Goal: Information Seeking & Learning: Find specific page/section

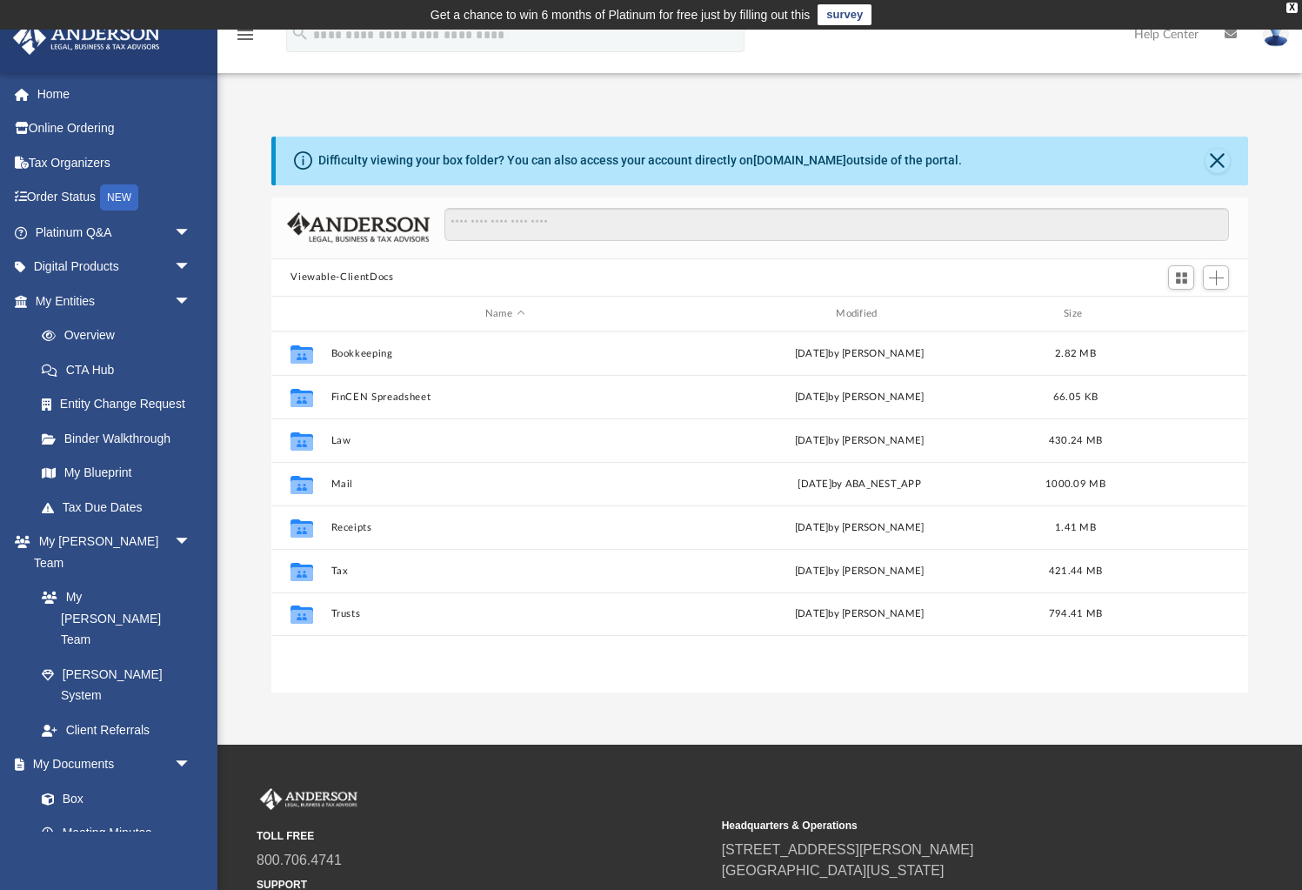
scroll to position [395, 976]
click at [851, 315] on div "Modified" at bounding box center [859, 314] width 348 height 16
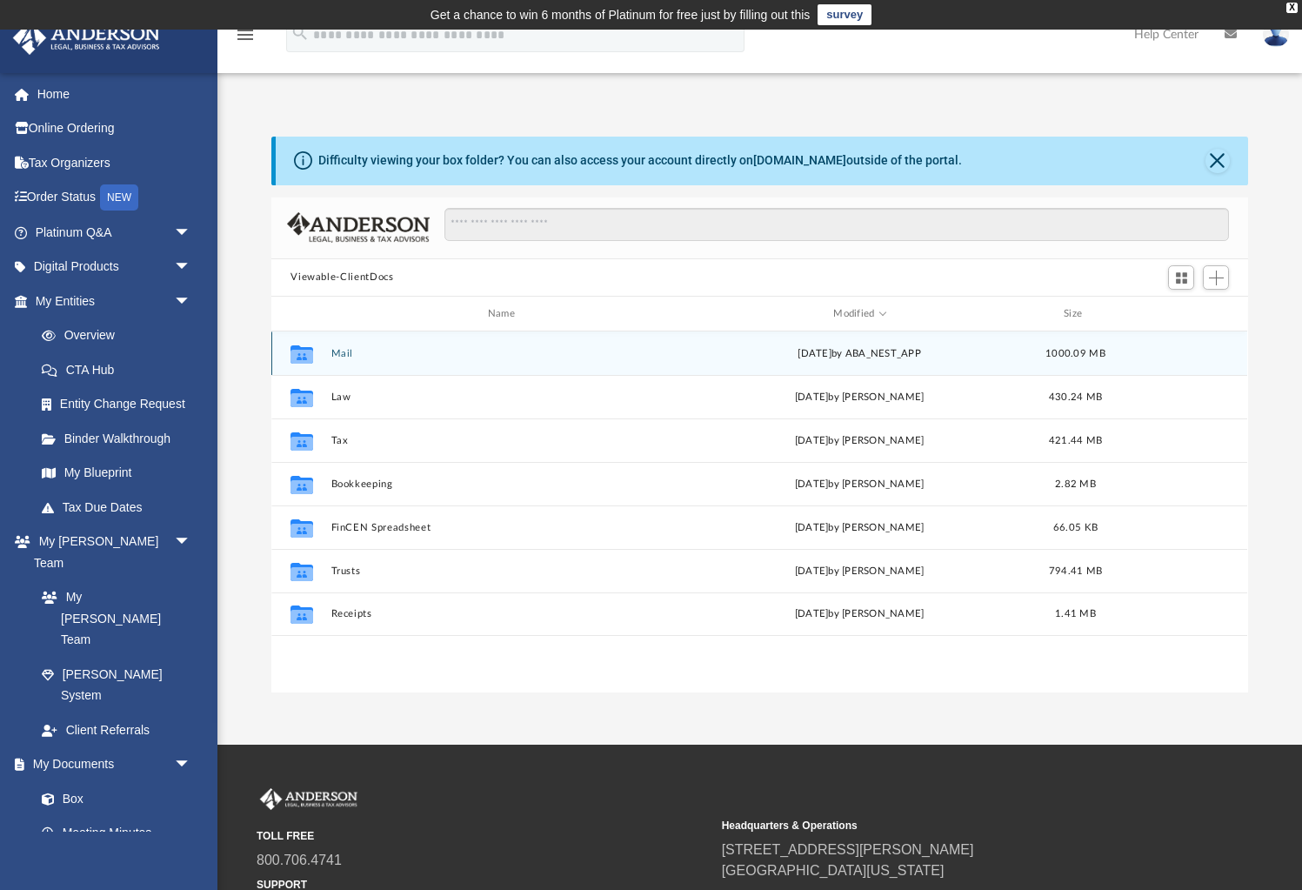
click at [343, 352] on button "Mail" at bounding box center [504, 353] width 347 height 11
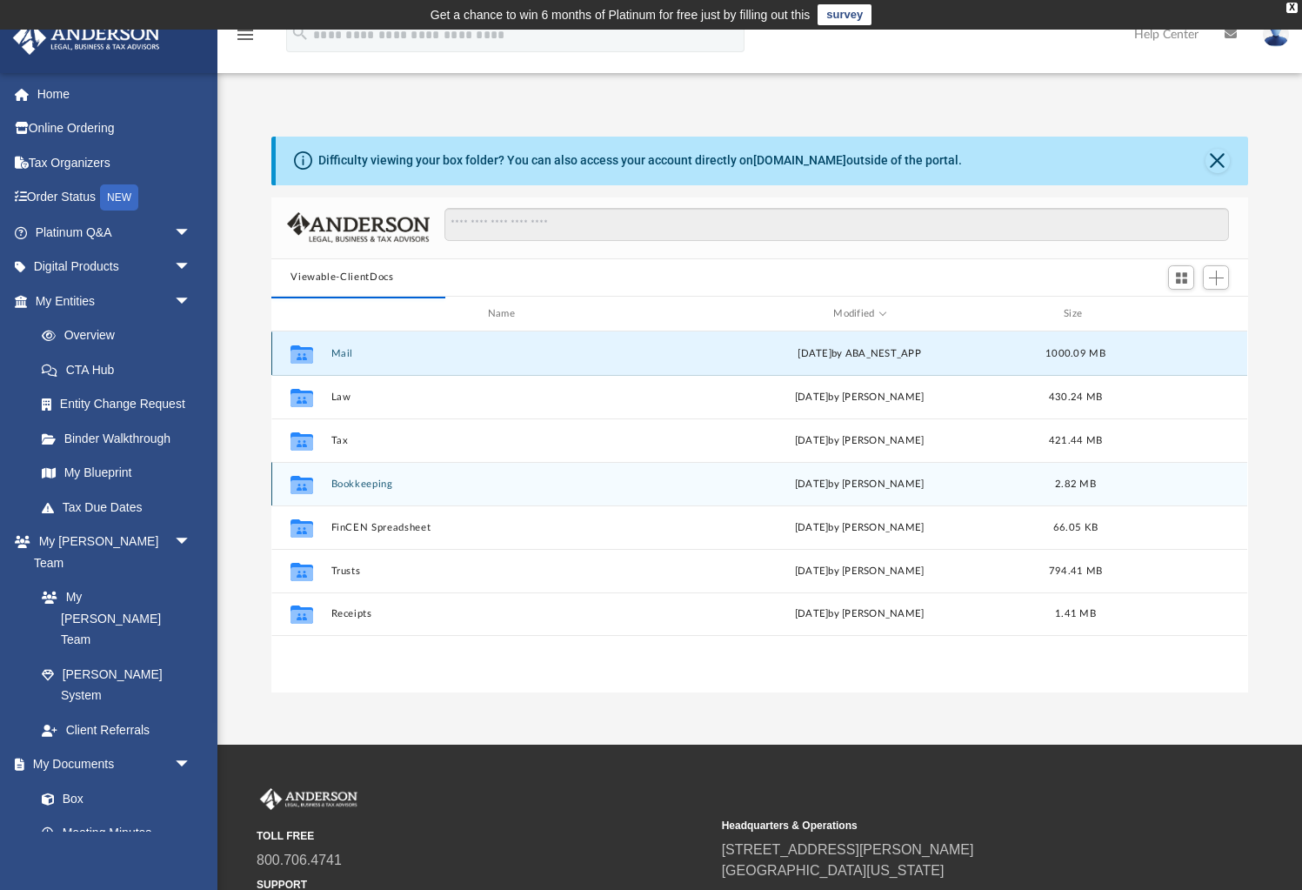
scroll to position [1, 0]
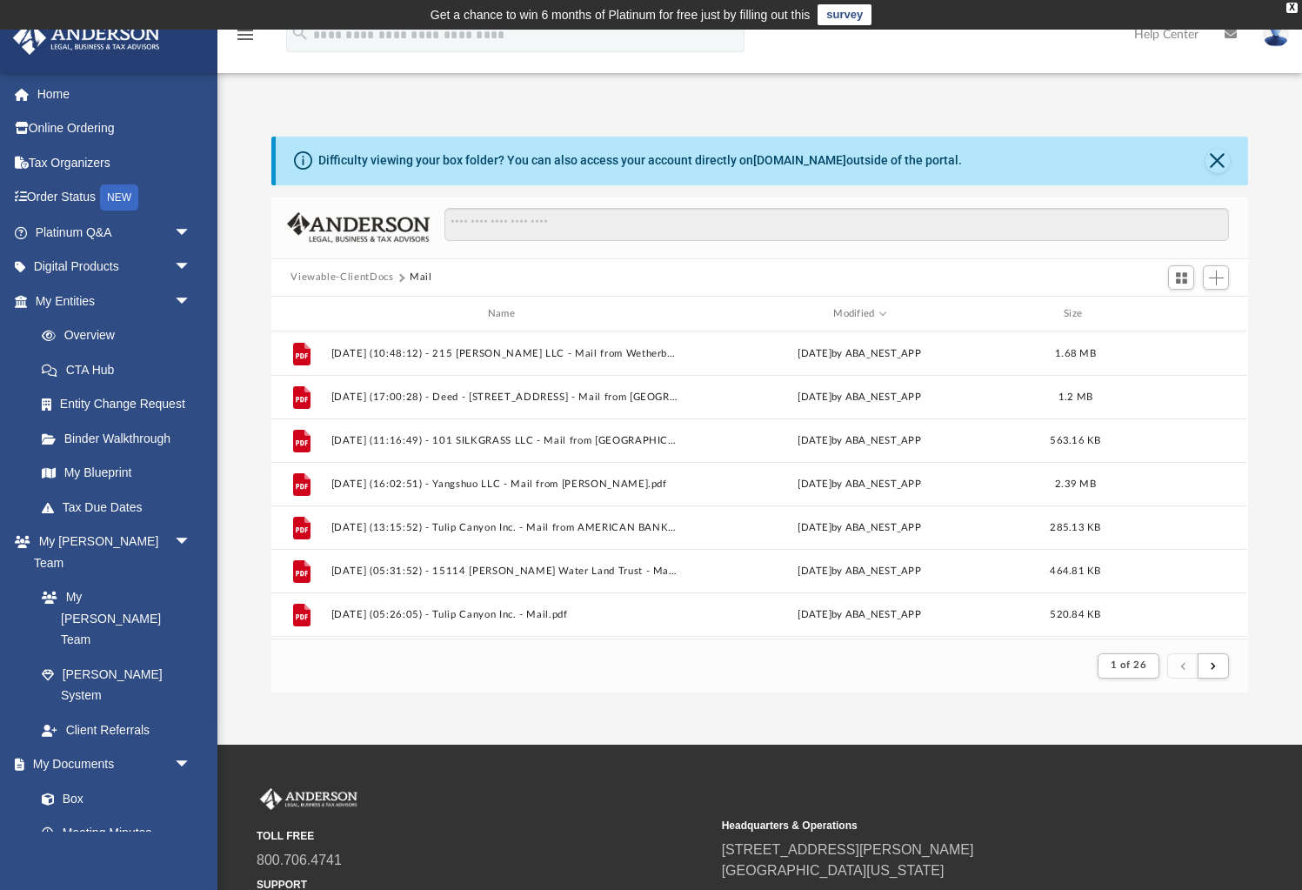
click at [356, 277] on button "Viewable-ClientDocs" at bounding box center [341, 278] width 103 height 16
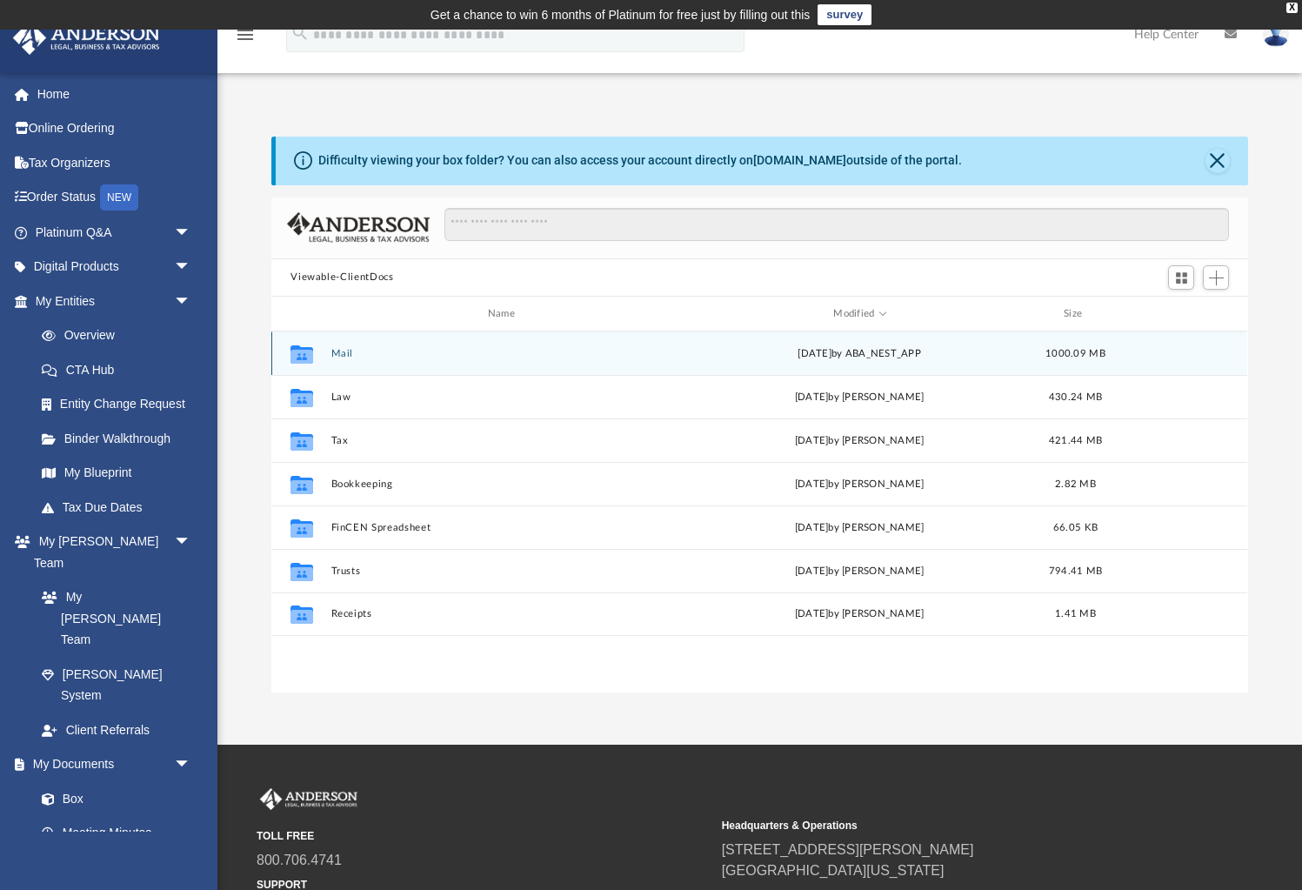
scroll to position [395, 976]
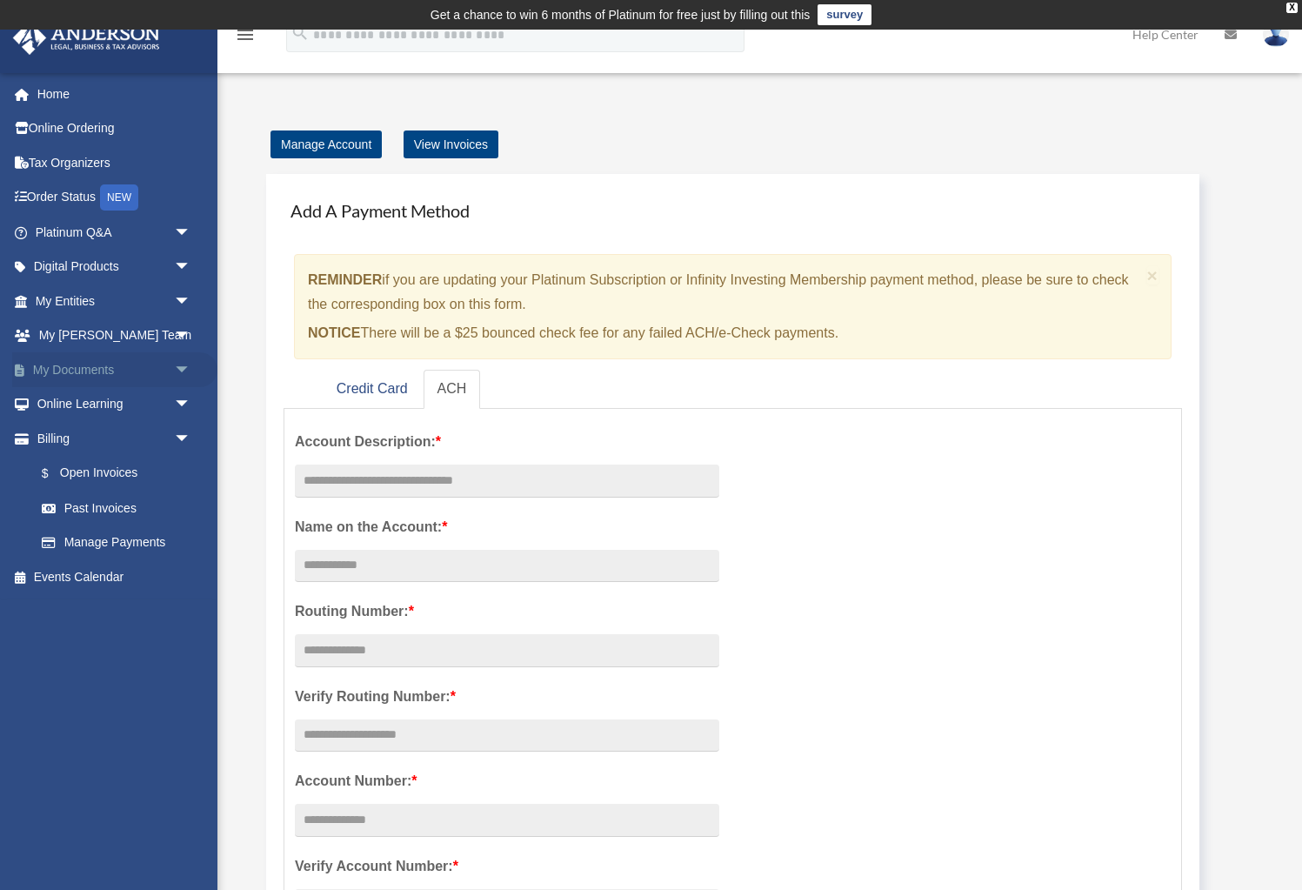
click at [74, 372] on link "My Documents arrow_drop_down" at bounding box center [114, 369] width 205 height 35
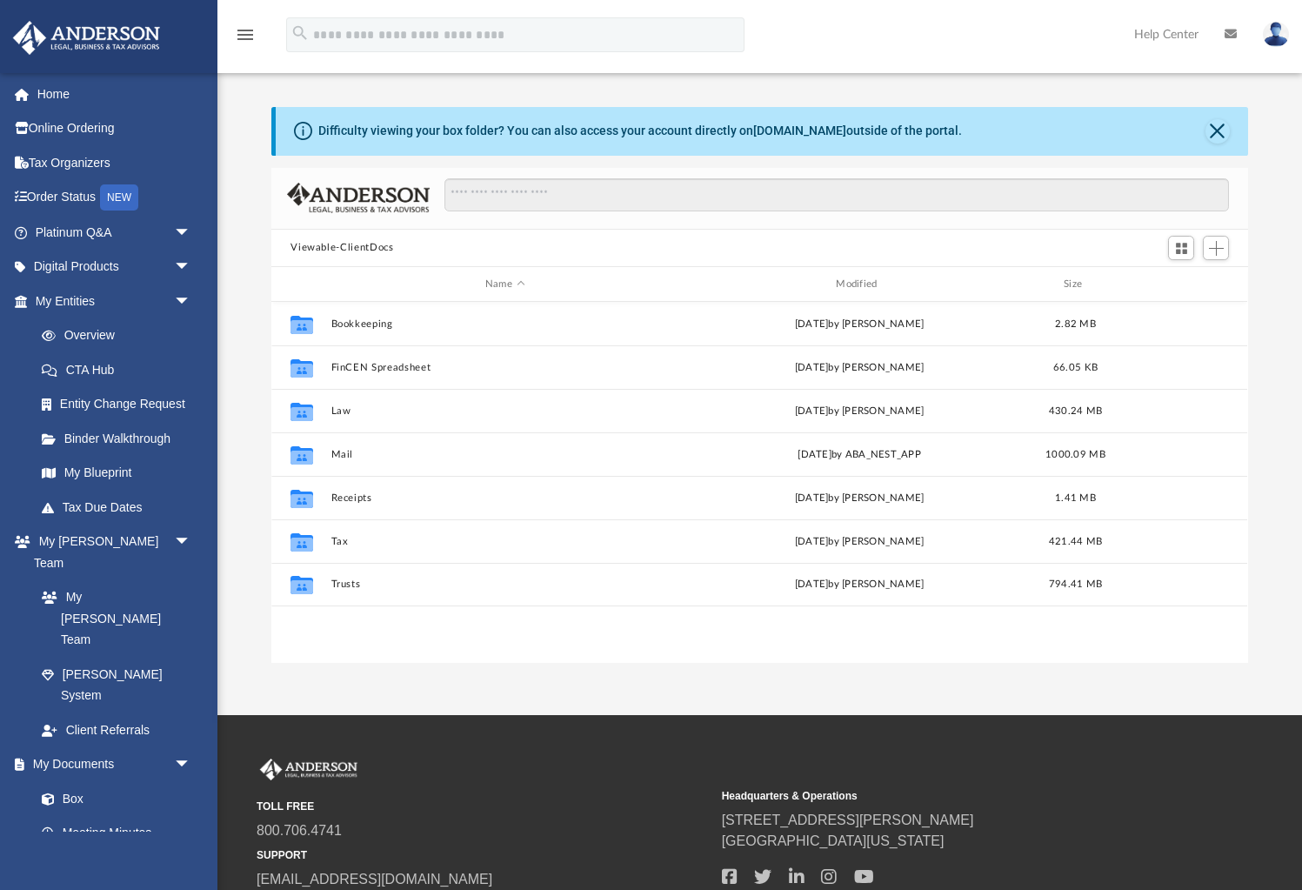
scroll to position [395, 976]
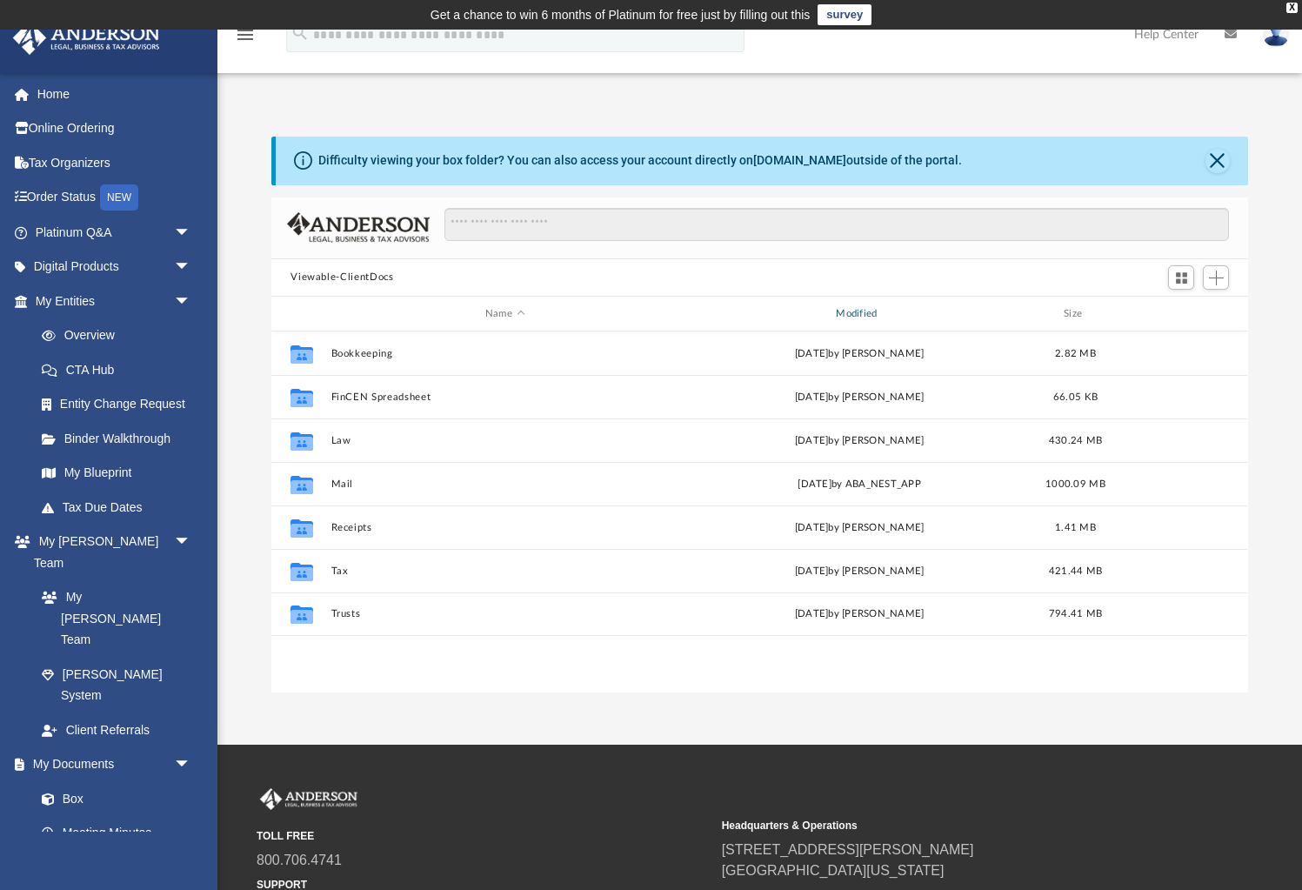
click at [862, 308] on div "Modified" at bounding box center [859, 314] width 348 height 16
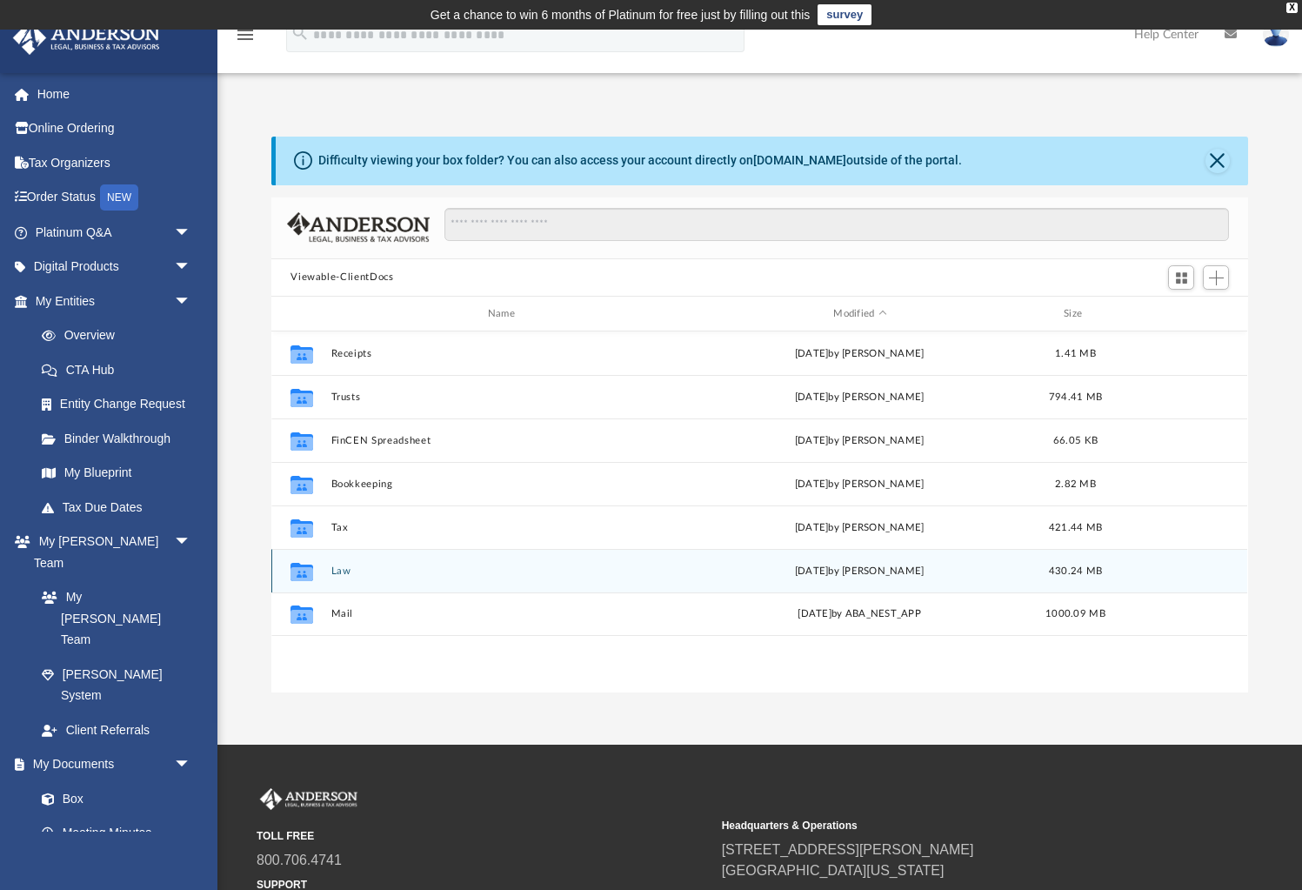
click at [344, 568] on button "Law" at bounding box center [504, 570] width 347 height 11
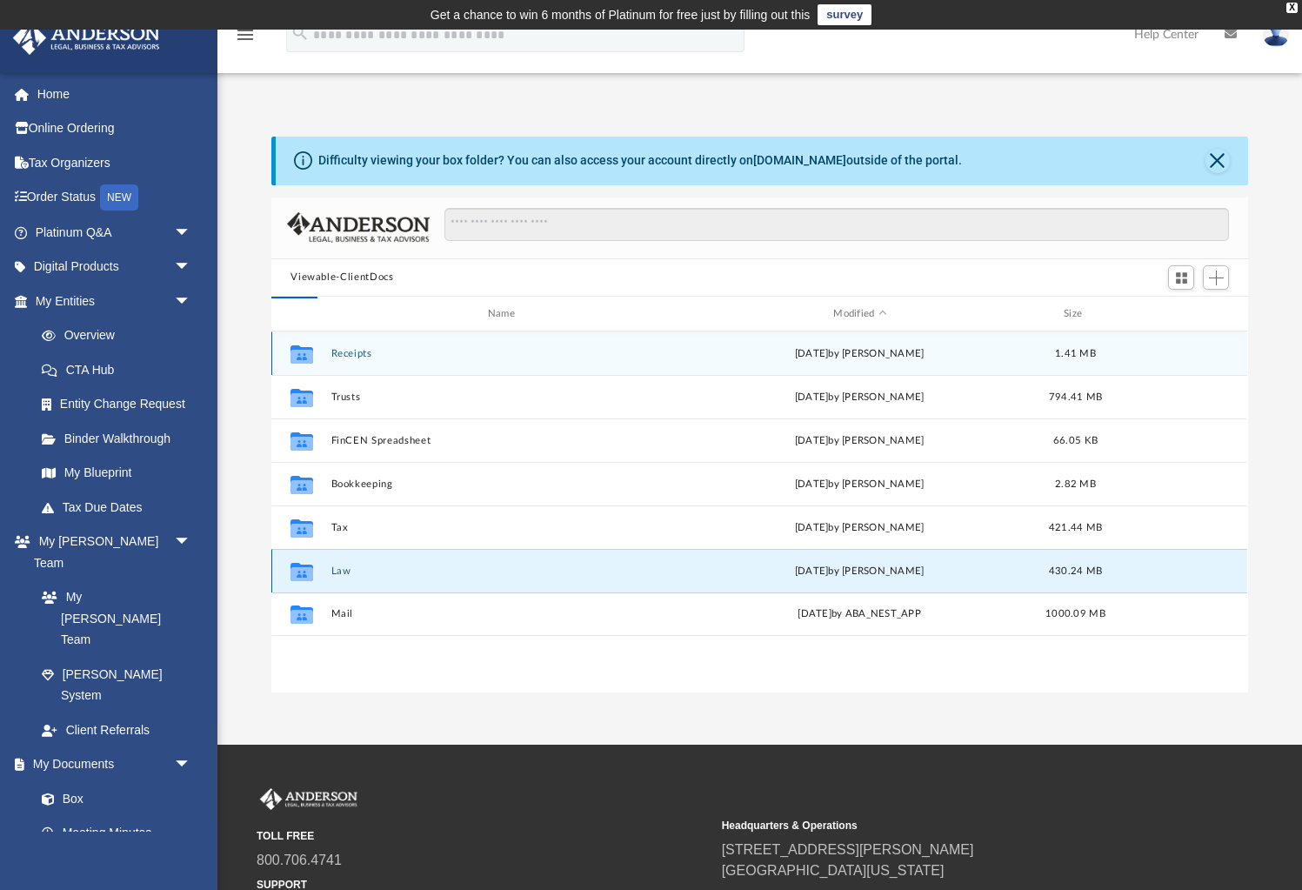
scroll to position [1, 0]
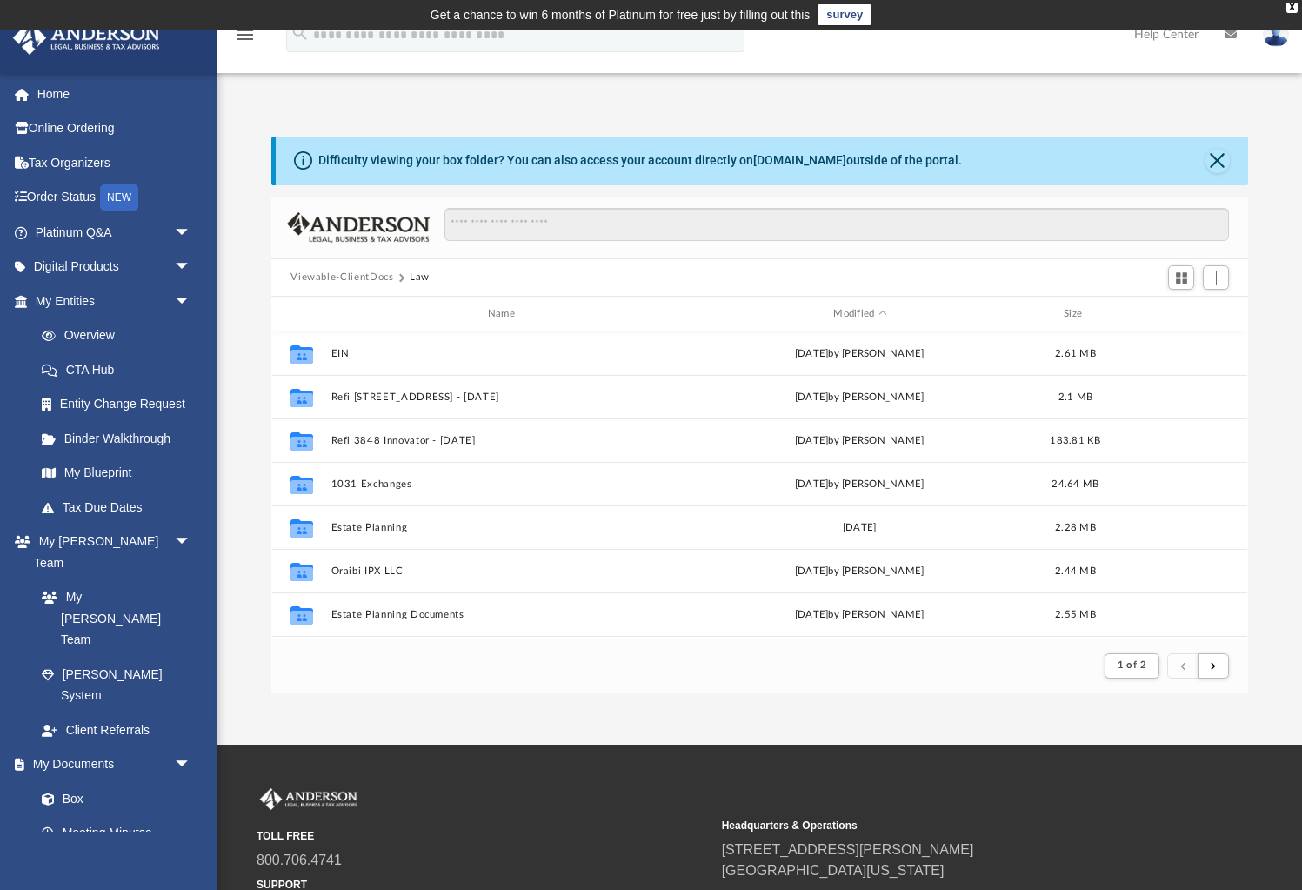
click at [331, 273] on button "Viewable-ClientDocs" at bounding box center [341, 278] width 103 height 16
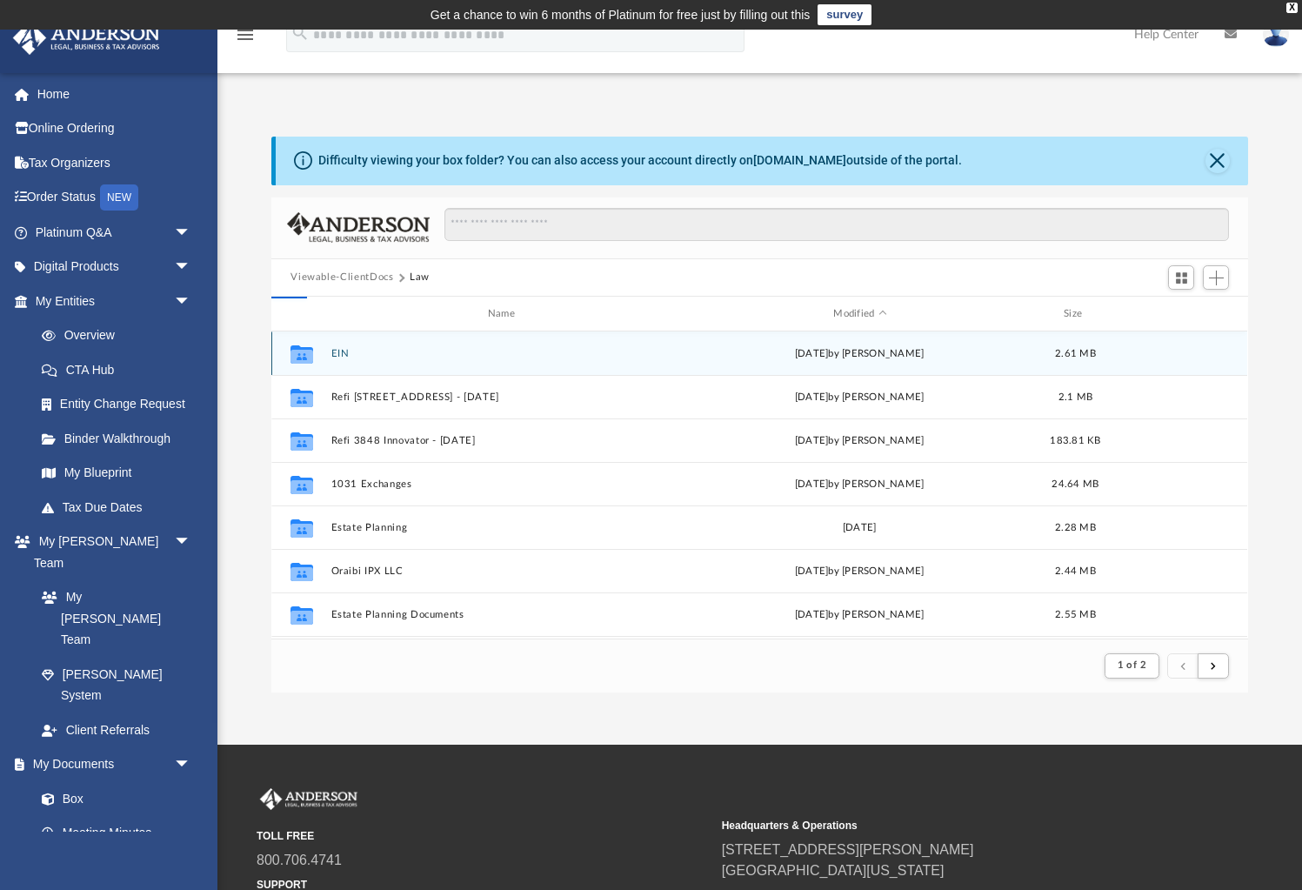
scroll to position [395, 976]
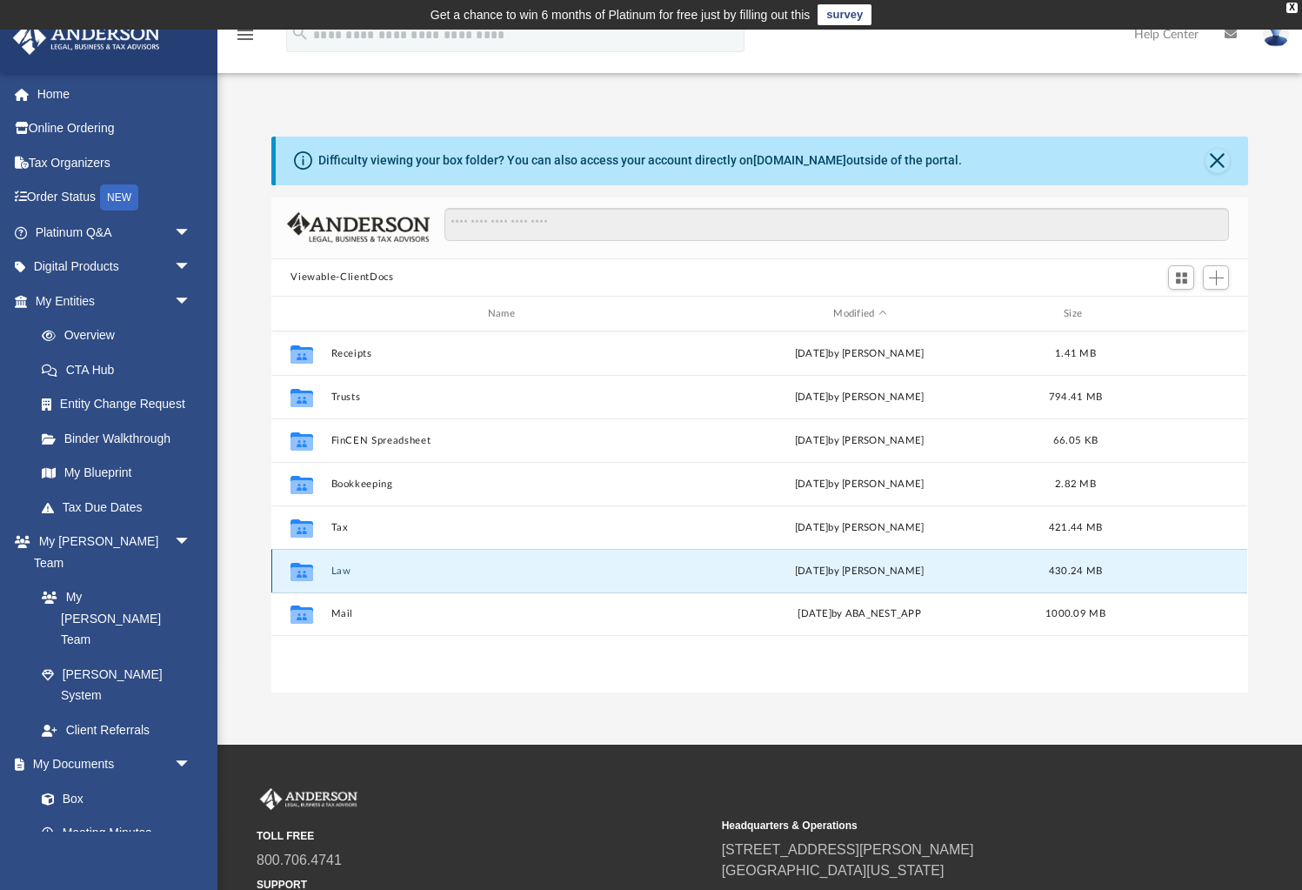
click at [343, 569] on button "Law" at bounding box center [504, 570] width 347 height 11
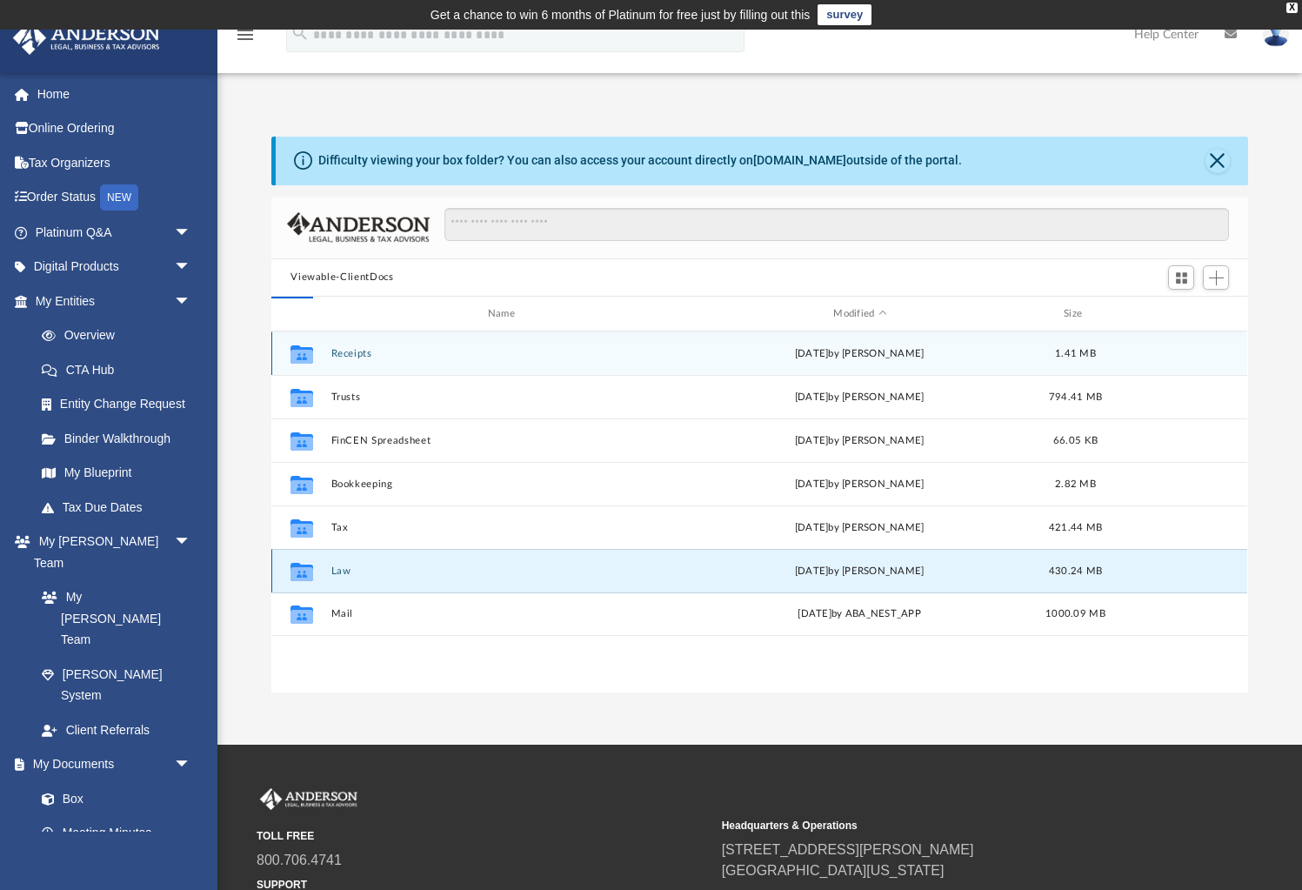
scroll to position [1, 0]
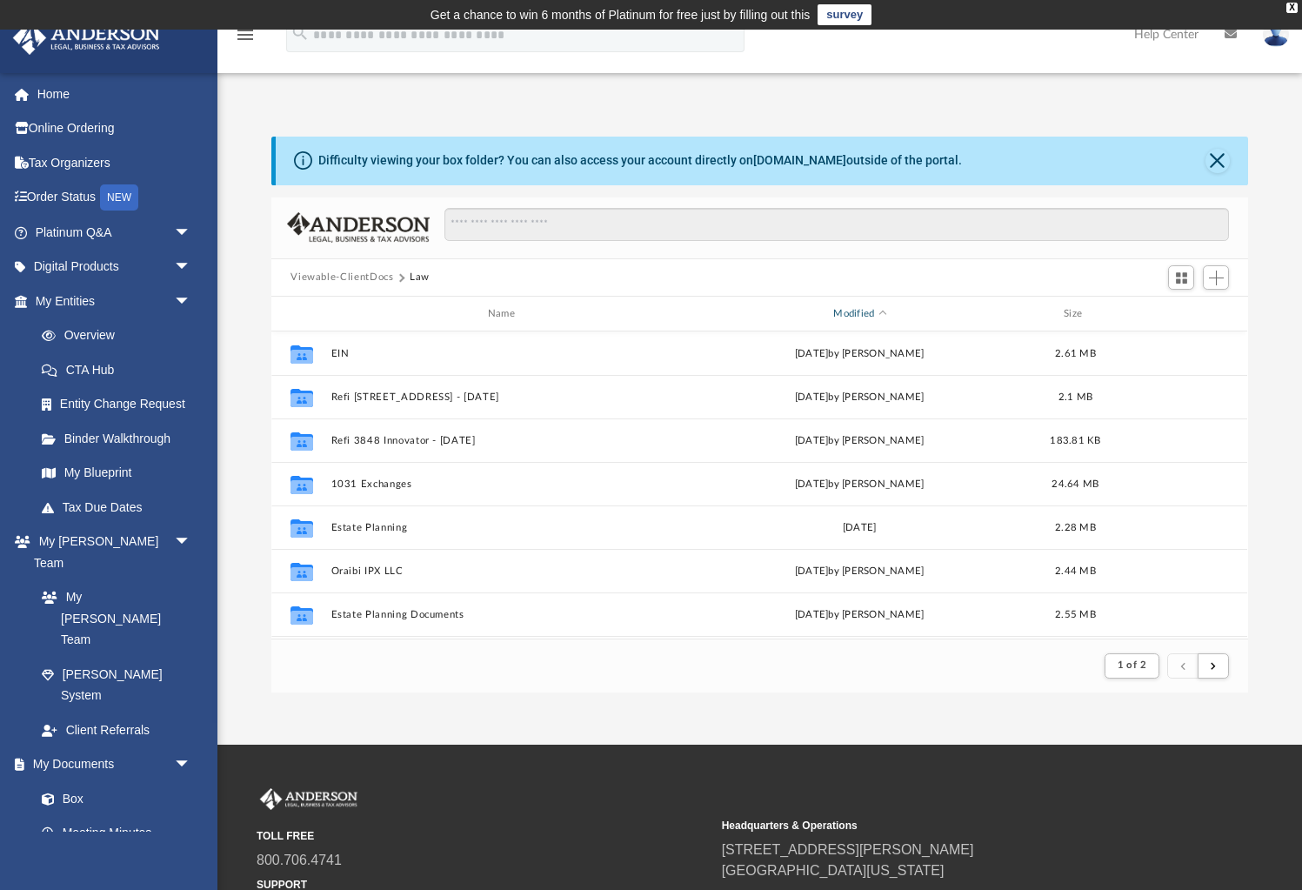
click at [858, 317] on div "Modified" at bounding box center [859, 314] width 348 height 16
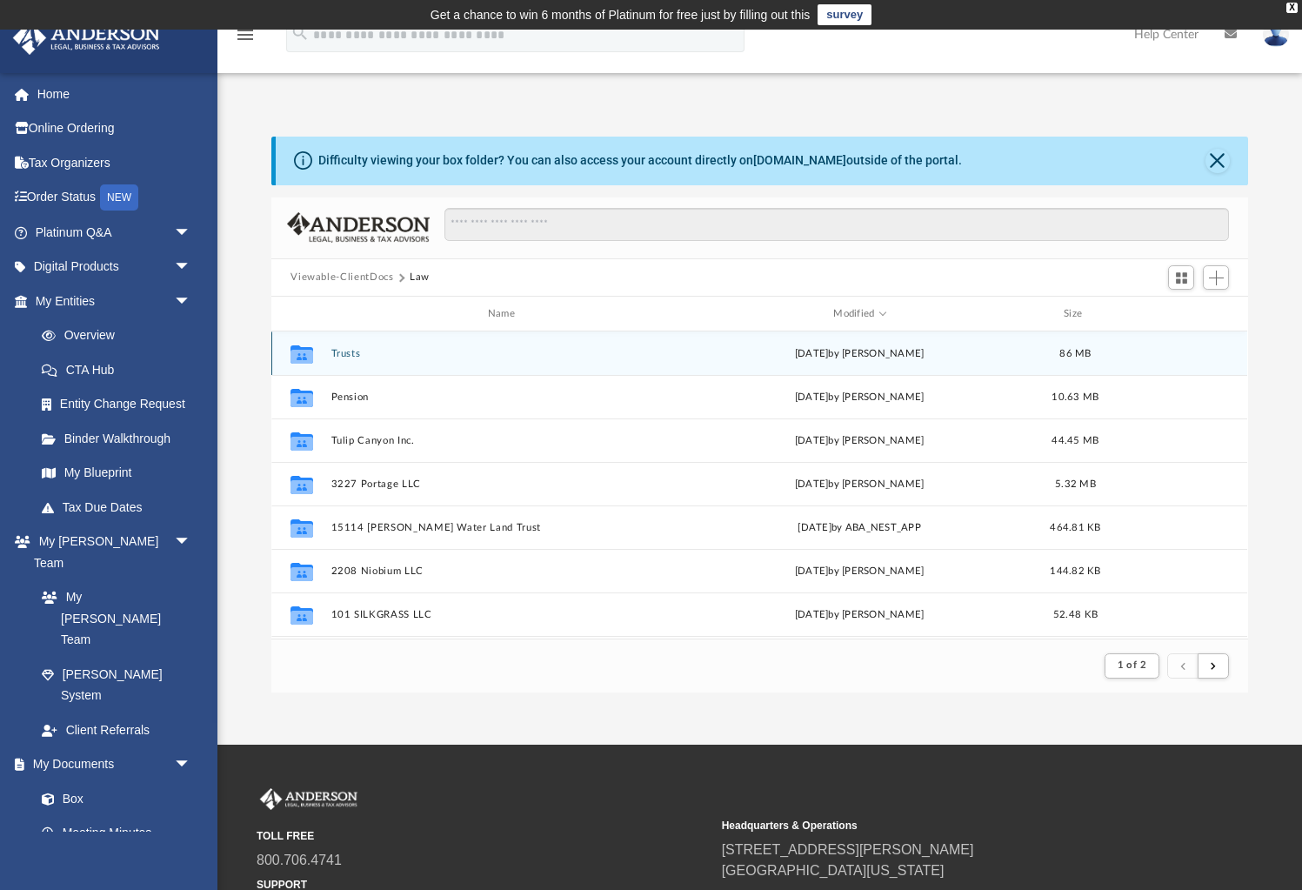
click at [346, 353] on button "Trusts" at bounding box center [504, 353] width 347 height 11
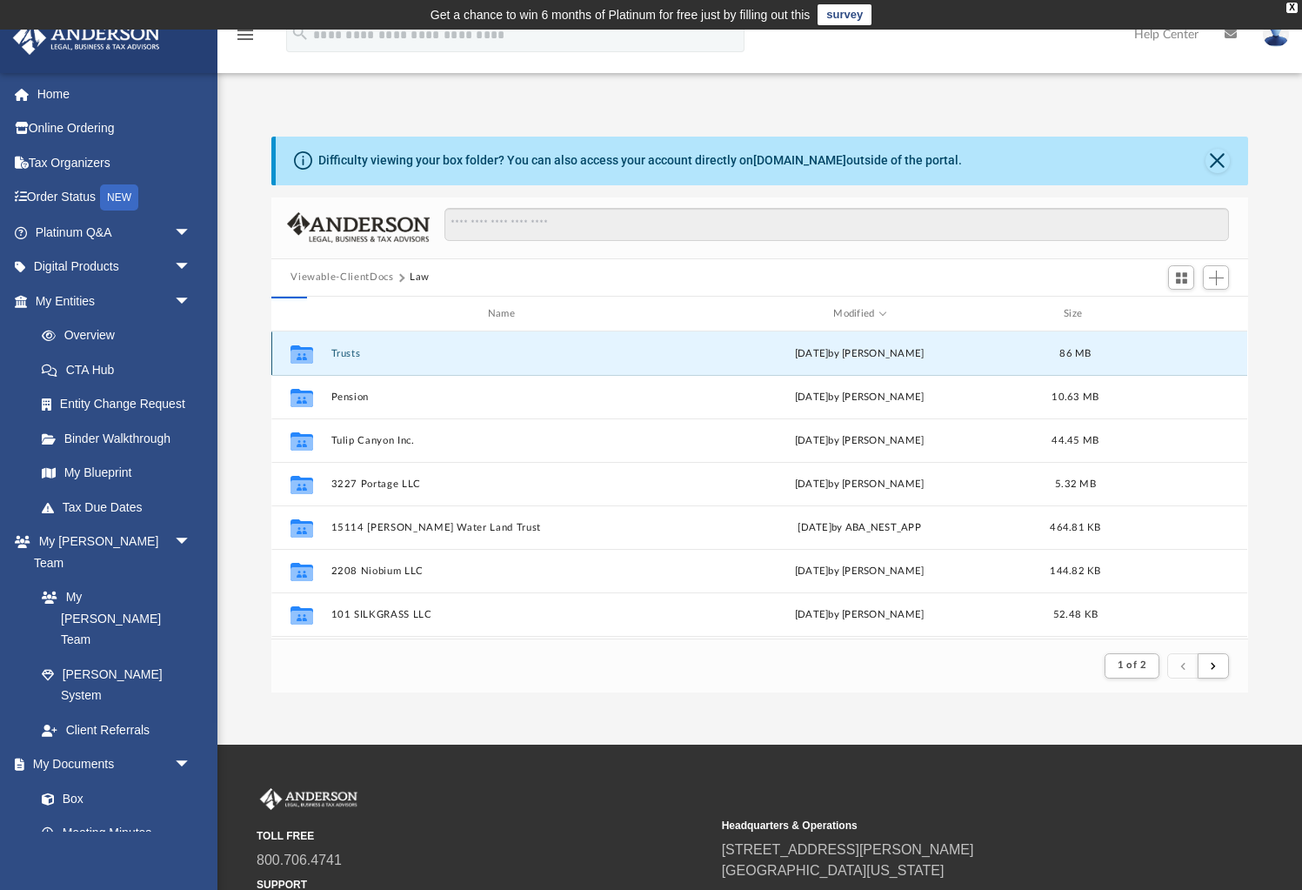
scroll to position [395, 976]
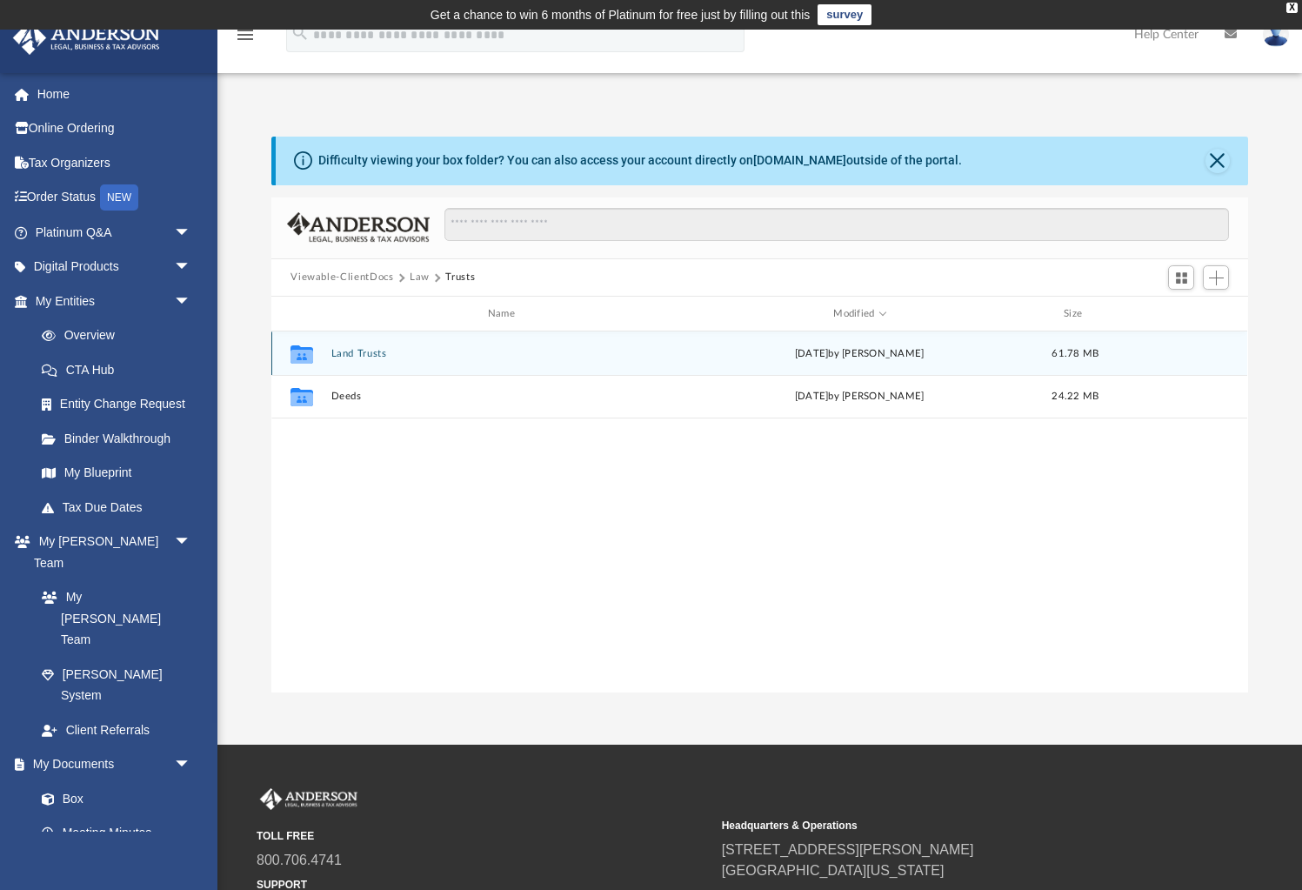
click at [346, 353] on button "Land Trusts" at bounding box center [504, 353] width 347 height 11
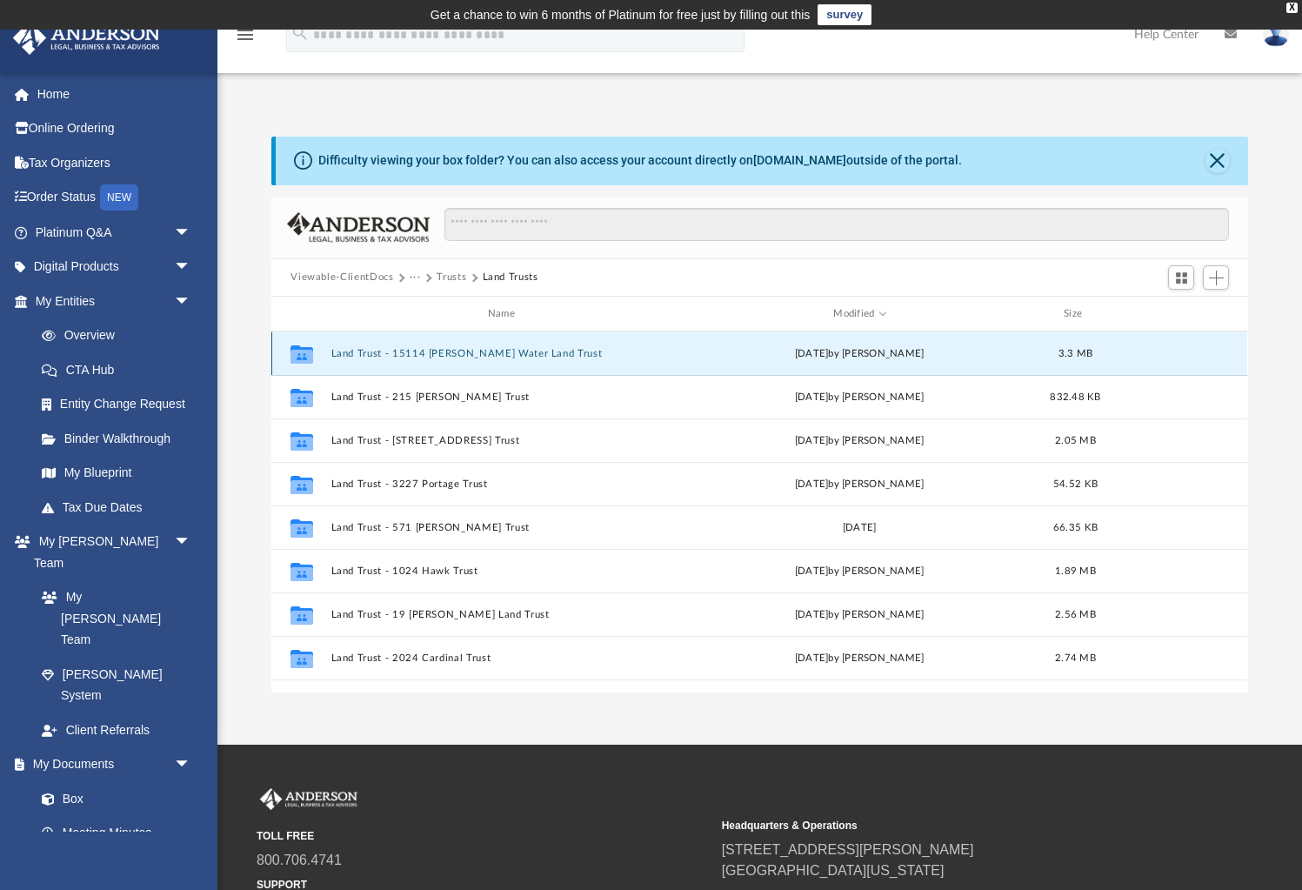
click at [430, 350] on button "Land Trust - 15114 [PERSON_NAME] Water Land Trust" at bounding box center [504, 353] width 347 height 11
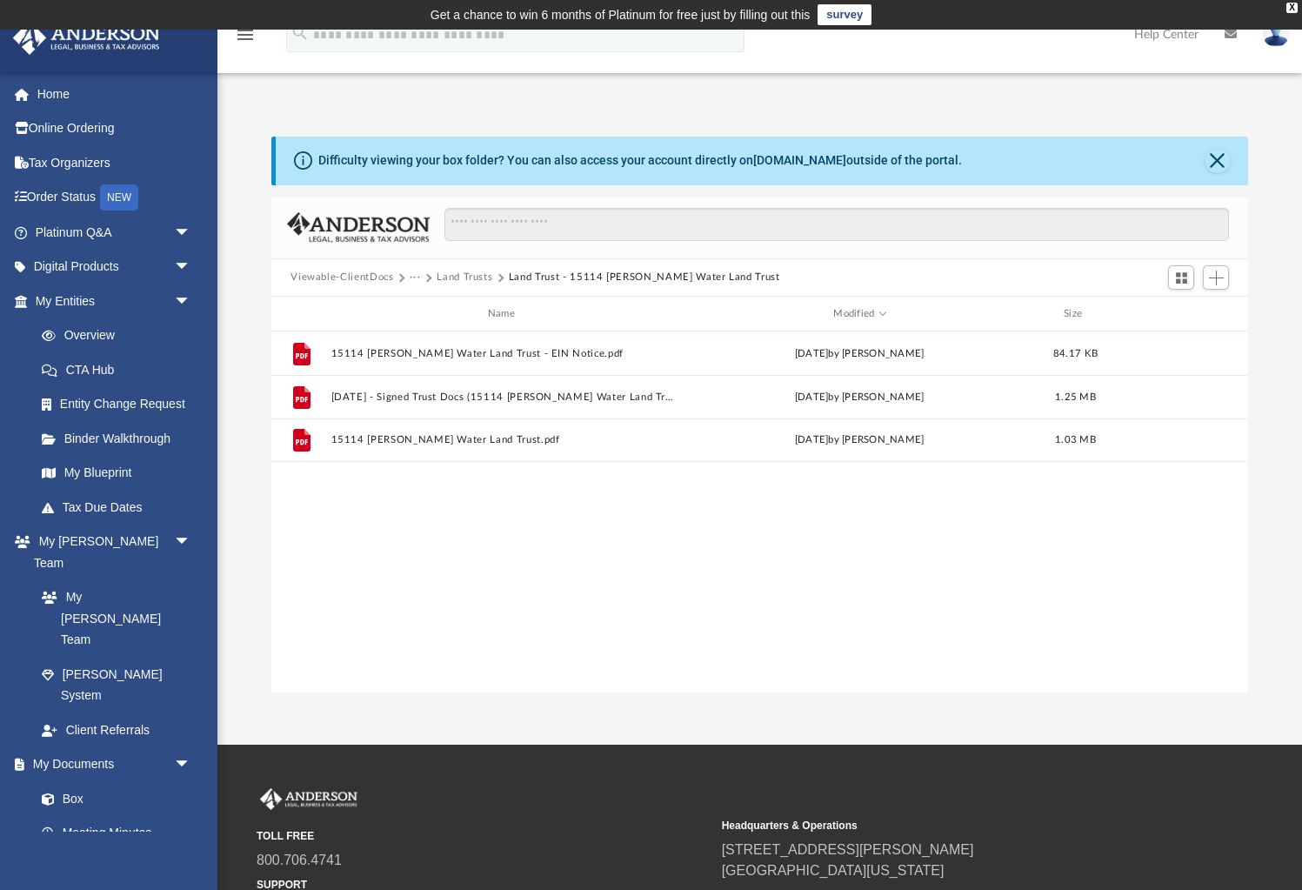
click at [337, 278] on button "Viewable-ClientDocs" at bounding box center [341, 278] width 103 height 16
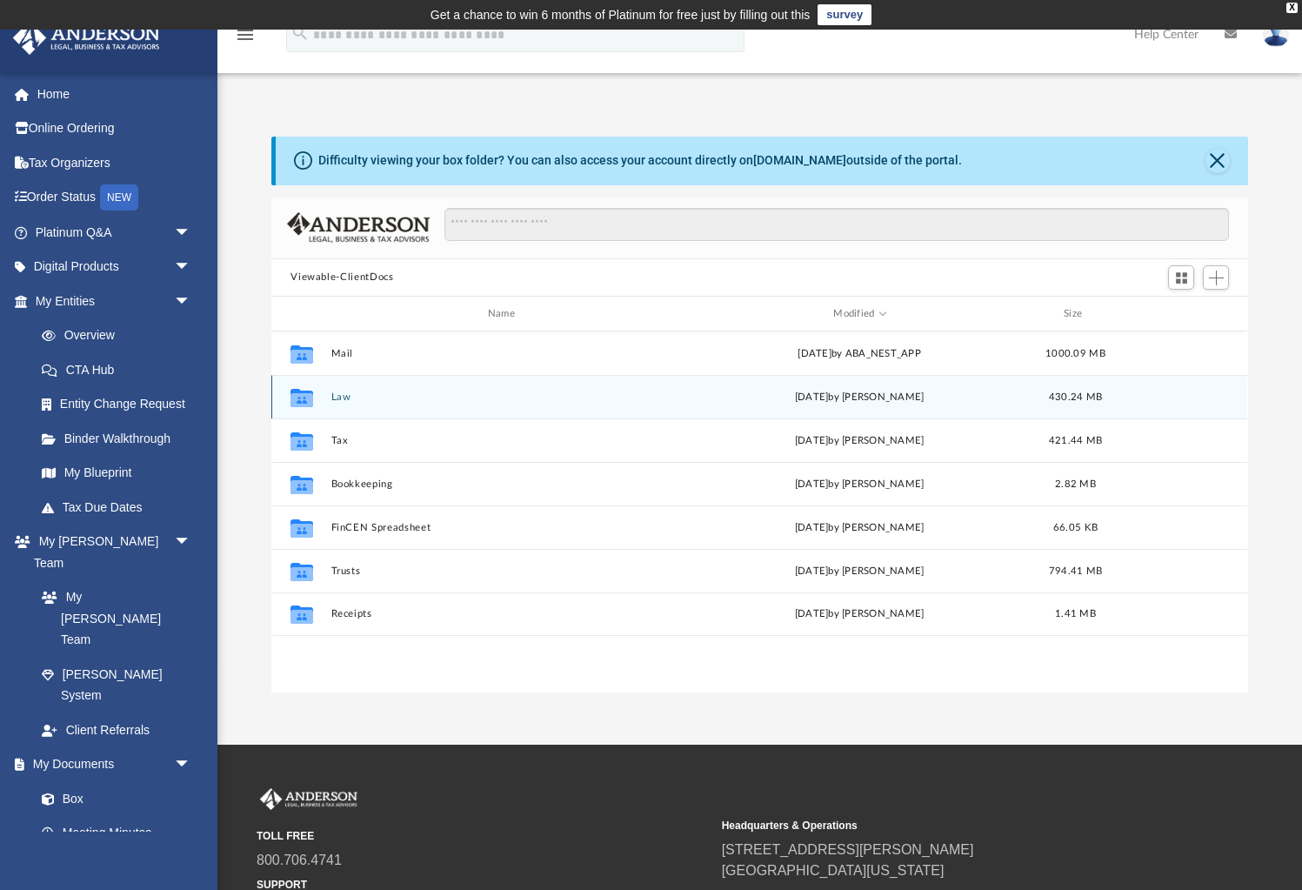
click at [339, 392] on button "Law" at bounding box center [504, 396] width 347 height 11
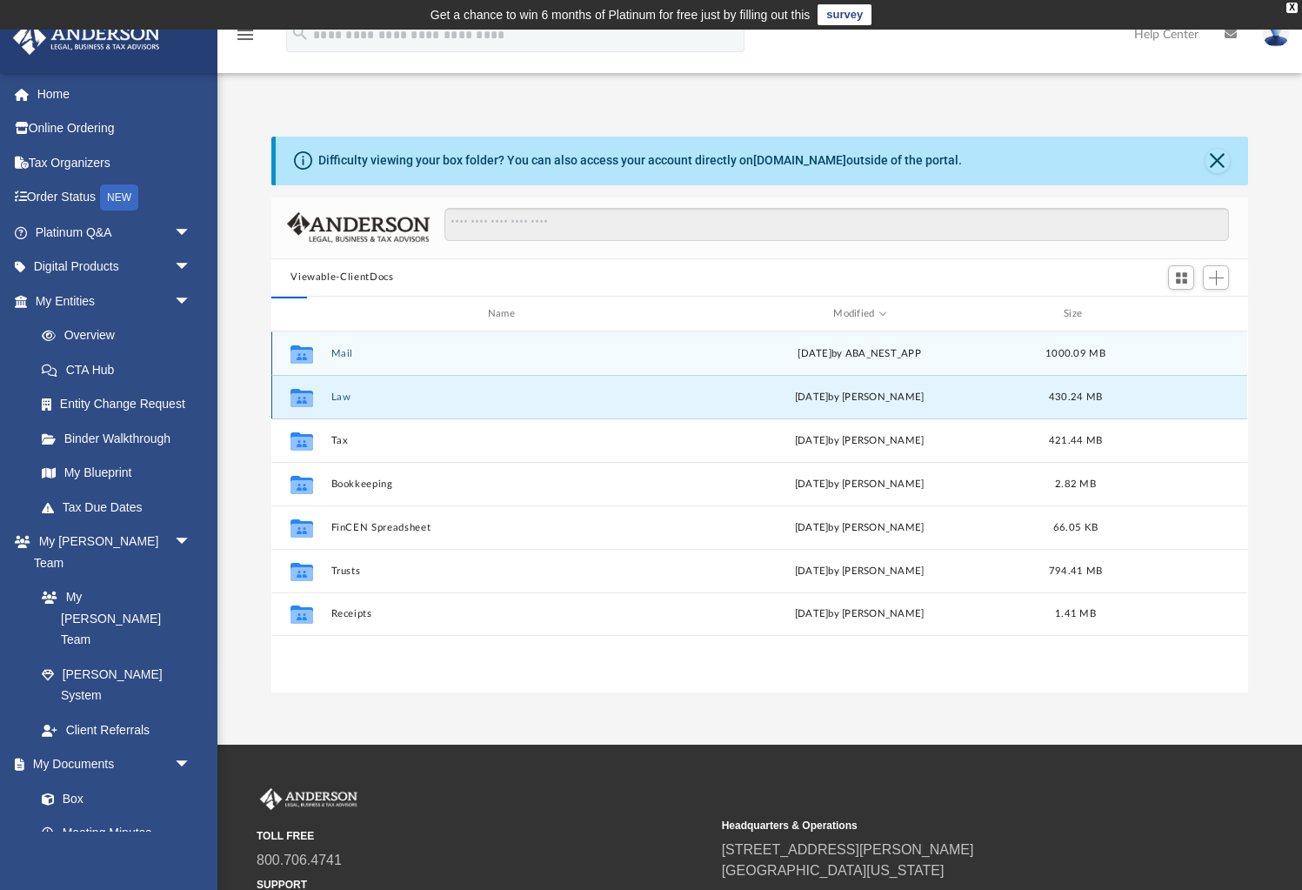
scroll to position [1, 0]
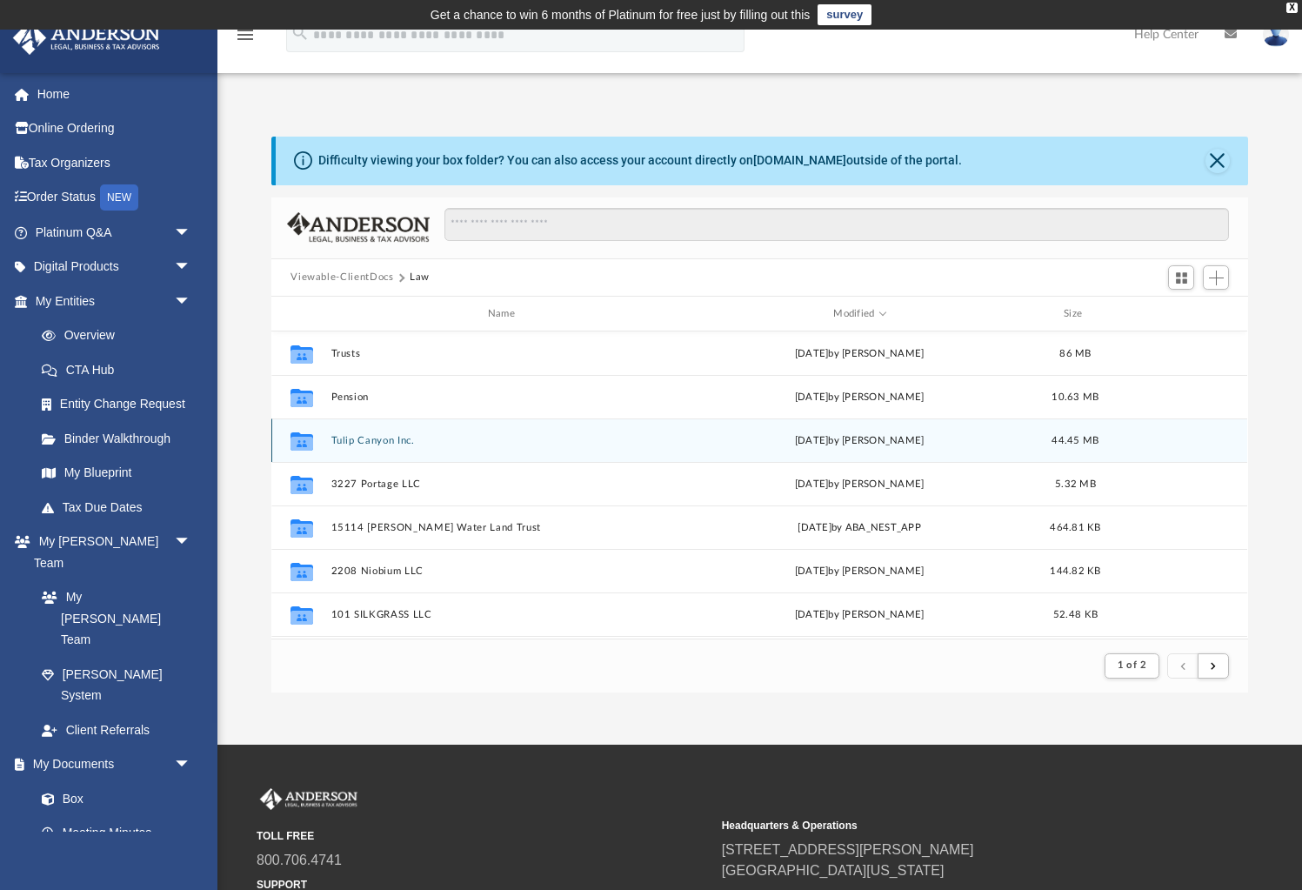
click at [371, 437] on button "Tulip Canyon Inc." at bounding box center [504, 440] width 347 height 11
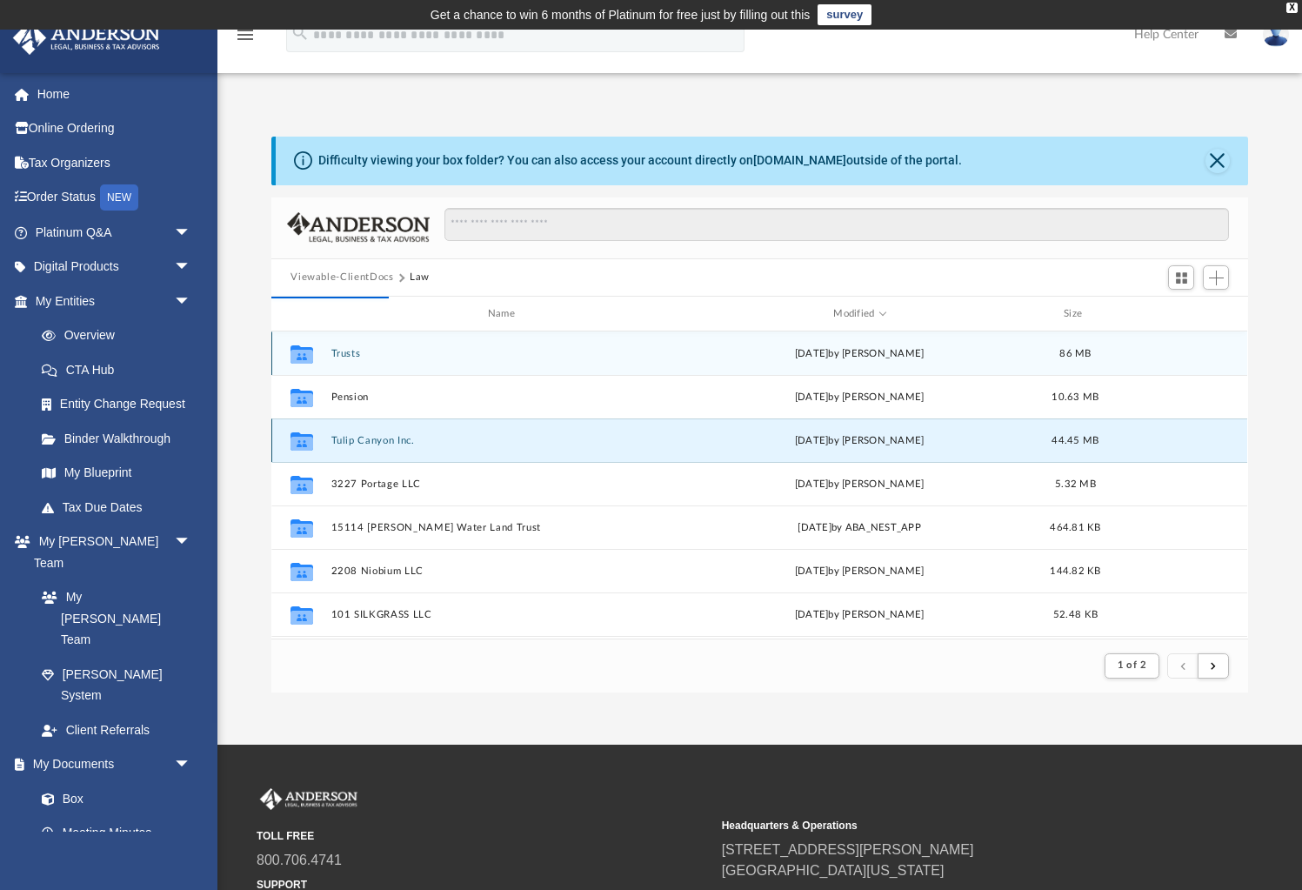
scroll to position [395, 976]
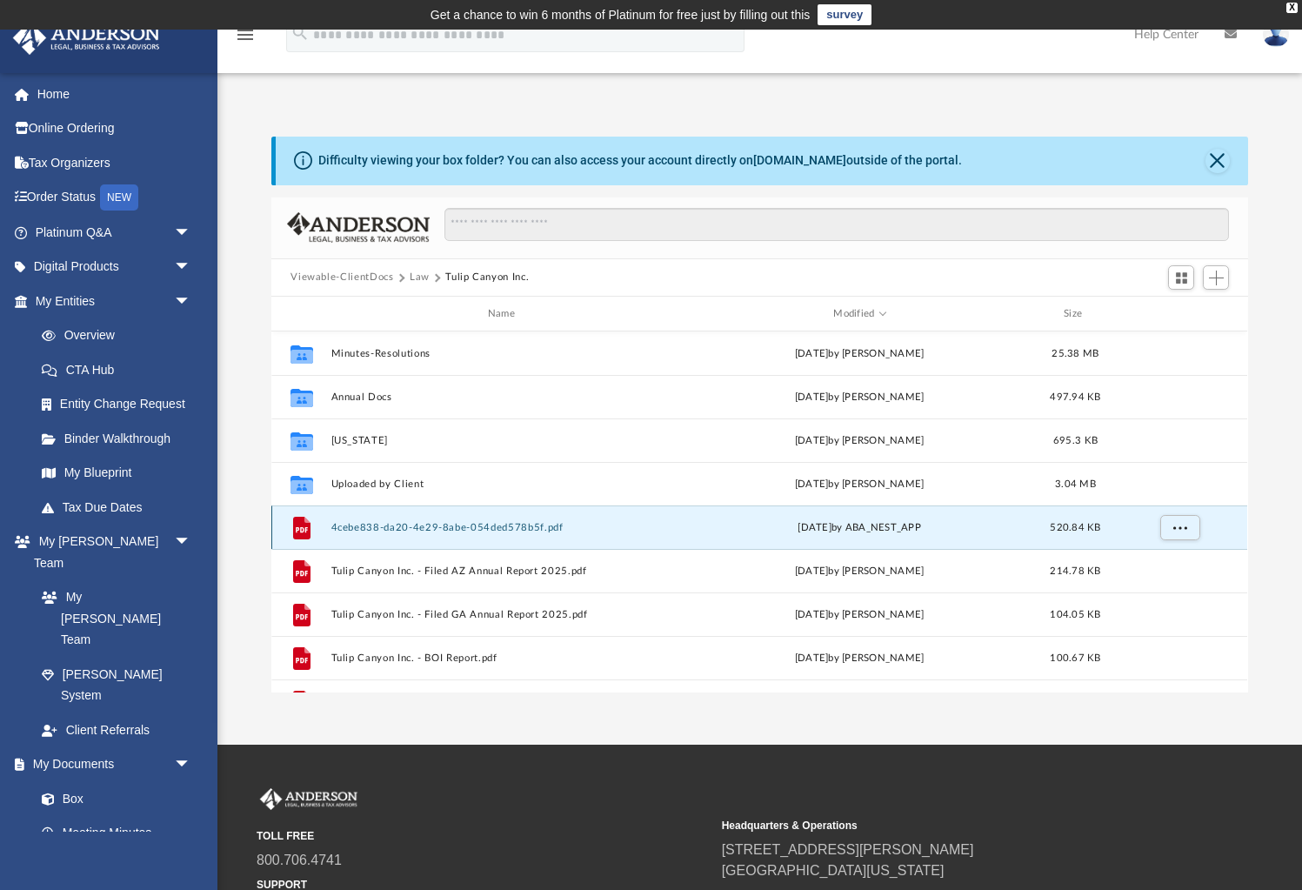
click at [452, 527] on button "4cebe838-da20-4e29-8abe-054ded578b5f.pdf" at bounding box center [504, 527] width 347 height 11
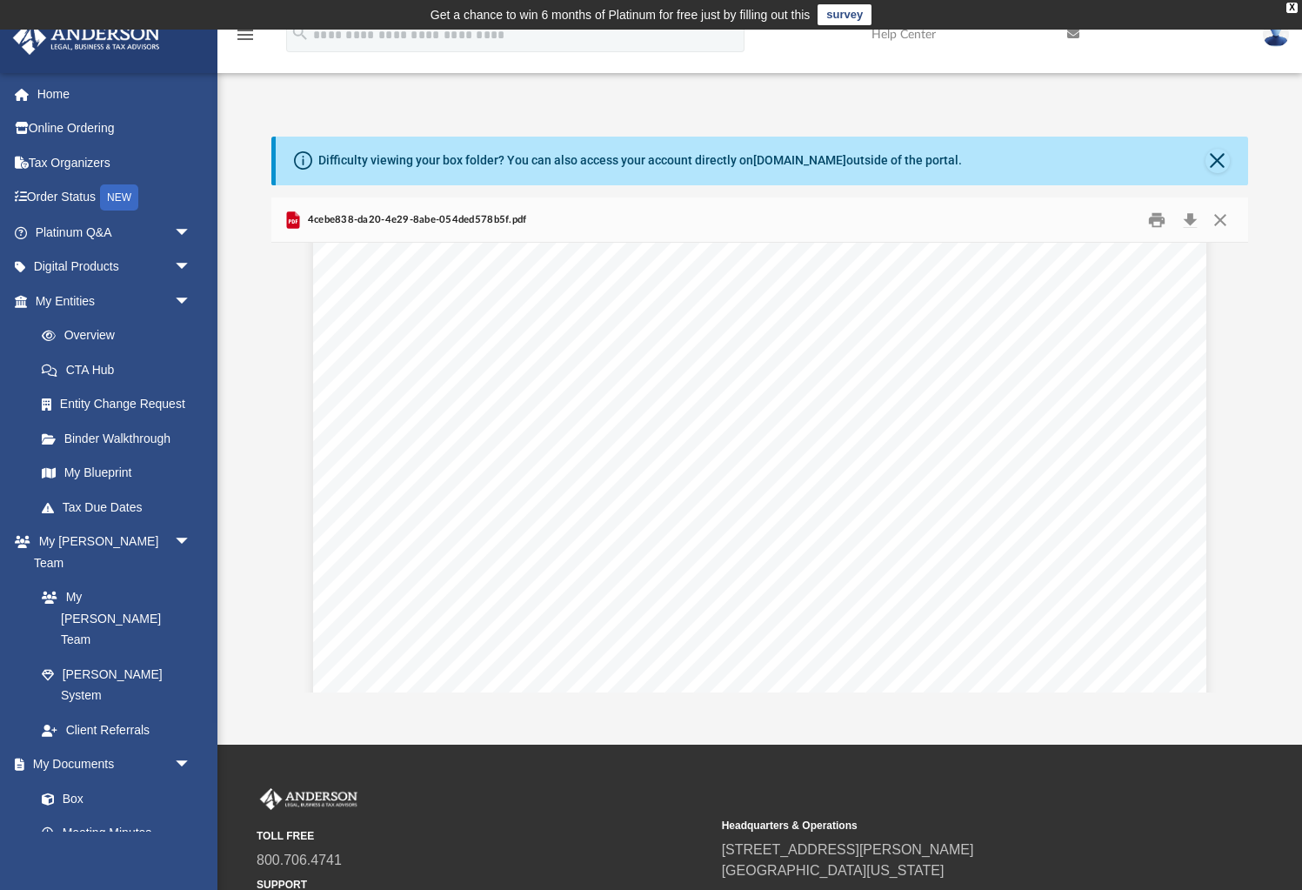
scroll to position [0, 0]
click at [1220, 224] on button "Close" at bounding box center [1220, 219] width 31 height 27
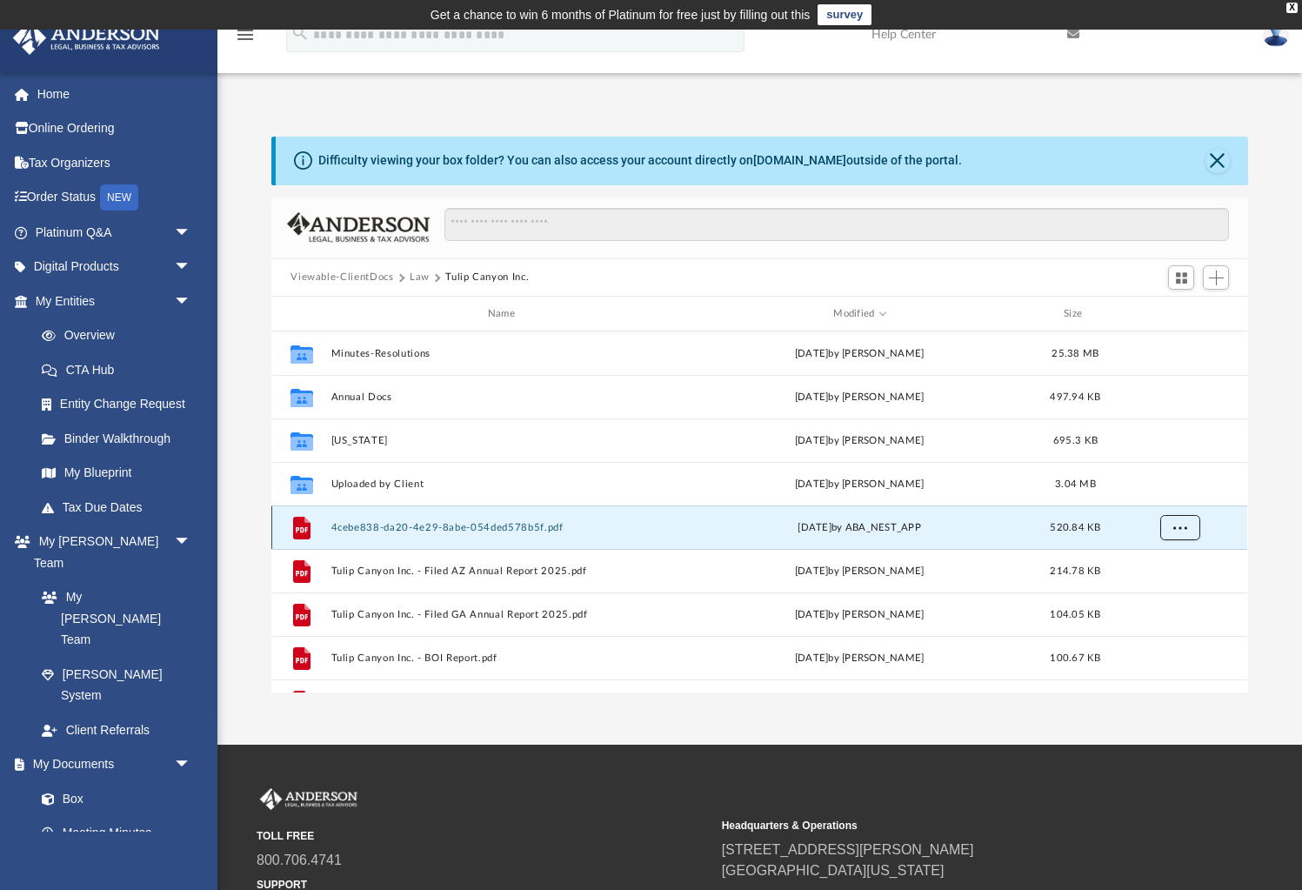
click at [1186, 524] on span "More options" at bounding box center [1180, 528] width 14 height 10
click at [358, 271] on button "Viewable-ClientDocs" at bounding box center [341, 278] width 103 height 16
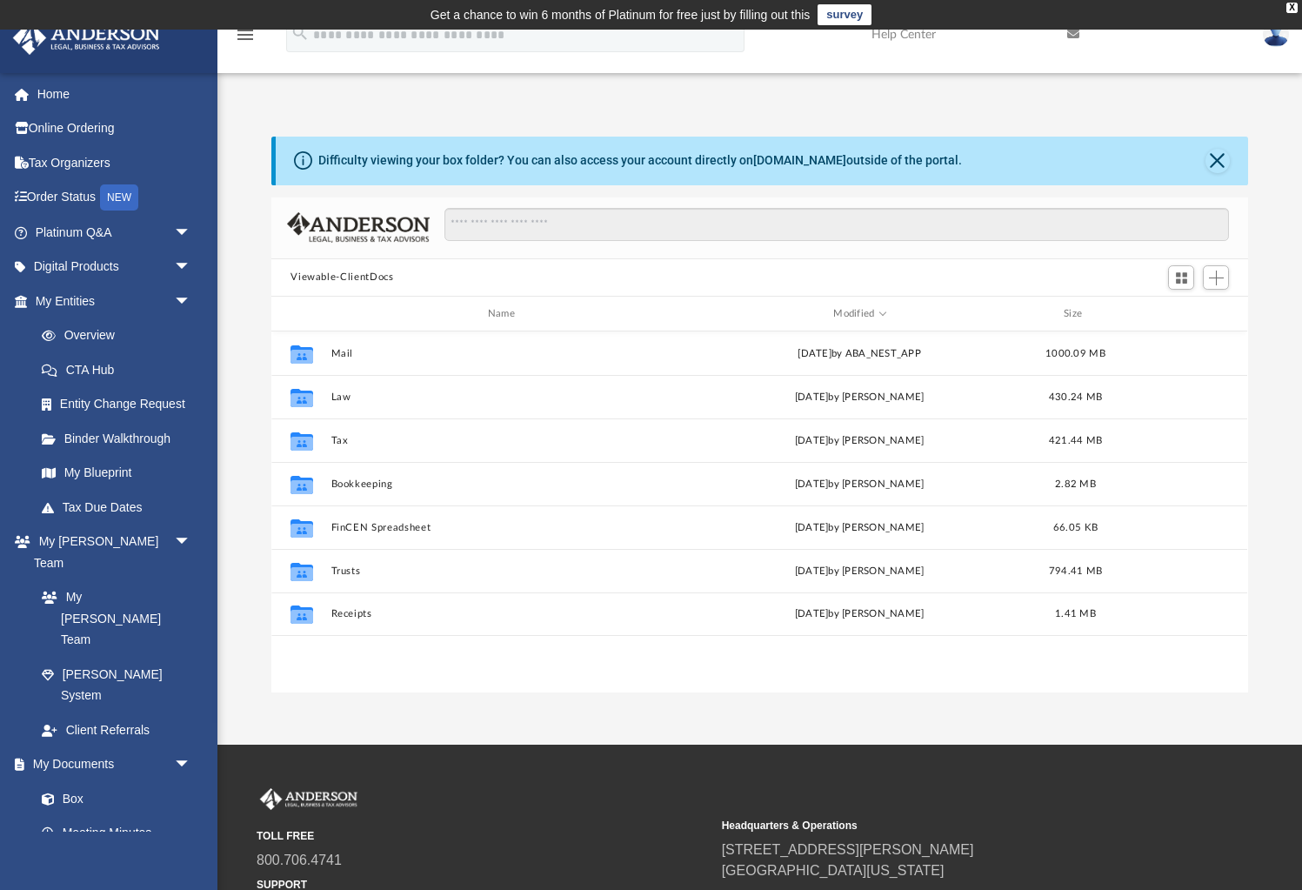
click at [337, 273] on button "Viewable-ClientDocs" at bounding box center [341, 278] width 103 height 16
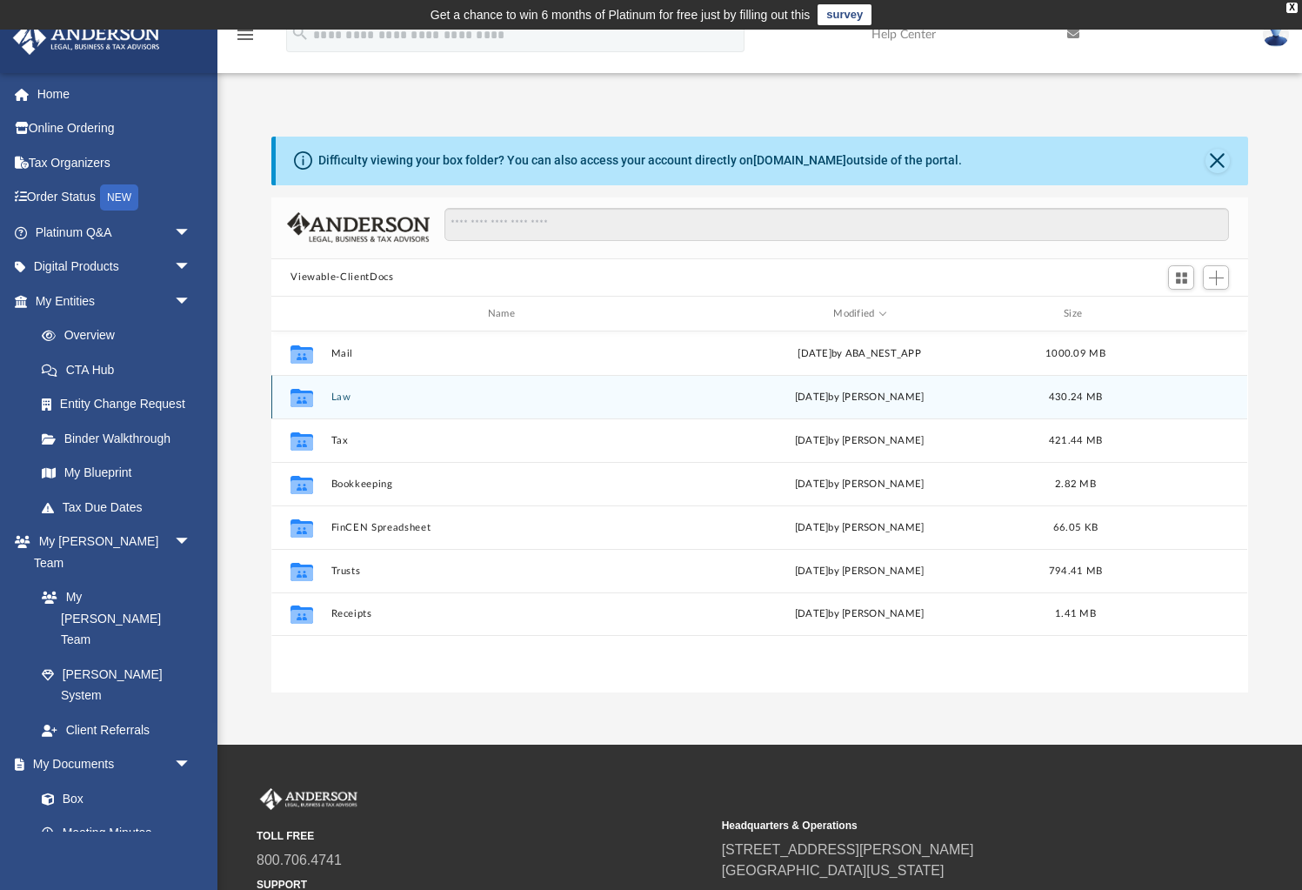
click at [342, 395] on button "Law" at bounding box center [504, 396] width 347 height 11
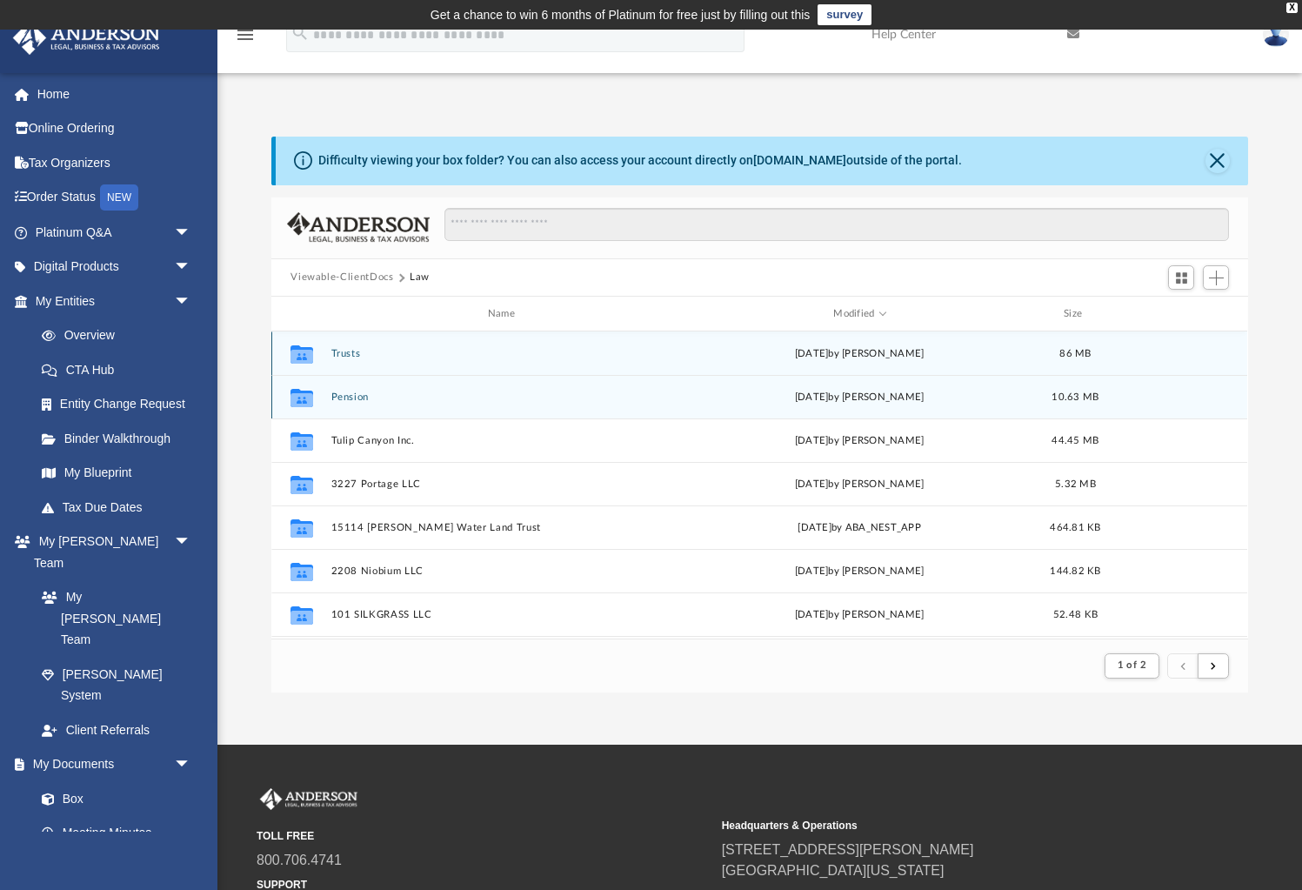
scroll to position [1, 0]
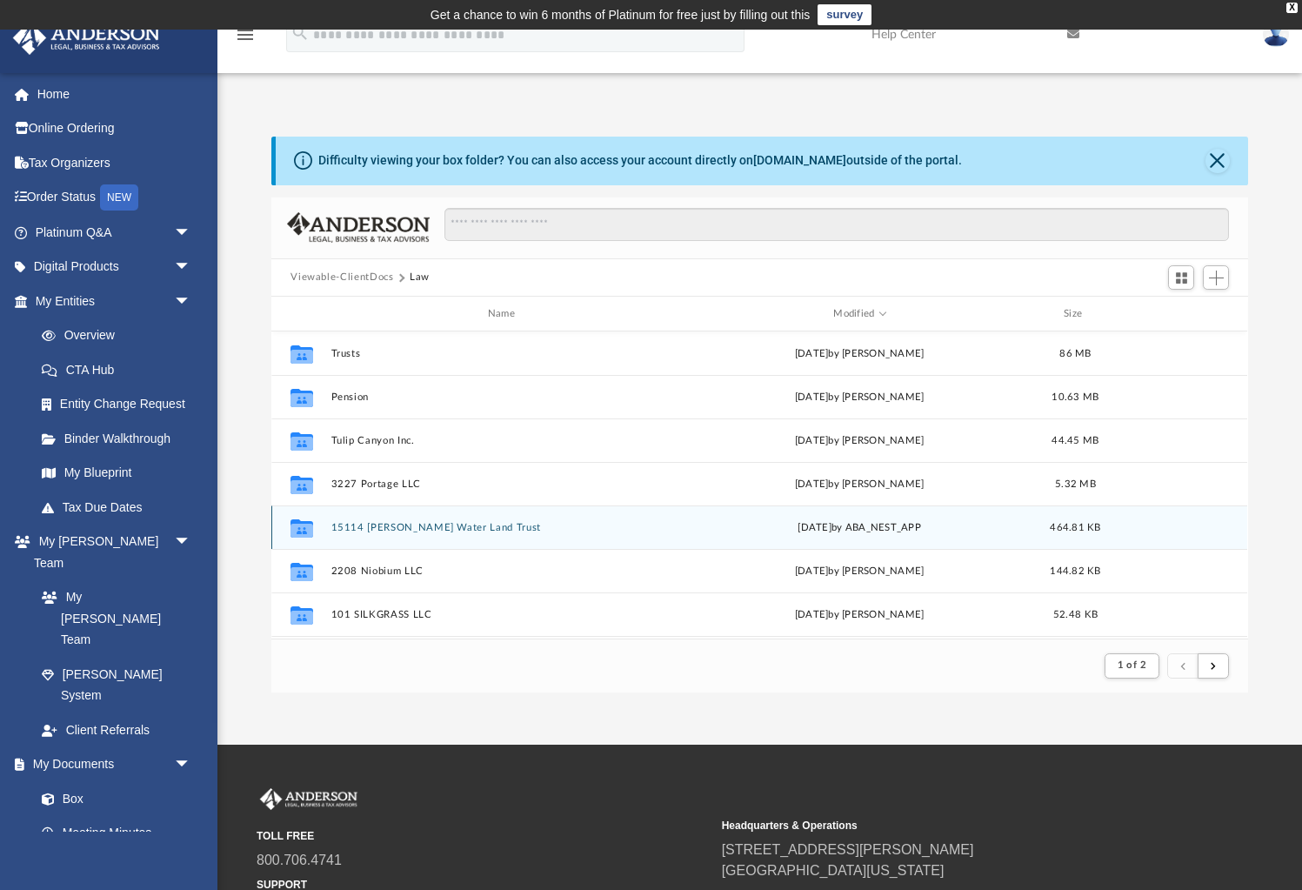
click at [412, 526] on button "15114 [PERSON_NAME] Water Land Trust" at bounding box center [504, 527] width 347 height 11
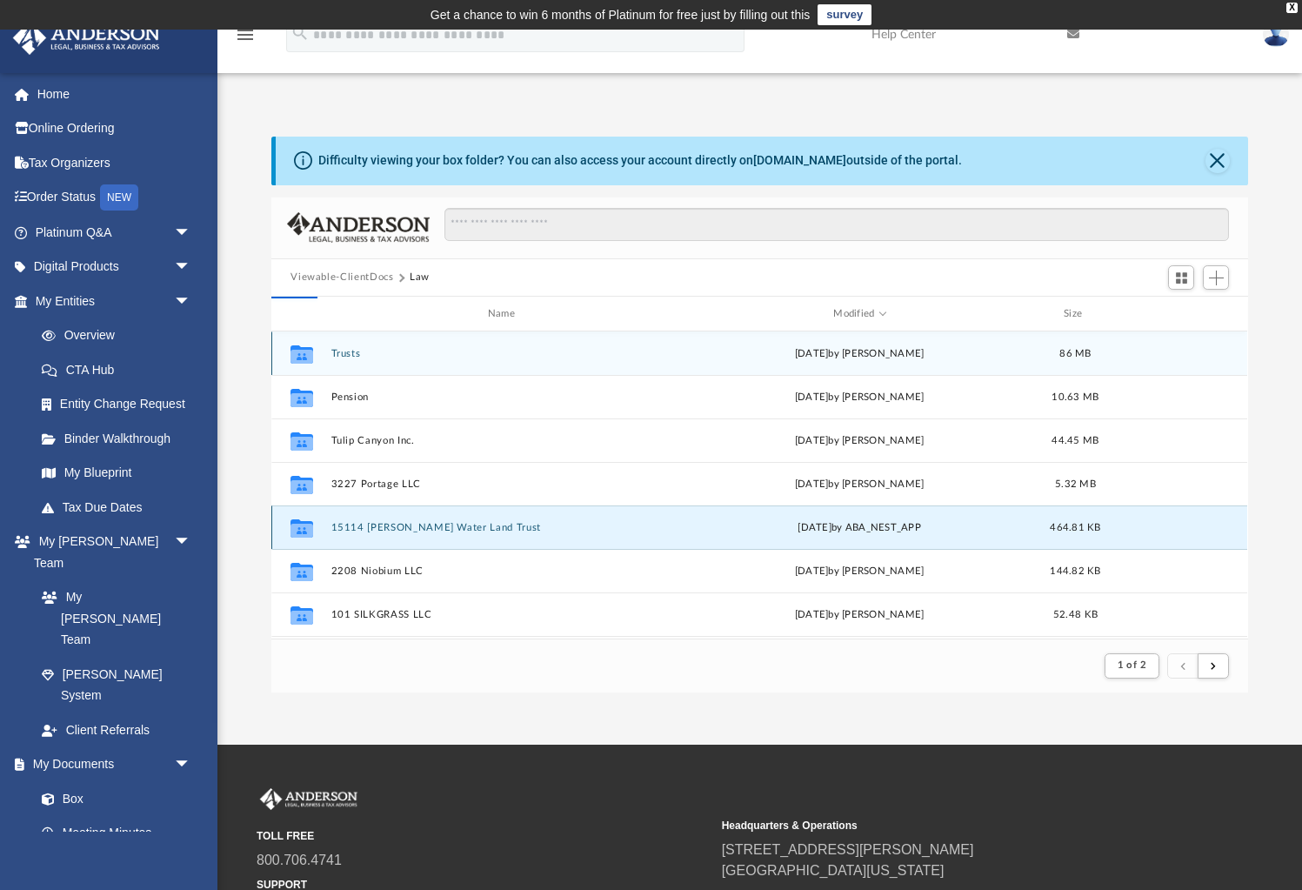
scroll to position [395, 976]
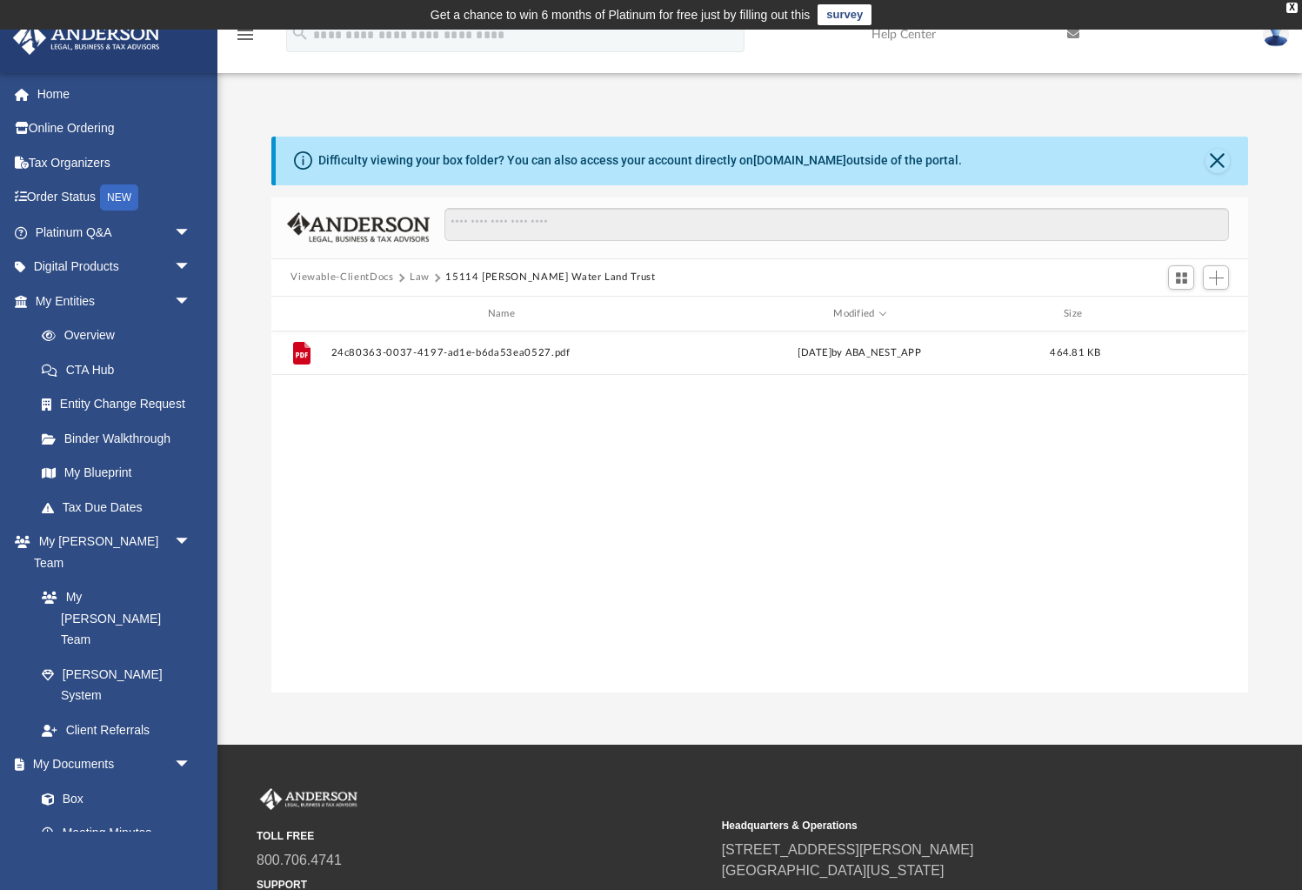
click at [417, 275] on button "Law" at bounding box center [420, 278] width 20 height 16
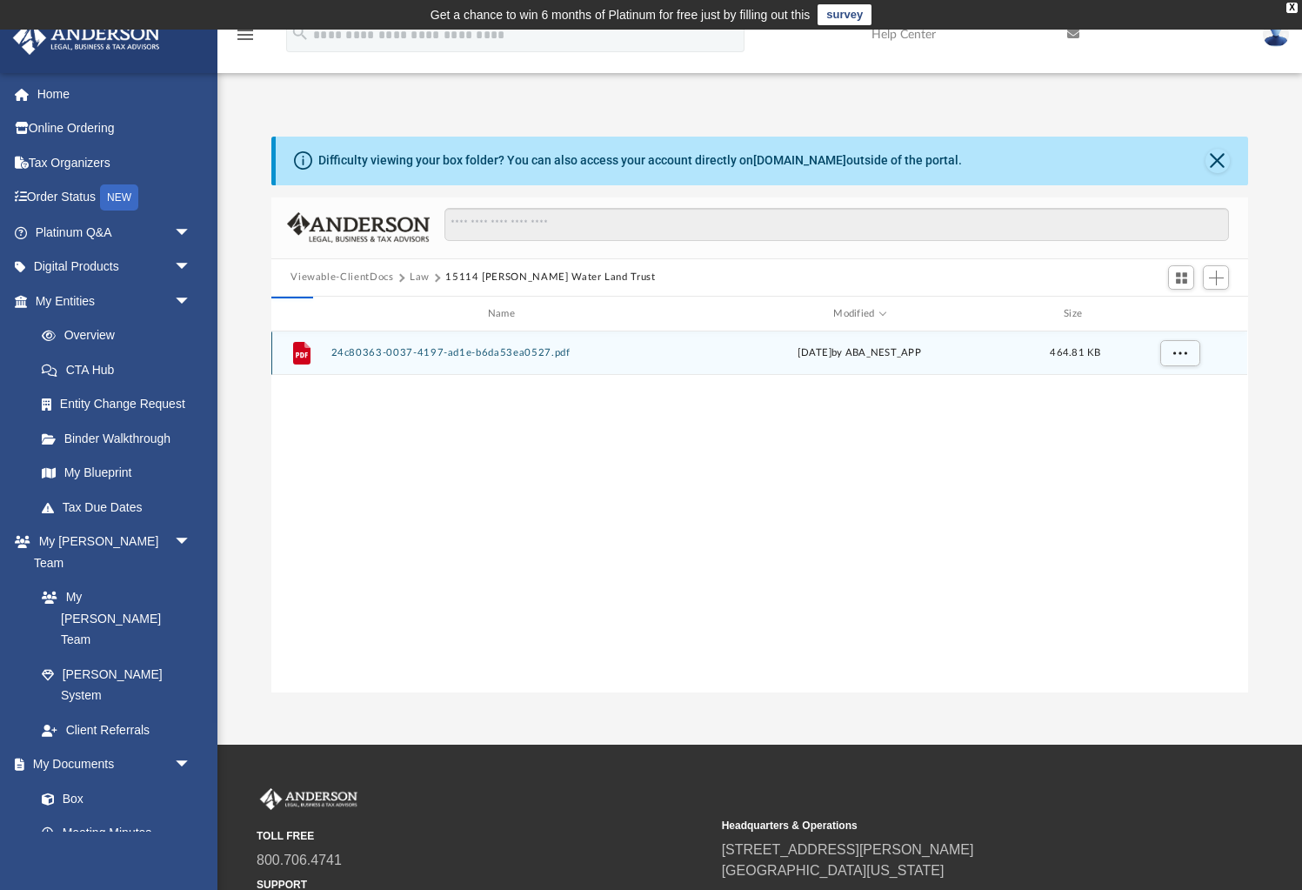
scroll to position [1, 0]
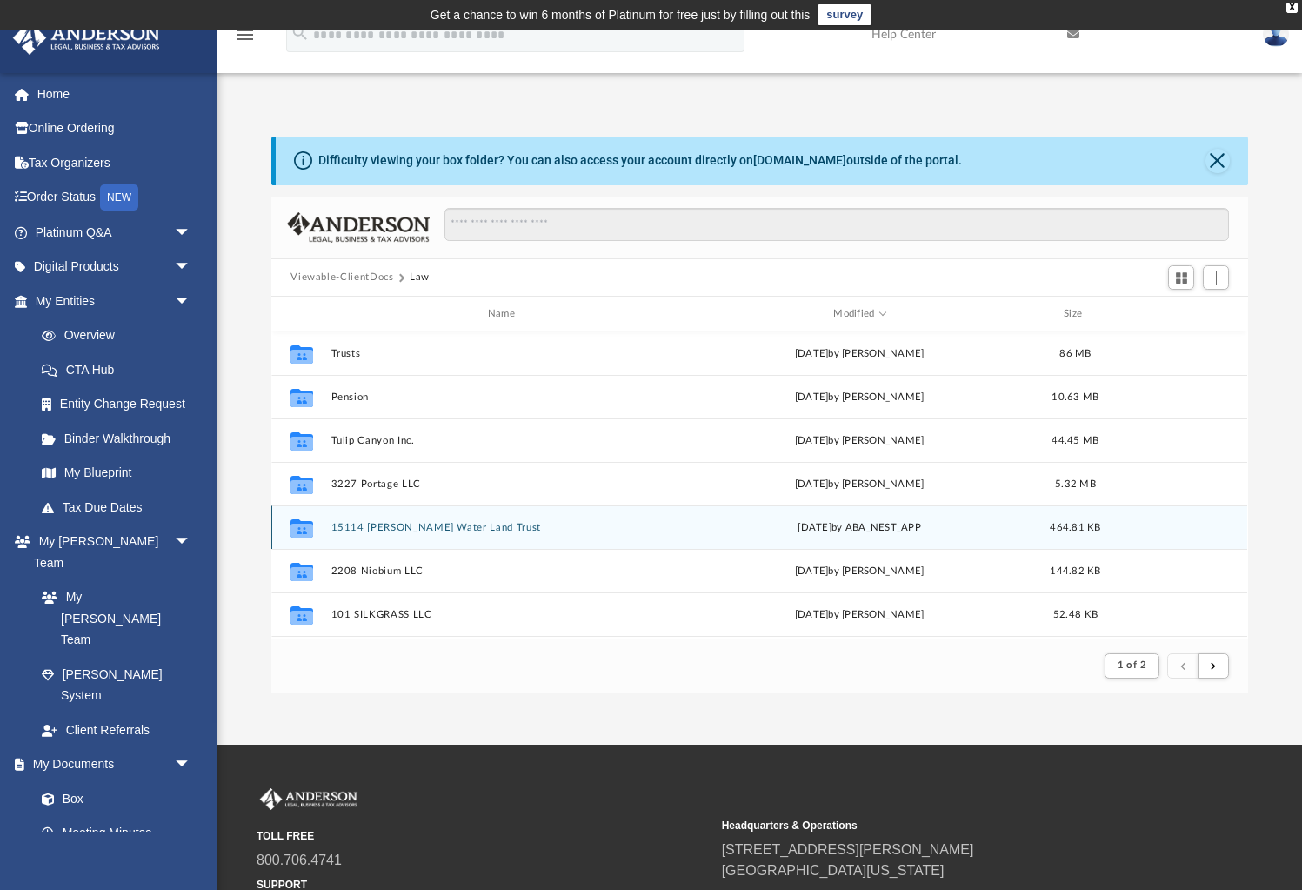
click at [431, 525] on button "15114 [PERSON_NAME] Water Land Trust" at bounding box center [504, 527] width 347 height 11
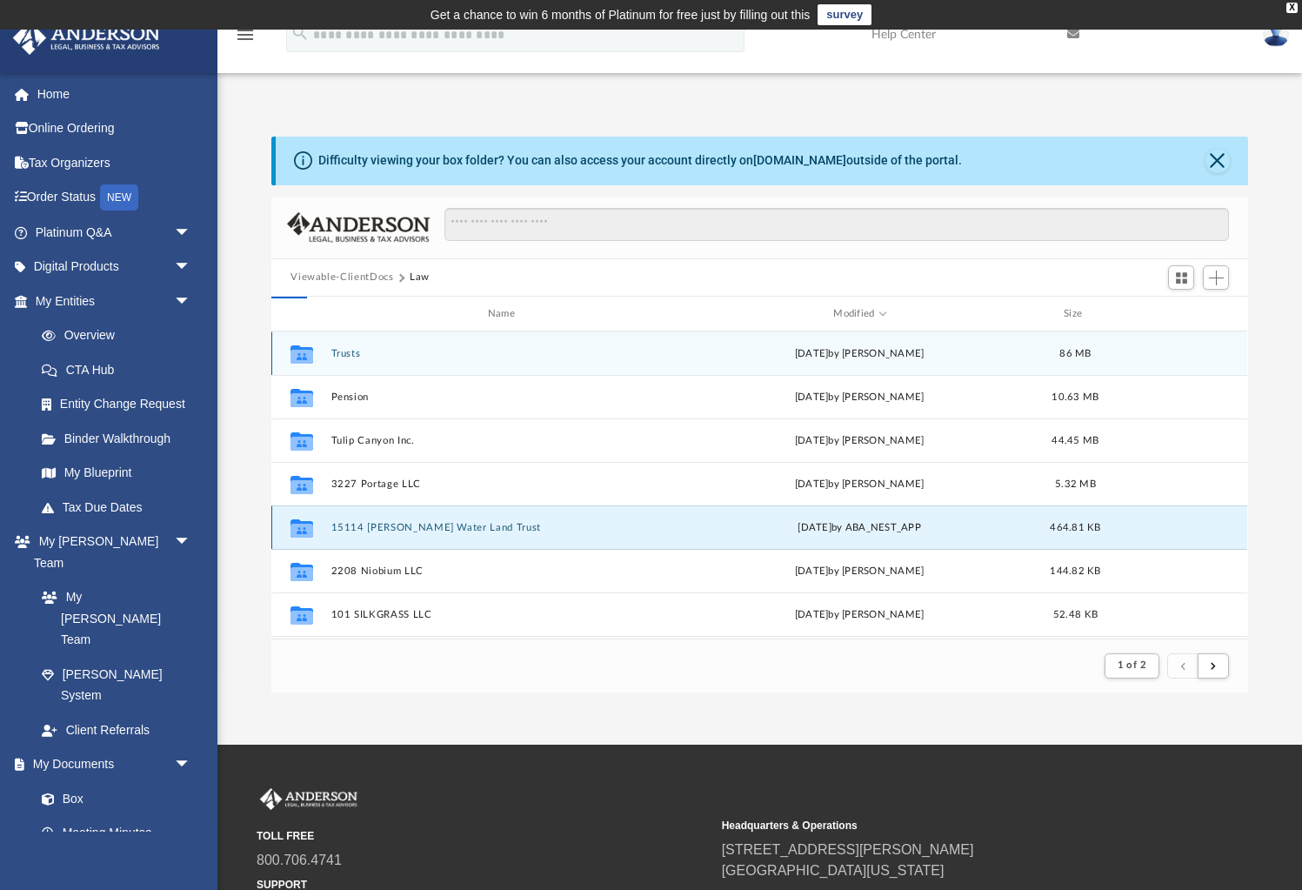
scroll to position [395, 976]
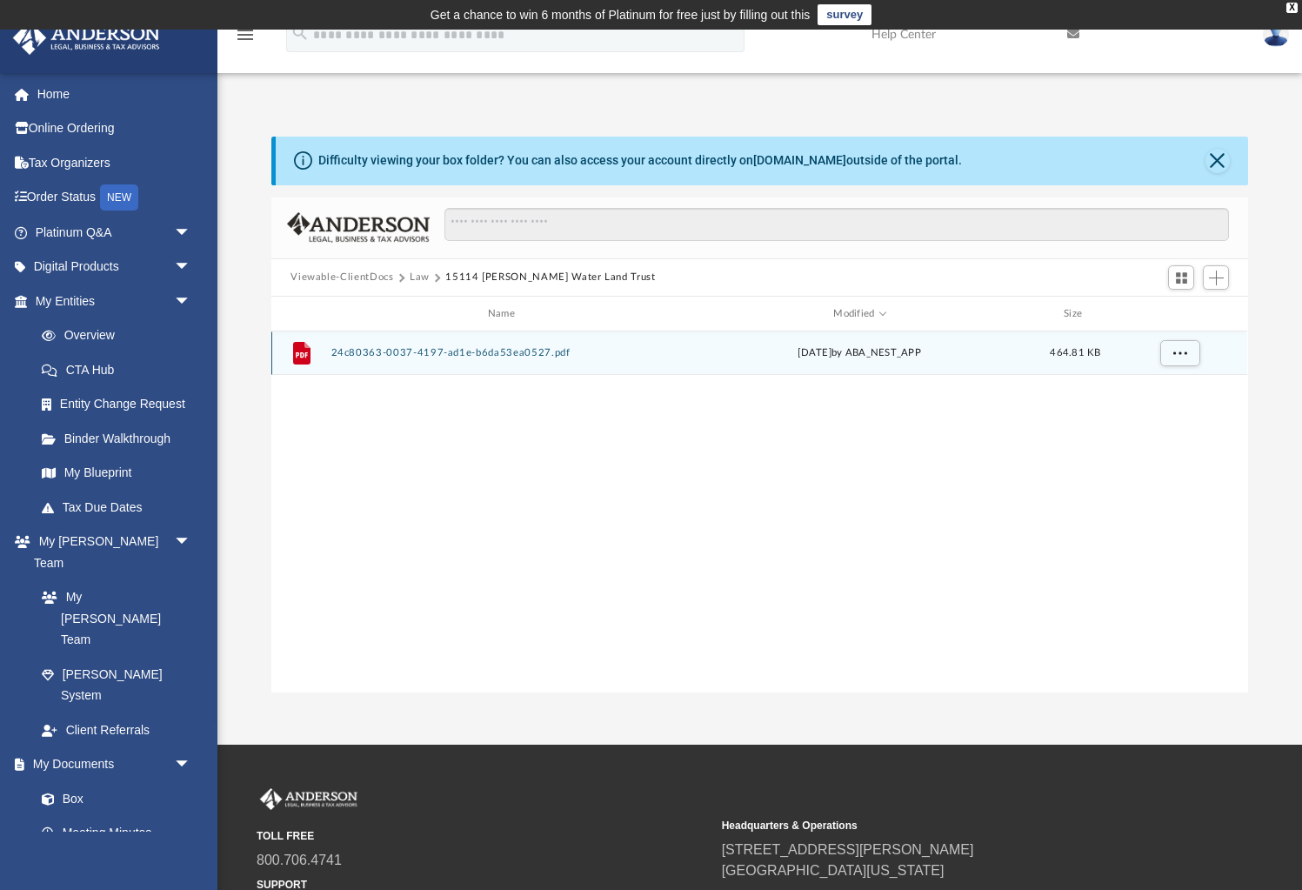
click at [390, 348] on button "24c80363-0037-4197-ad1e-b6da53ea0527.pdf" at bounding box center [504, 353] width 347 height 11
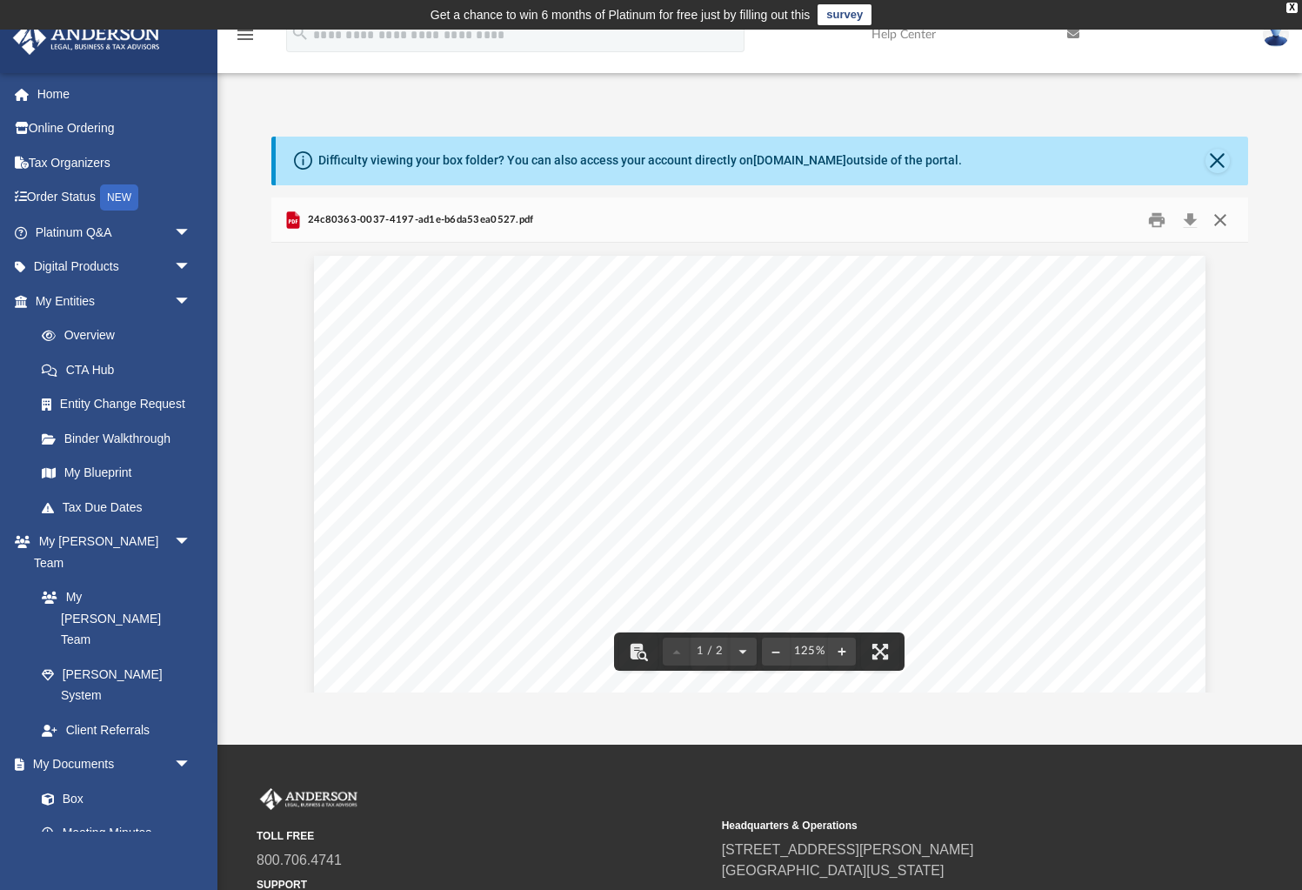
click at [1223, 217] on button "Close" at bounding box center [1220, 219] width 31 height 27
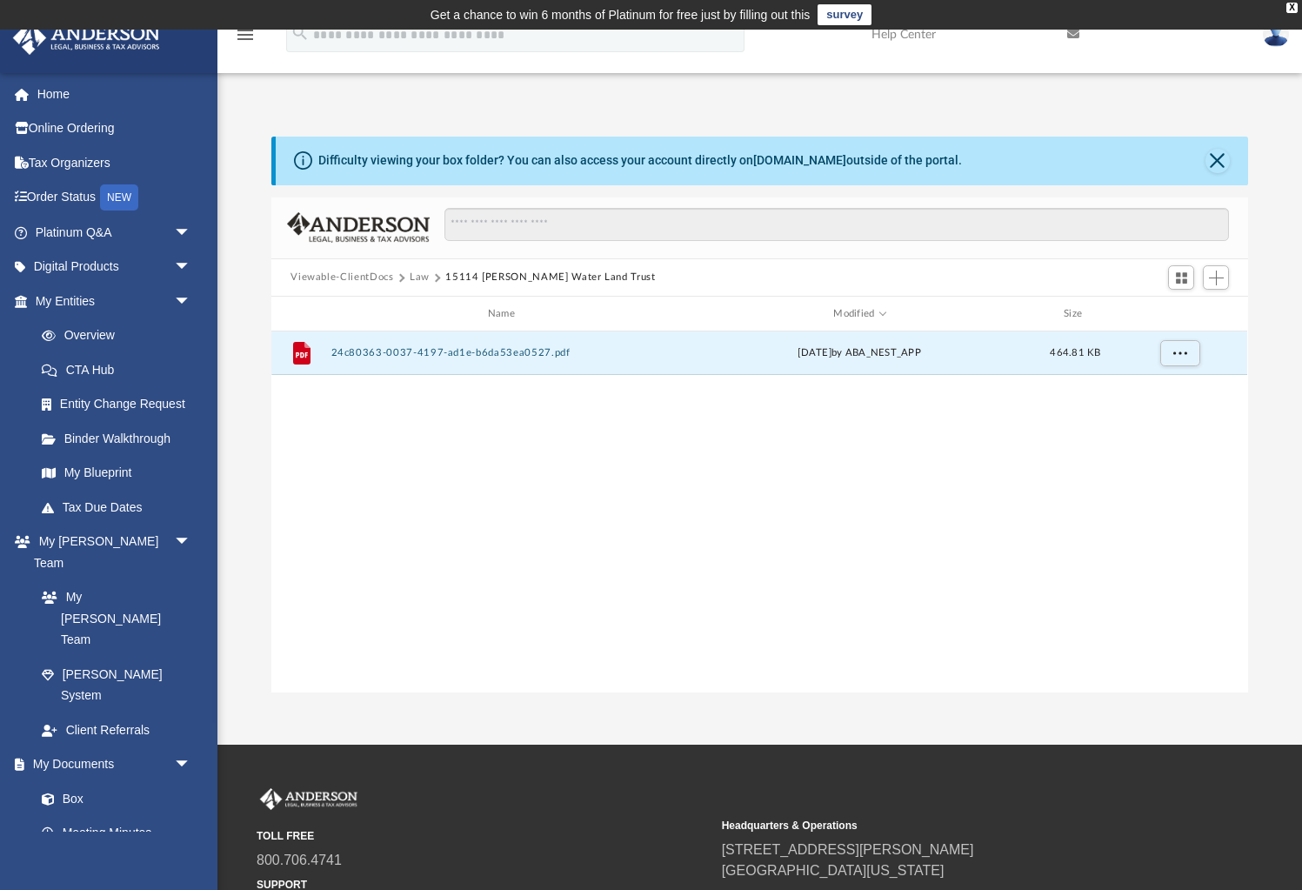
click at [417, 279] on button "Law" at bounding box center [420, 278] width 20 height 16
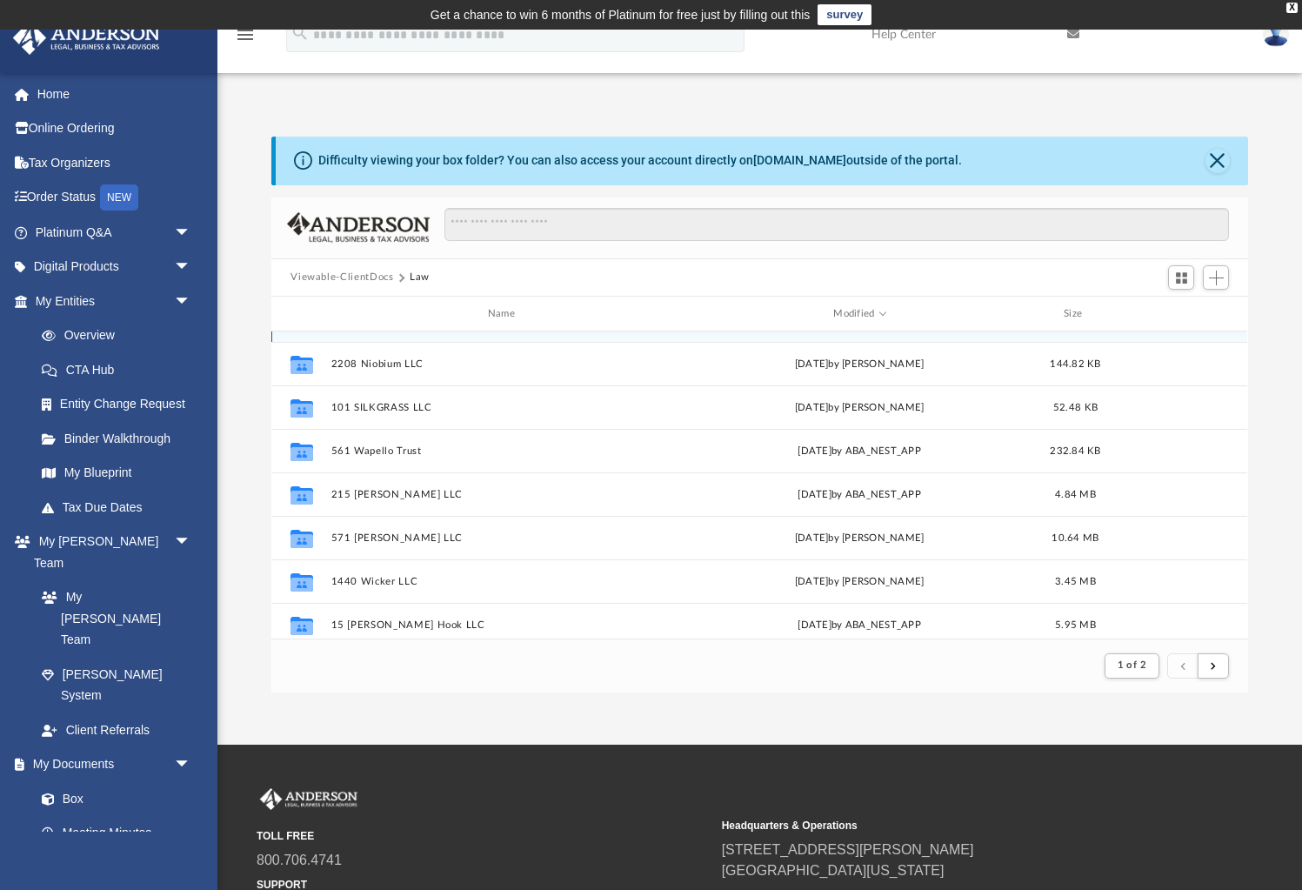
scroll to position [206, 0]
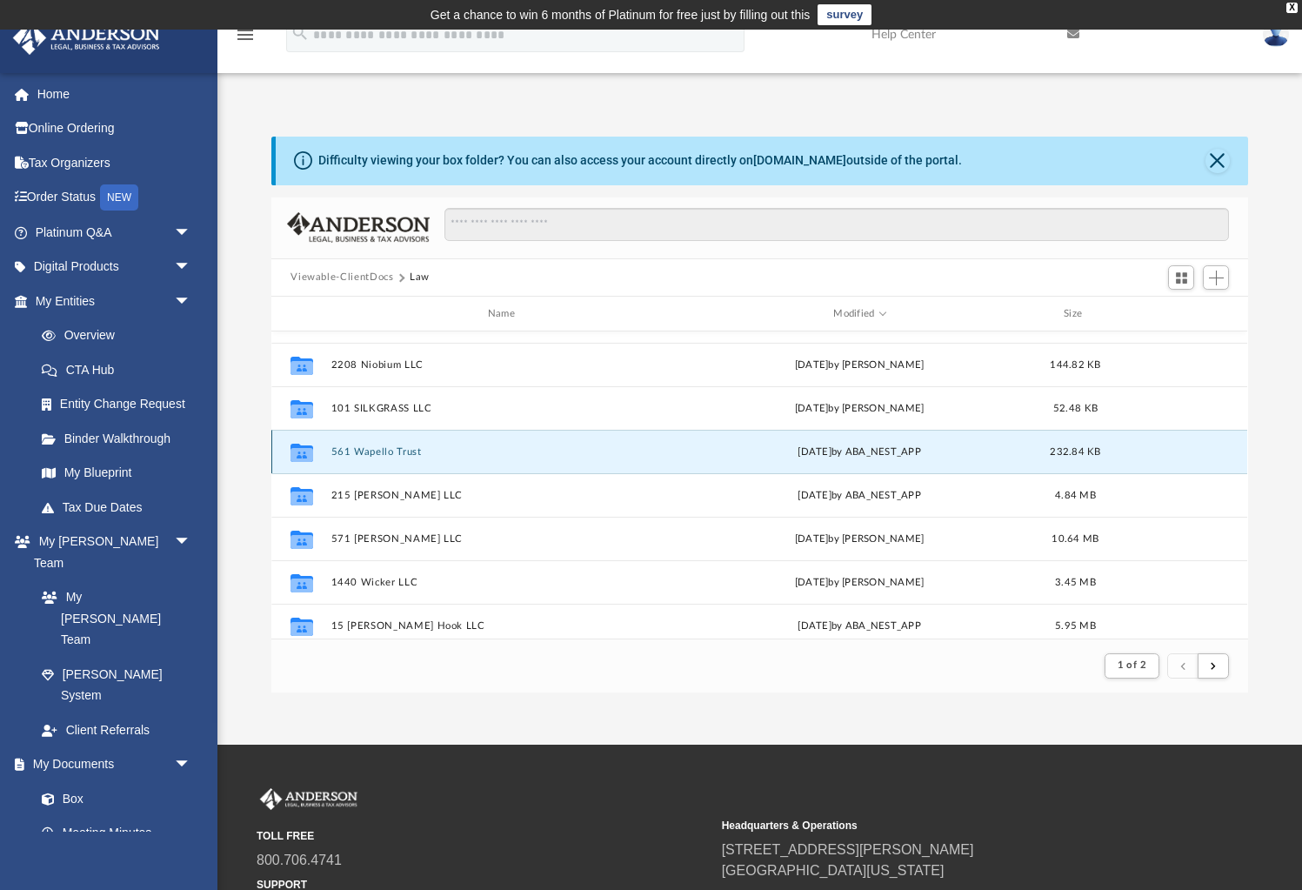
click at [386, 451] on button "561 Wapello Trust" at bounding box center [504, 451] width 347 height 11
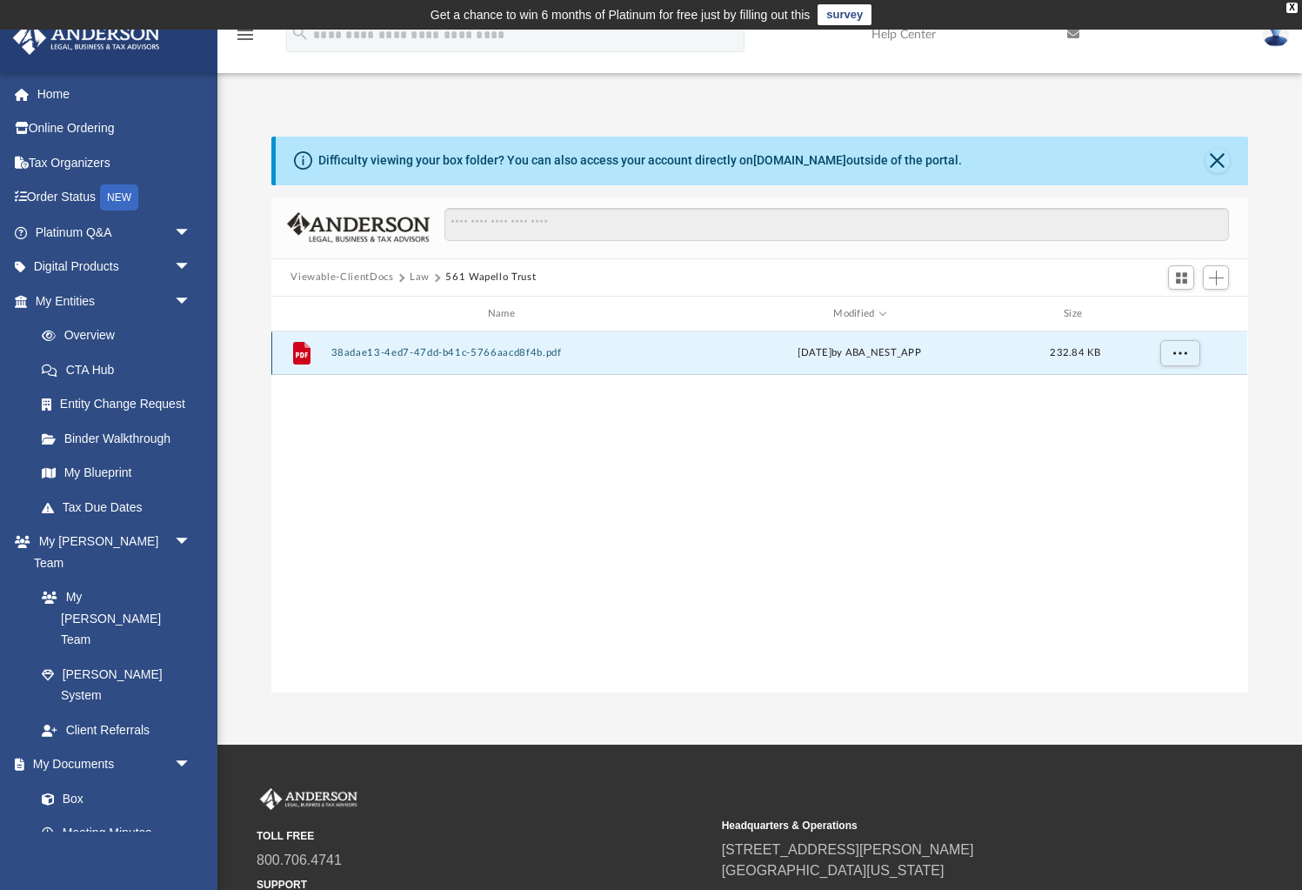
click at [410, 356] on button "38adae13-4ed7-47dd-b41c-5766aacd8f4b.pdf" at bounding box center [504, 353] width 347 height 11
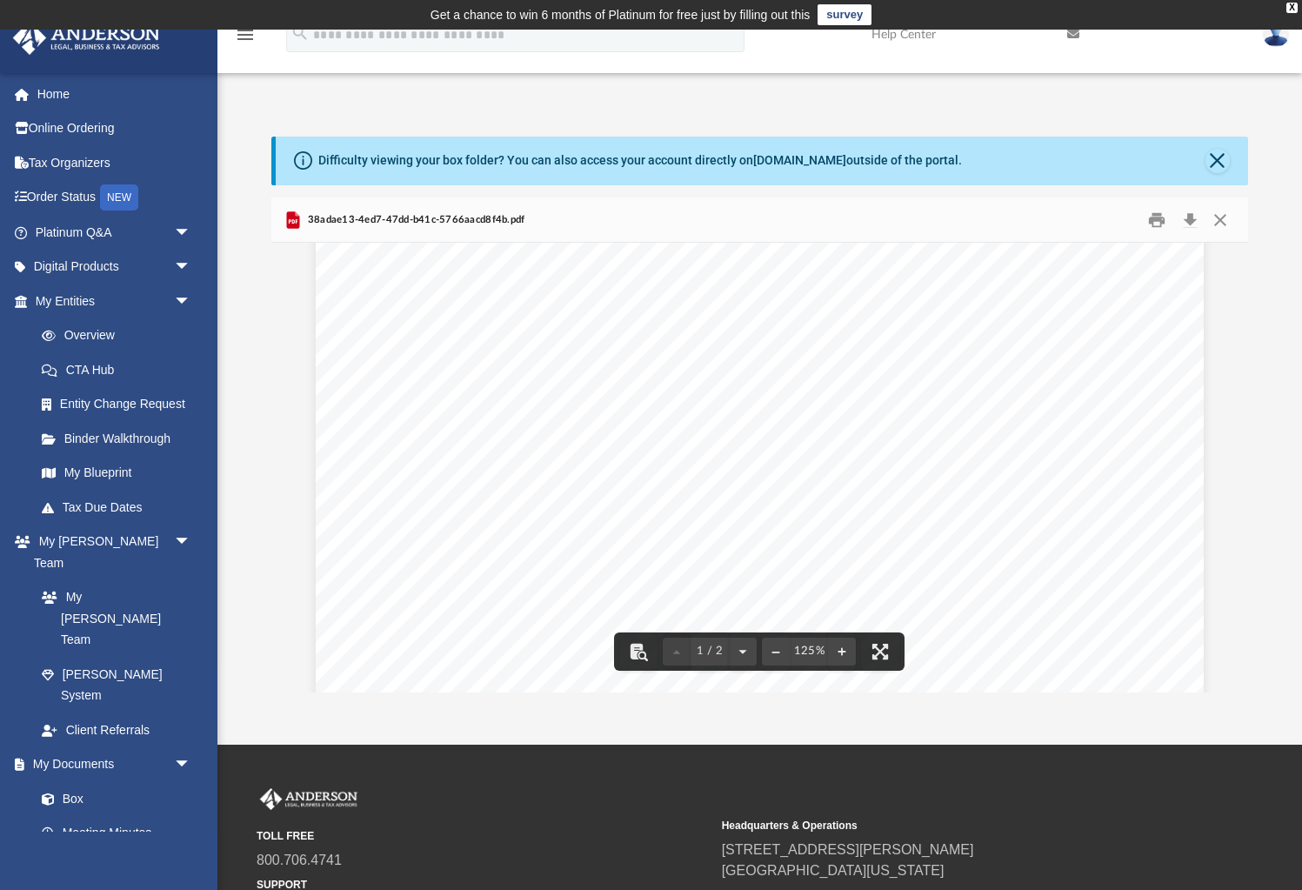
scroll to position [0, 0]
click at [1225, 217] on button "Close" at bounding box center [1220, 219] width 31 height 27
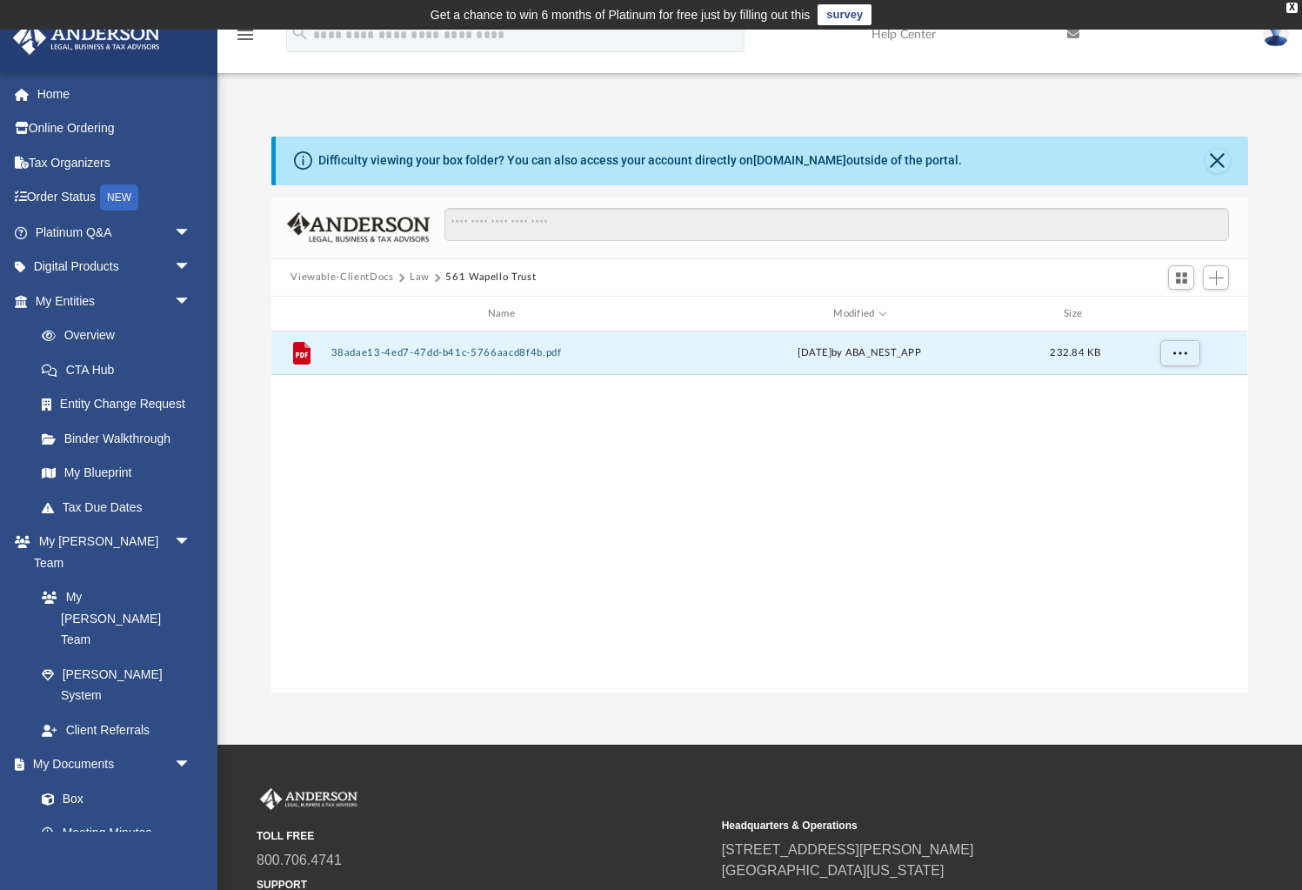
click at [421, 277] on button "Law" at bounding box center [420, 278] width 20 height 16
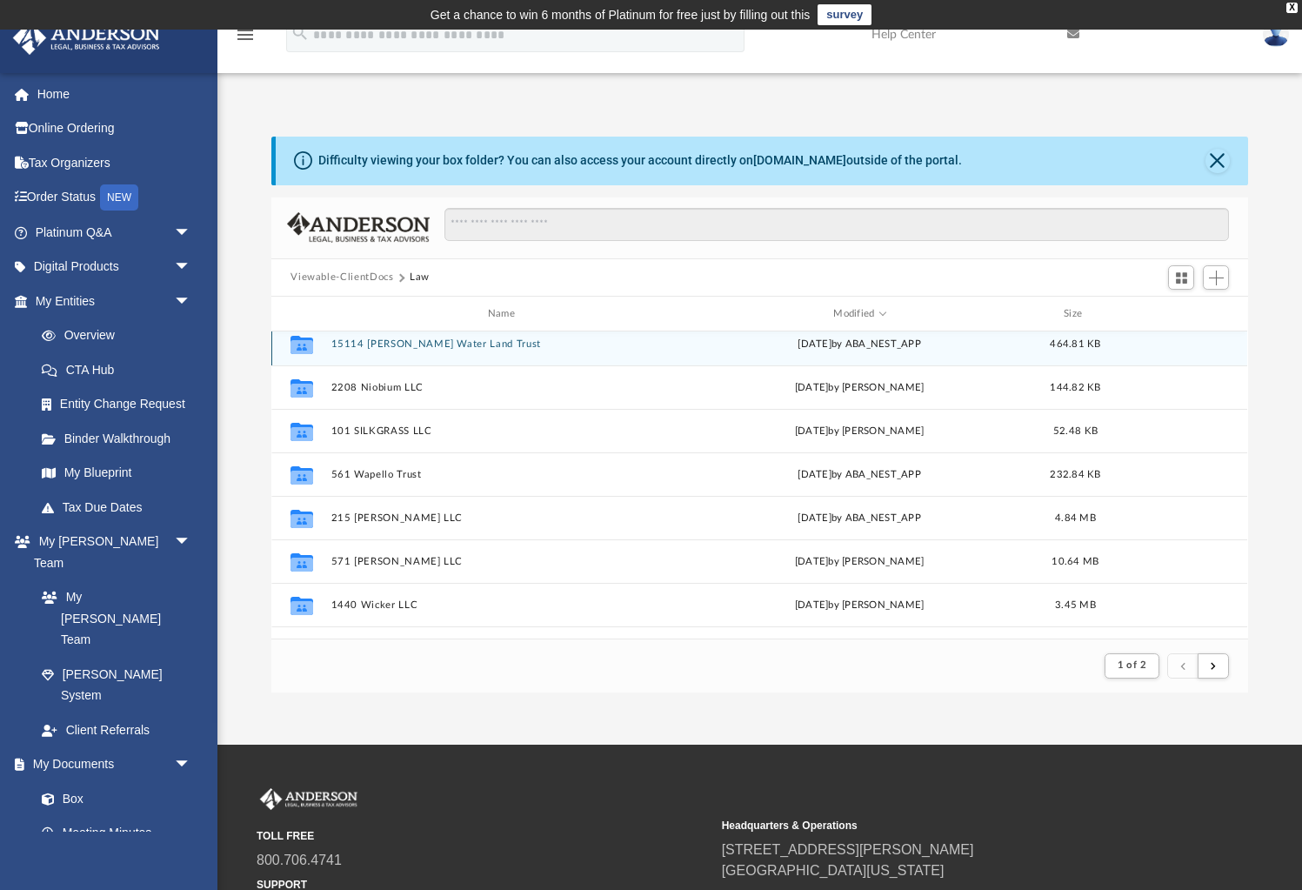
scroll to position [185, 0]
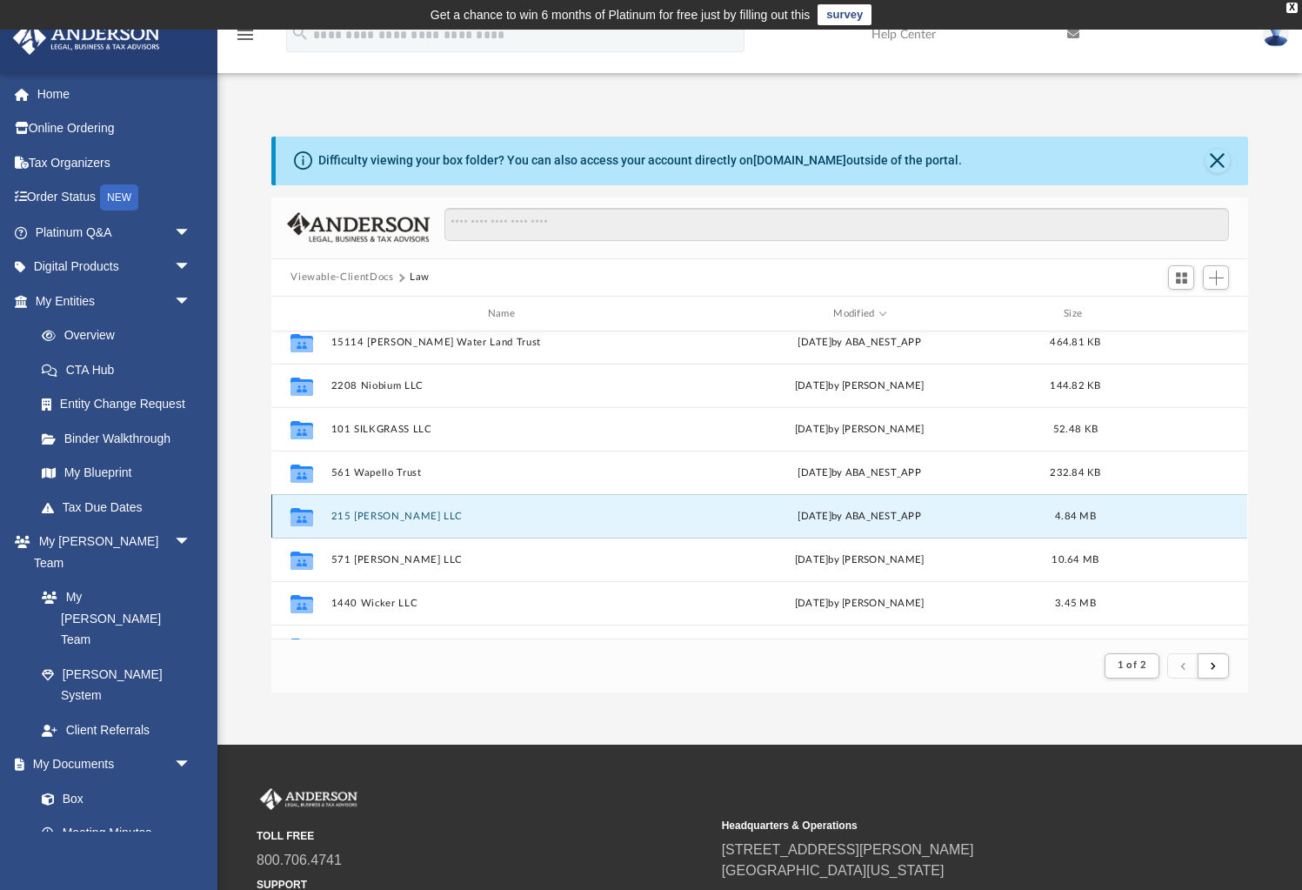
click at [360, 515] on button "215 [PERSON_NAME] LLC" at bounding box center [504, 516] width 347 height 11
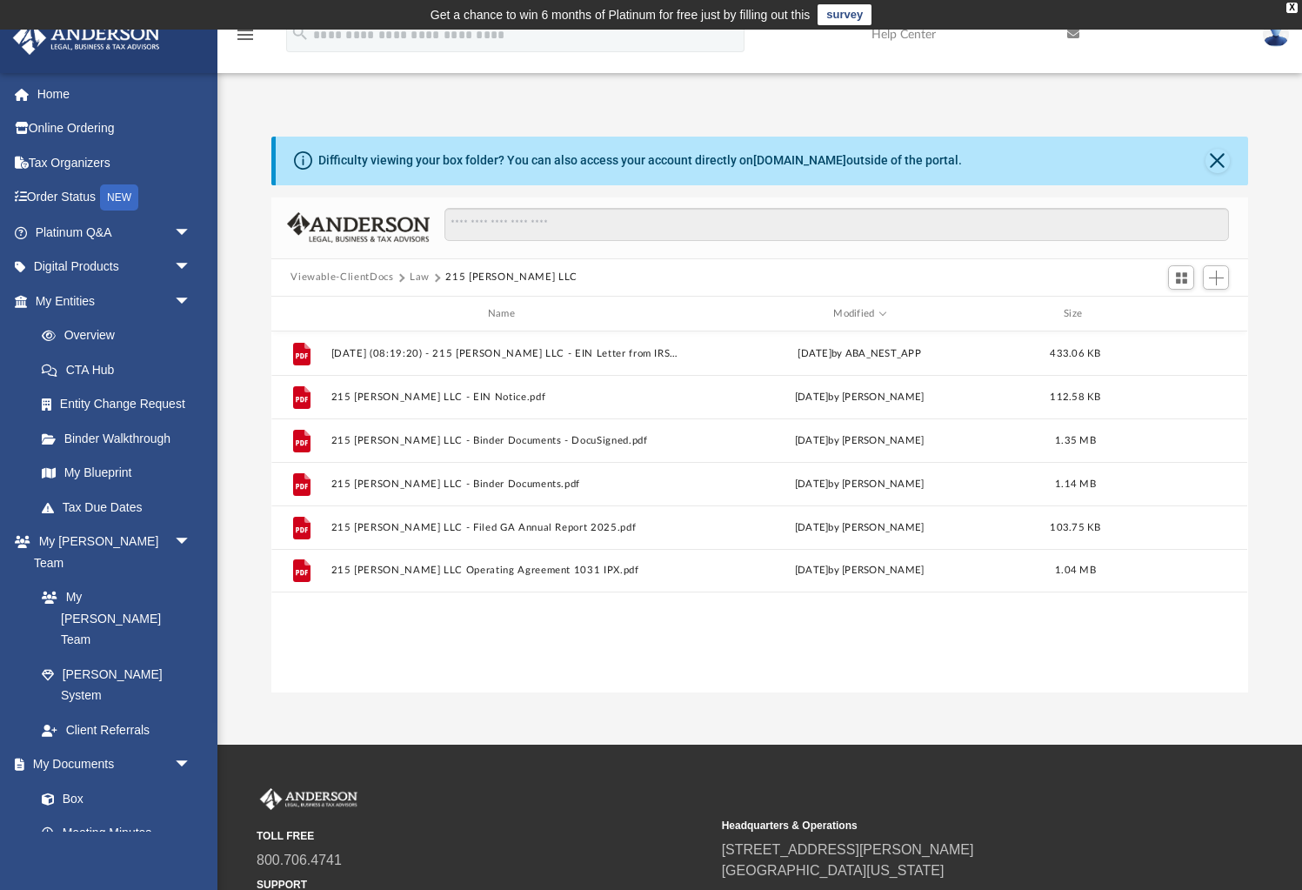
click at [417, 272] on button "Law" at bounding box center [420, 278] width 20 height 16
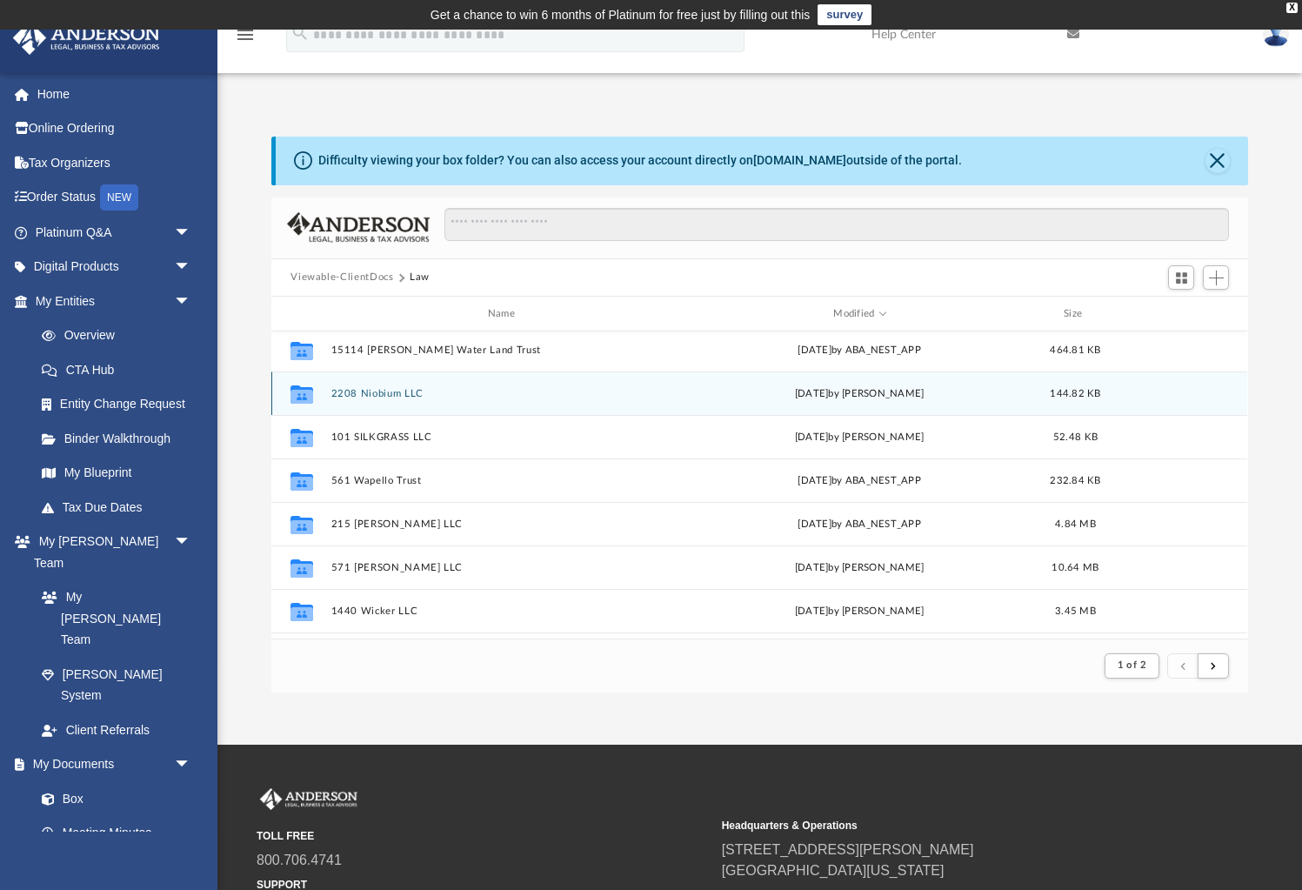
scroll to position [181, 0]
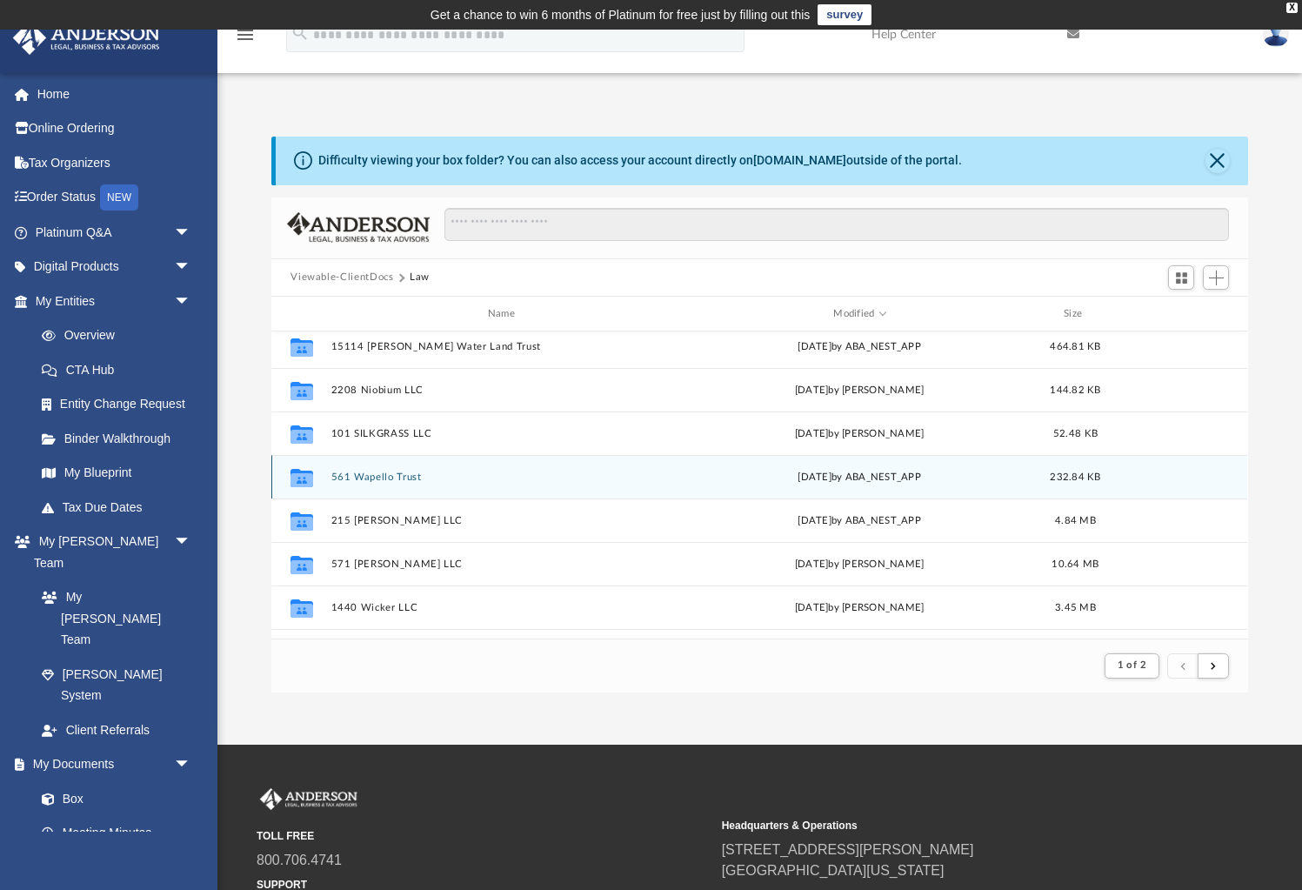
click at [383, 476] on button "561 Wapello Trust" at bounding box center [504, 476] width 347 height 11
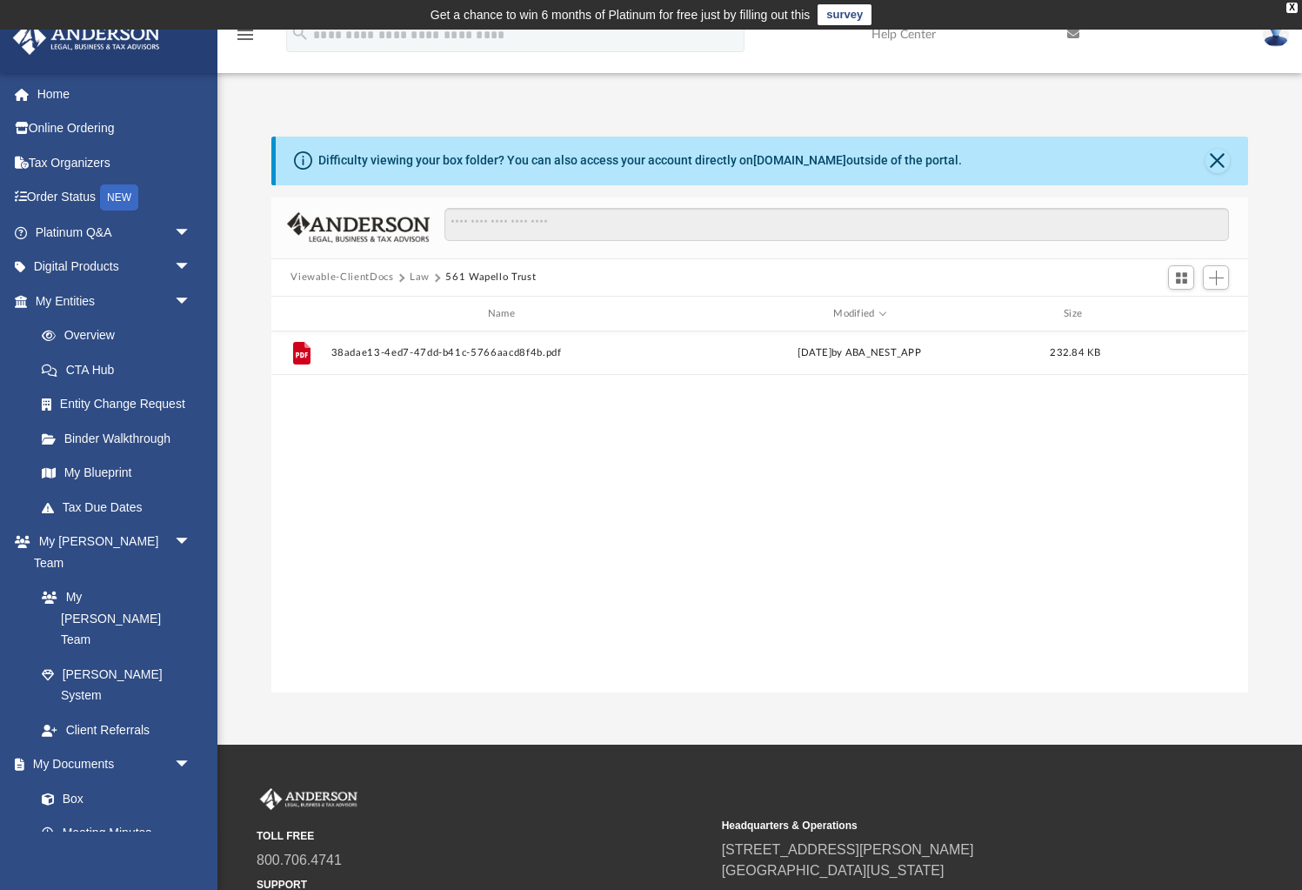
scroll to position [395, 976]
click at [418, 275] on button "Law" at bounding box center [420, 278] width 20 height 16
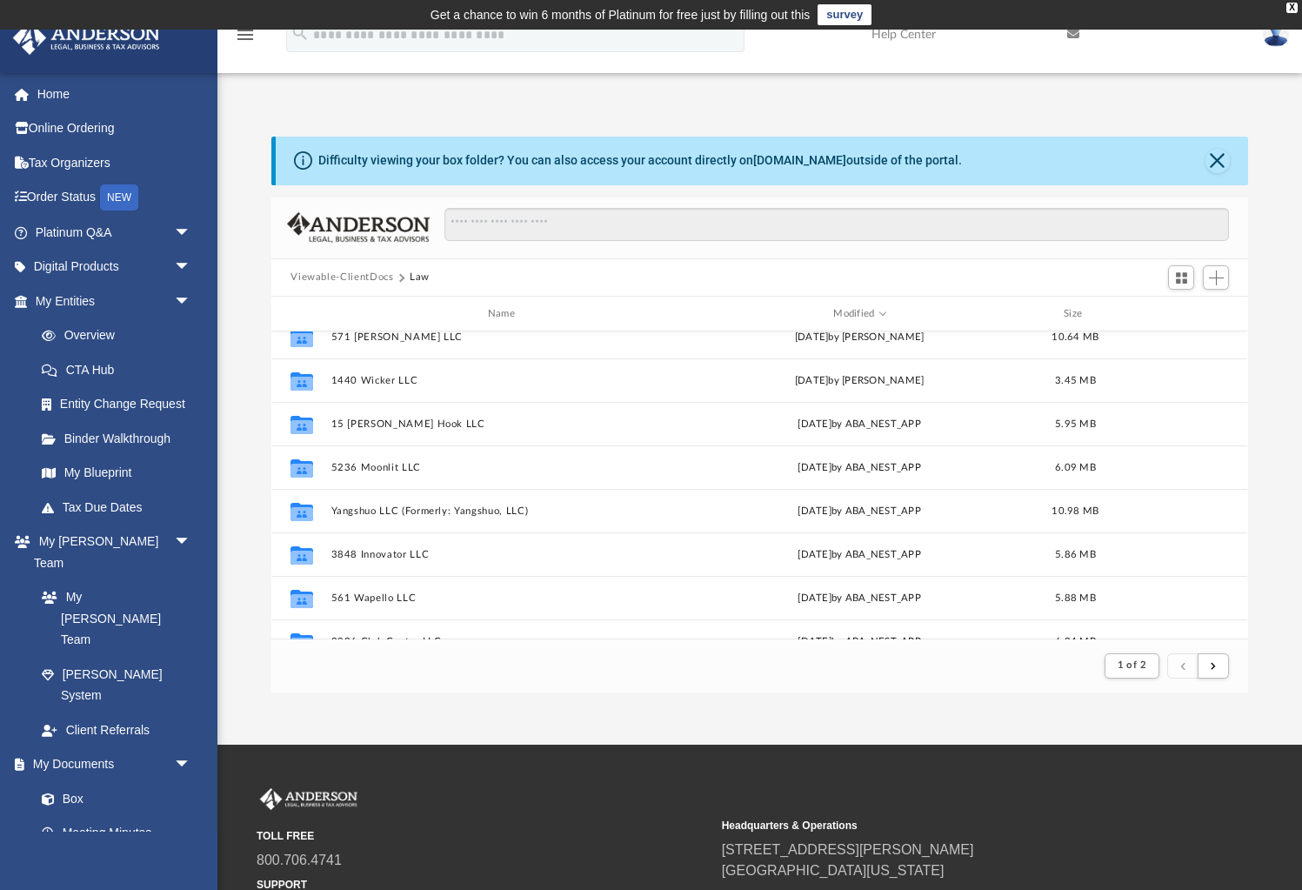
scroll to position [422, 0]
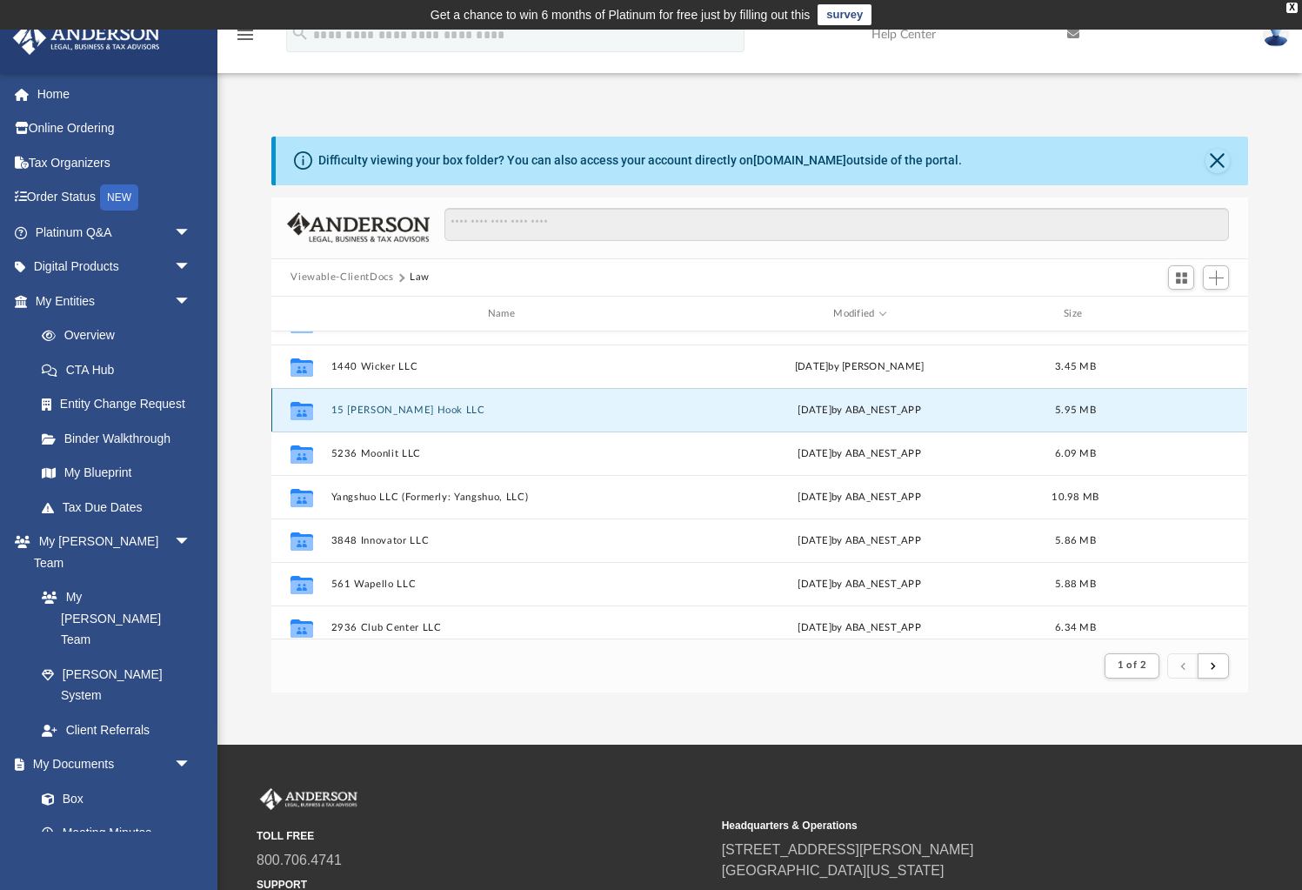
click at [388, 411] on button "15 [PERSON_NAME] Hook LLC" at bounding box center [504, 409] width 347 height 11
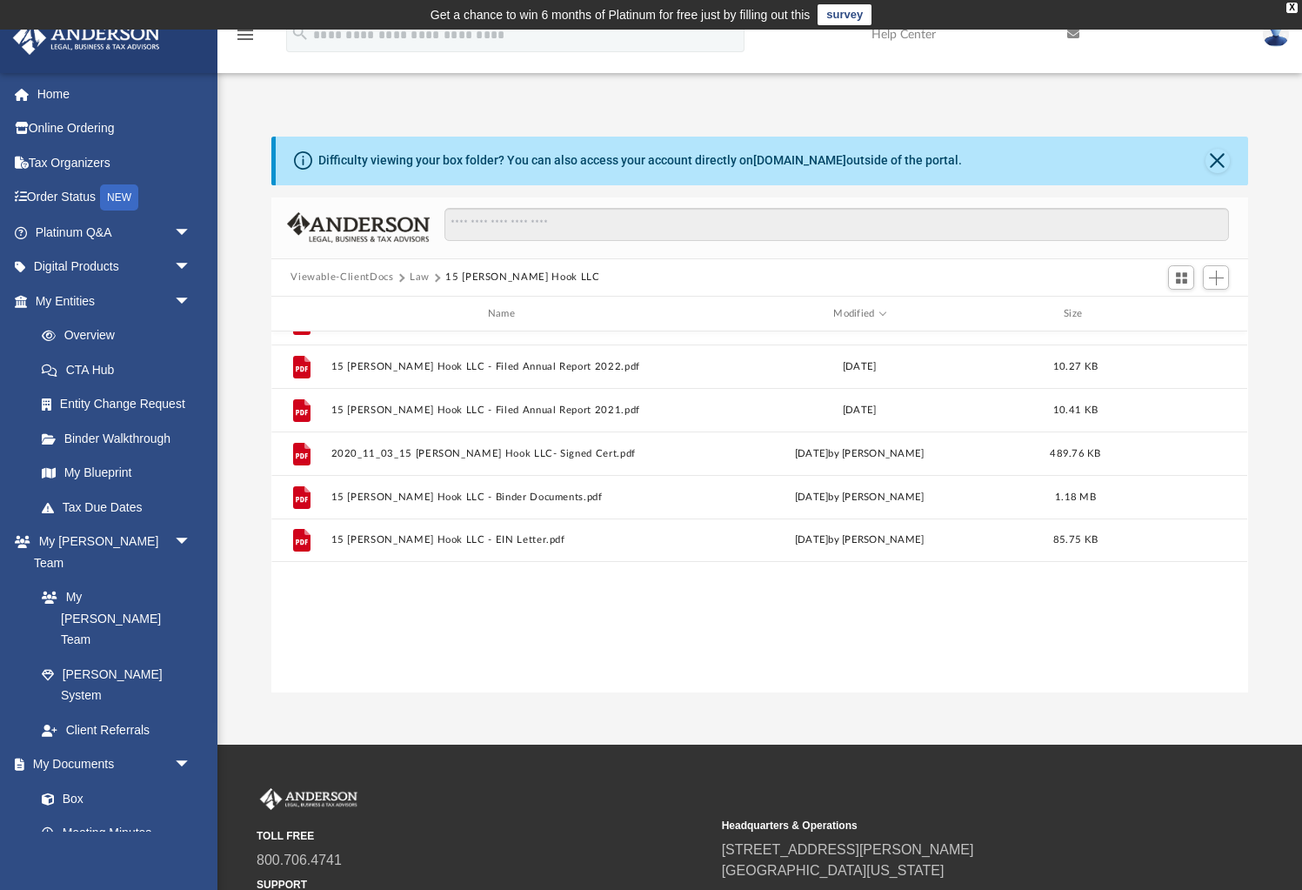
scroll to position [395, 976]
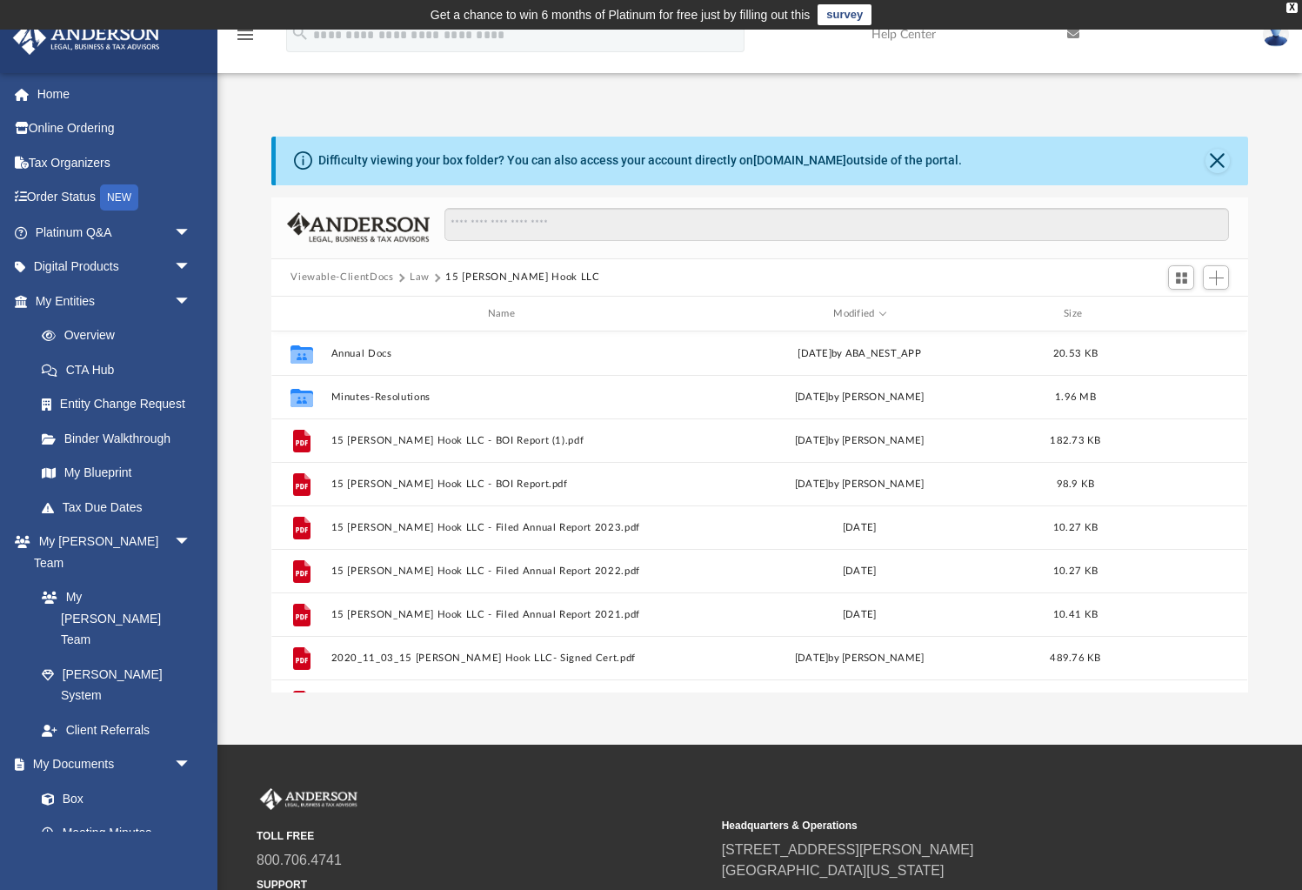
click at [419, 277] on button "Law" at bounding box center [420, 278] width 20 height 16
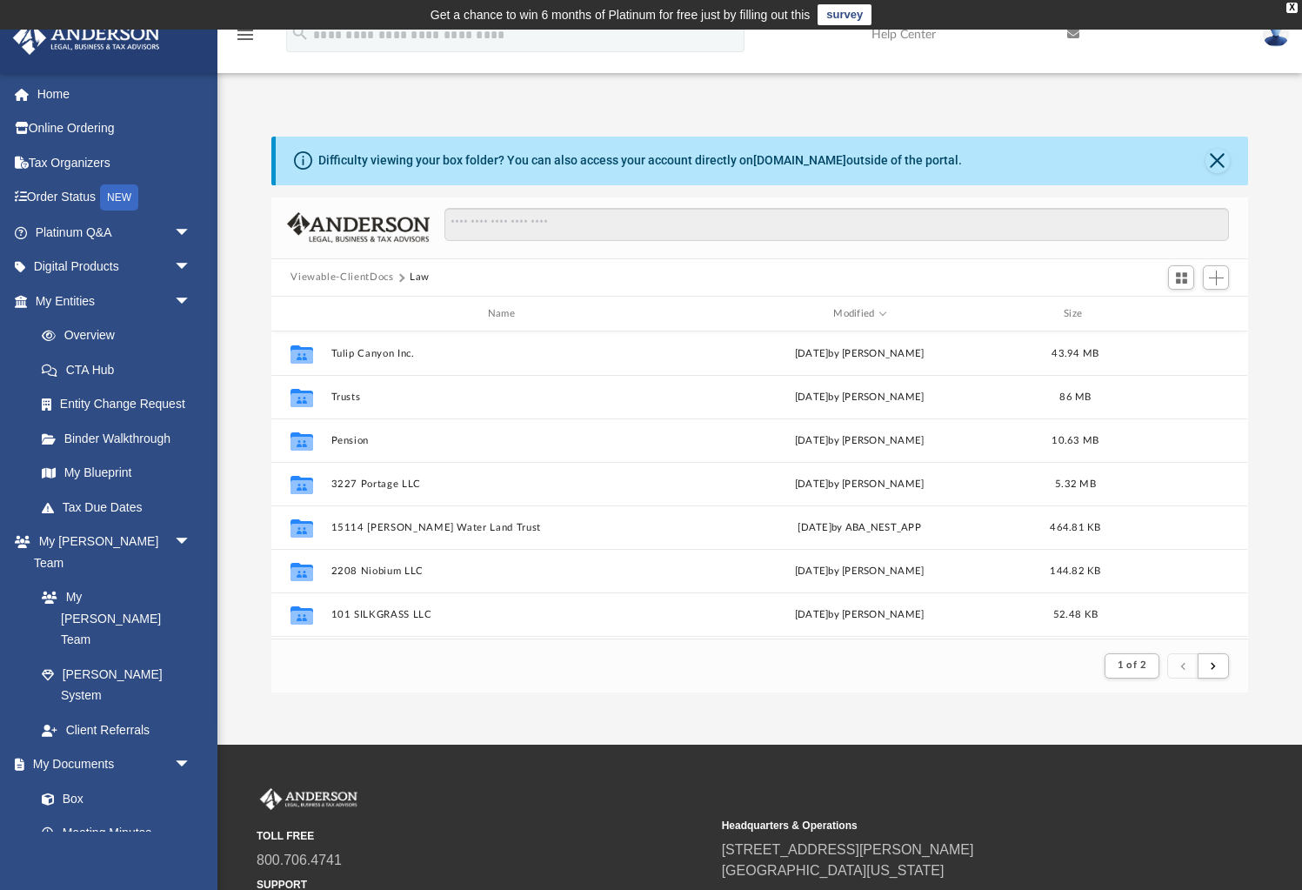
click at [351, 278] on button "Viewable-ClientDocs" at bounding box center [341, 278] width 103 height 16
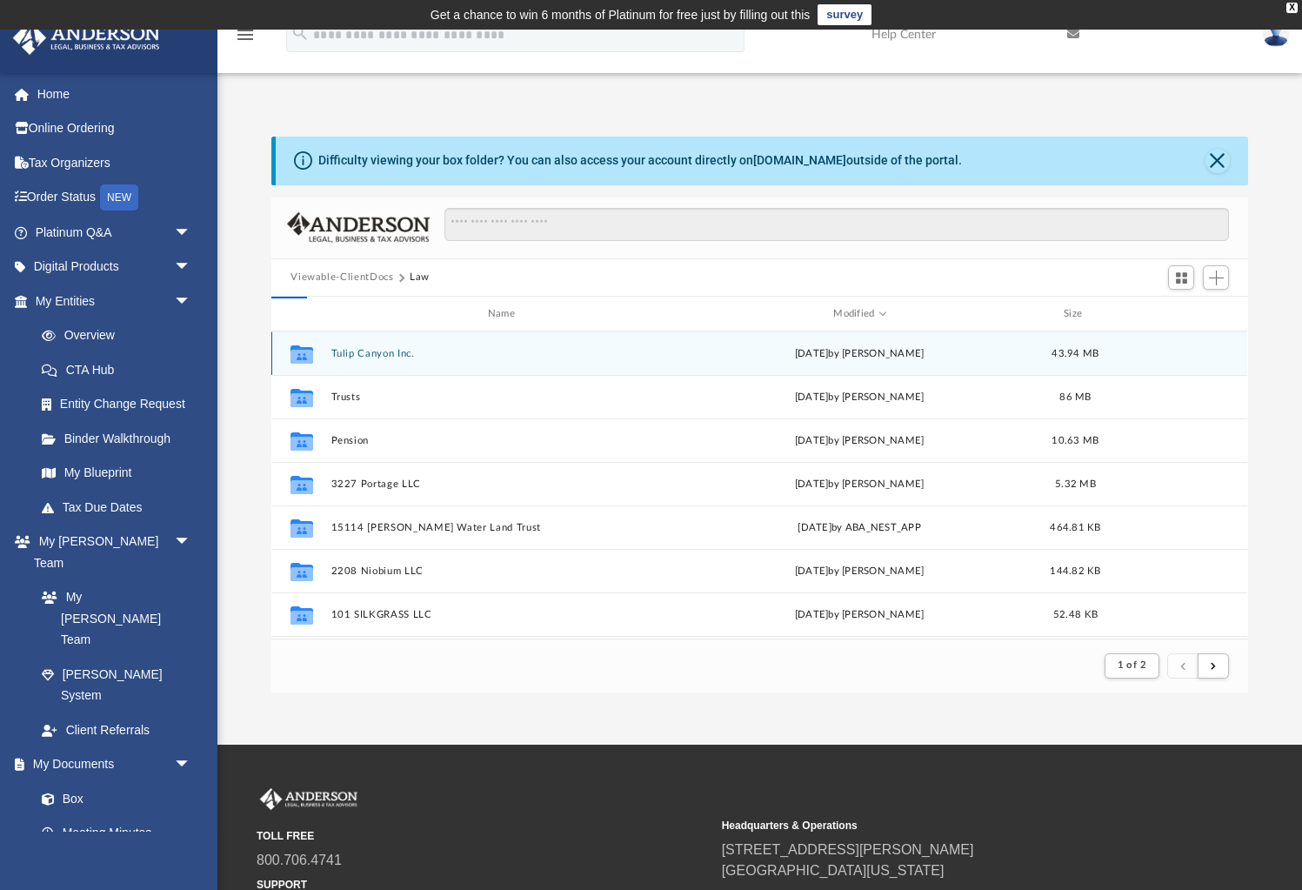
scroll to position [395, 976]
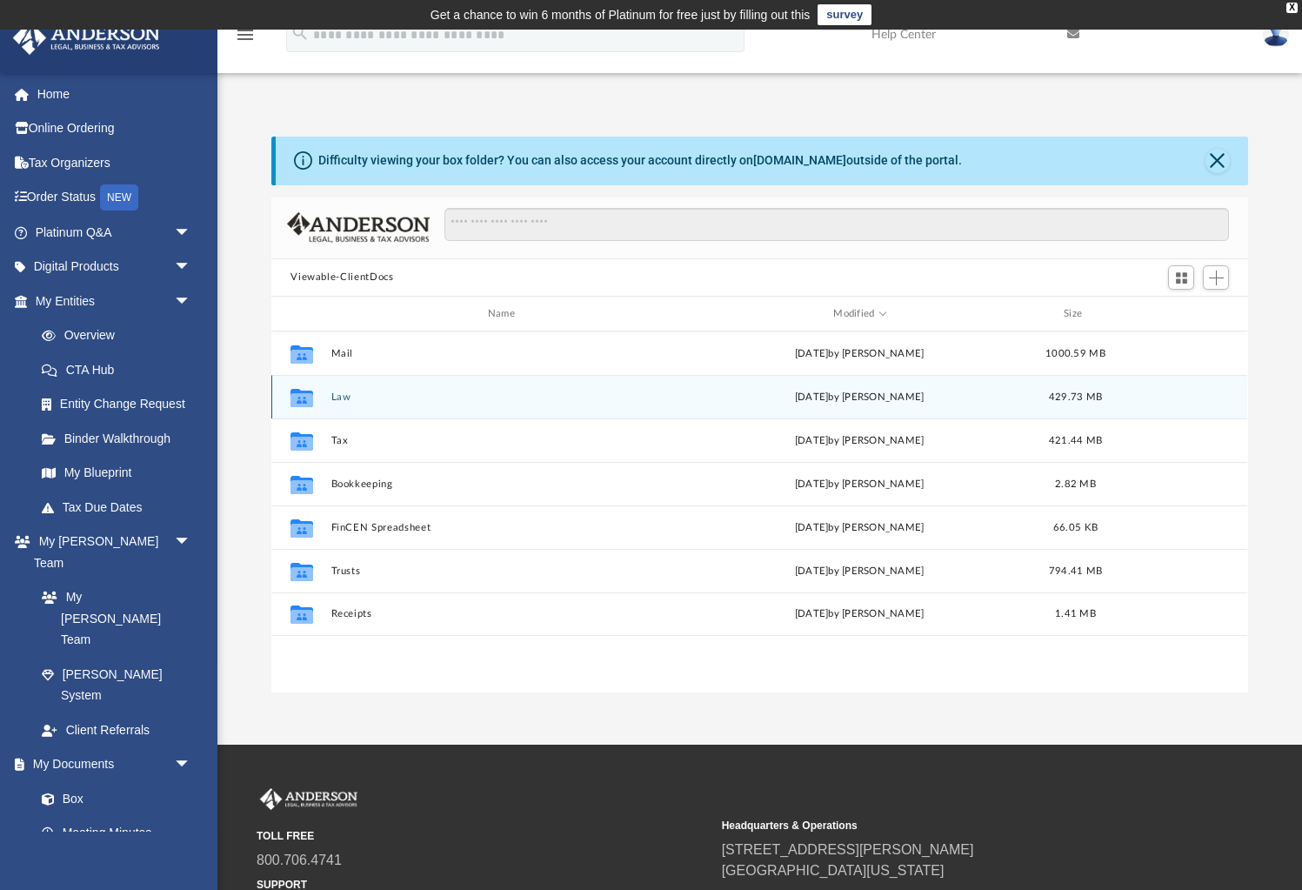
click at [345, 394] on button "Law" at bounding box center [504, 396] width 347 height 11
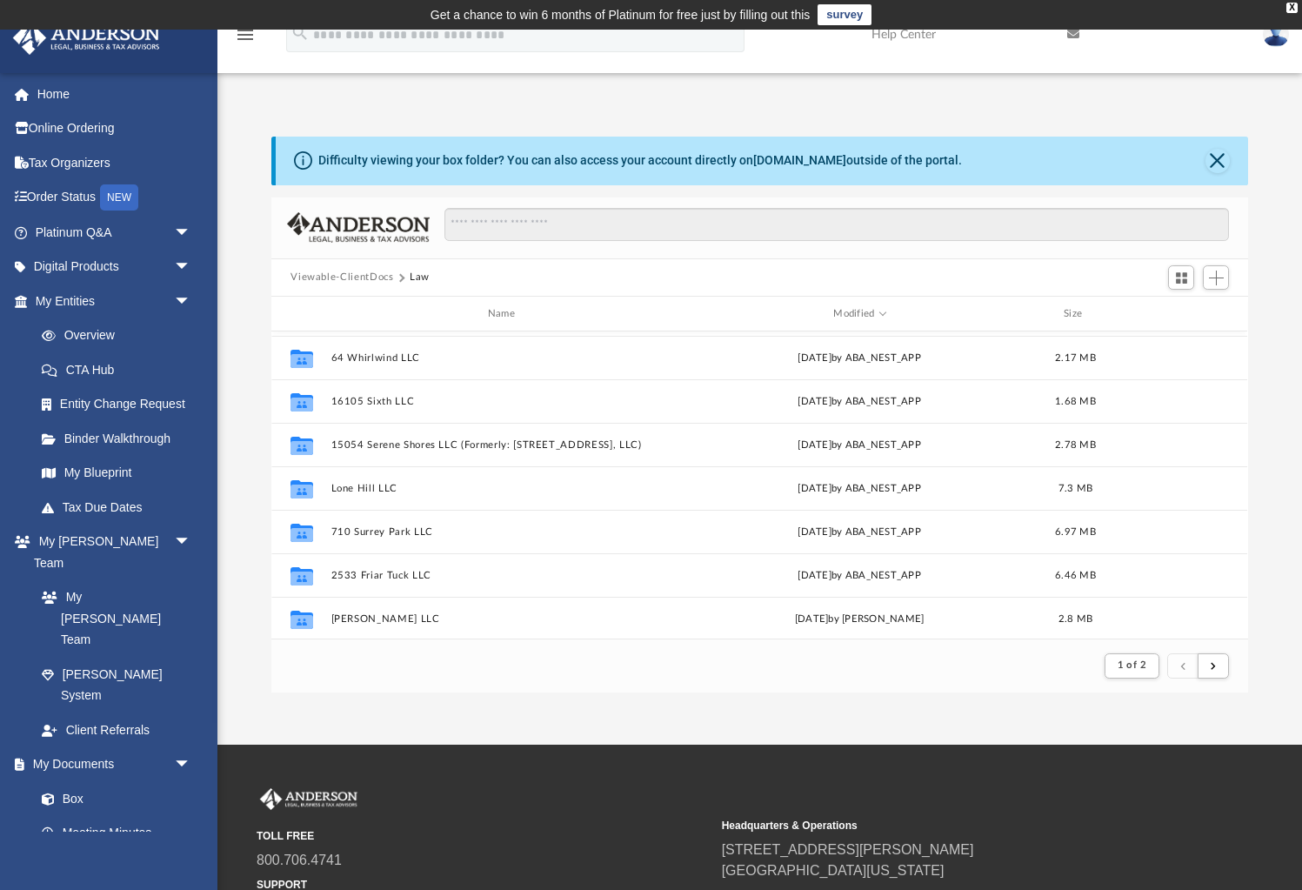
scroll to position [956, 0]
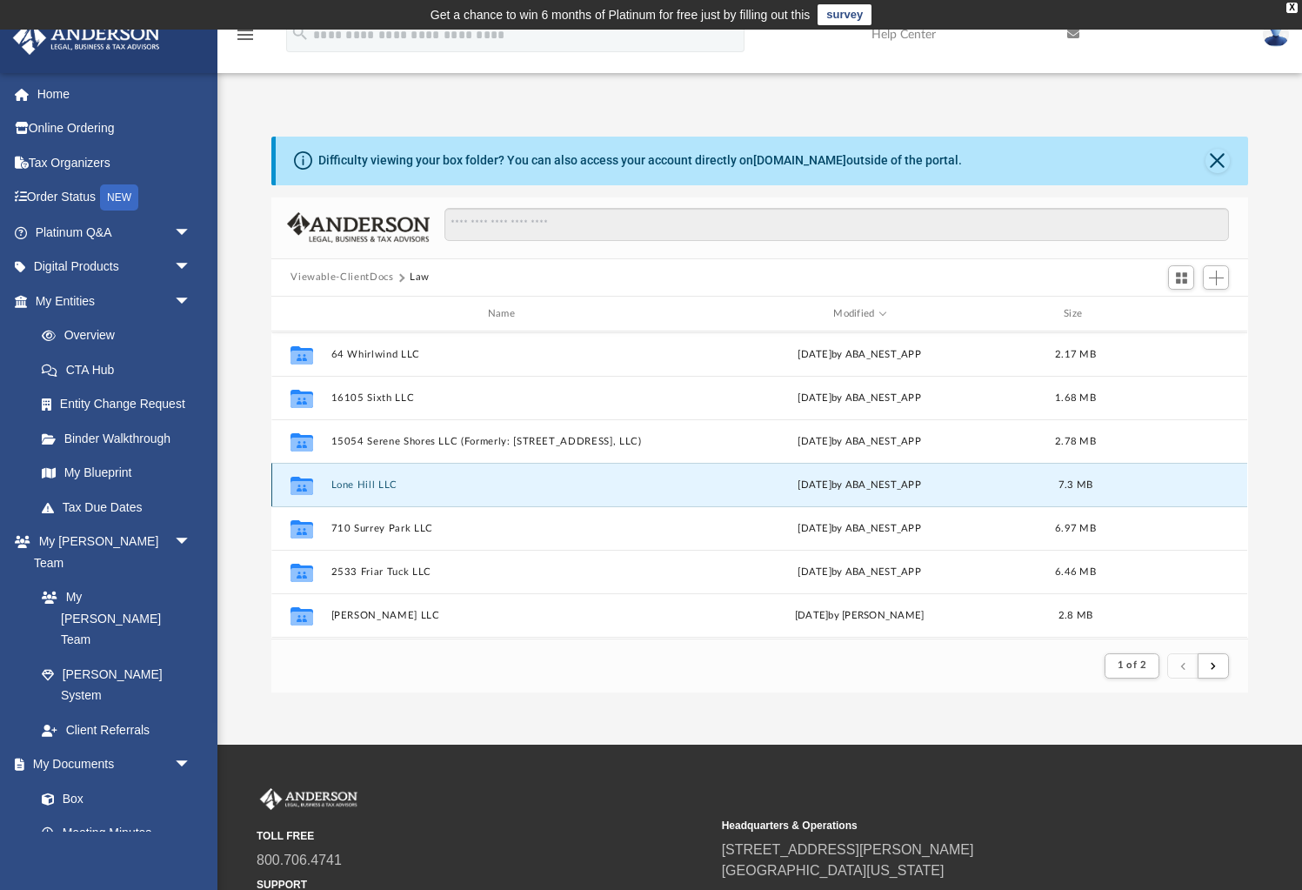
click at [356, 487] on button "Lone Hill LLC" at bounding box center [504, 484] width 347 height 11
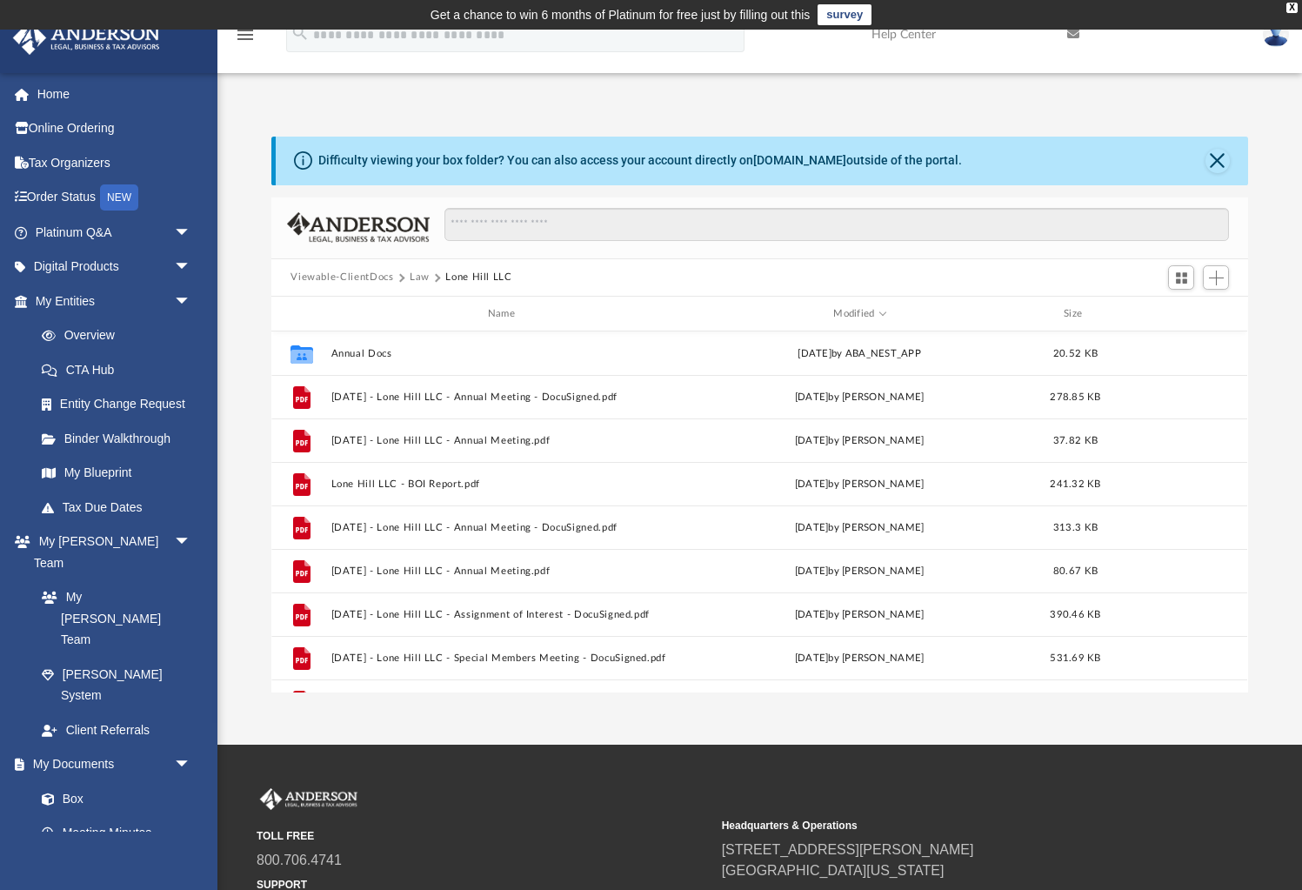
click at [419, 274] on button "Law" at bounding box center [420, 278] width 20 height 16
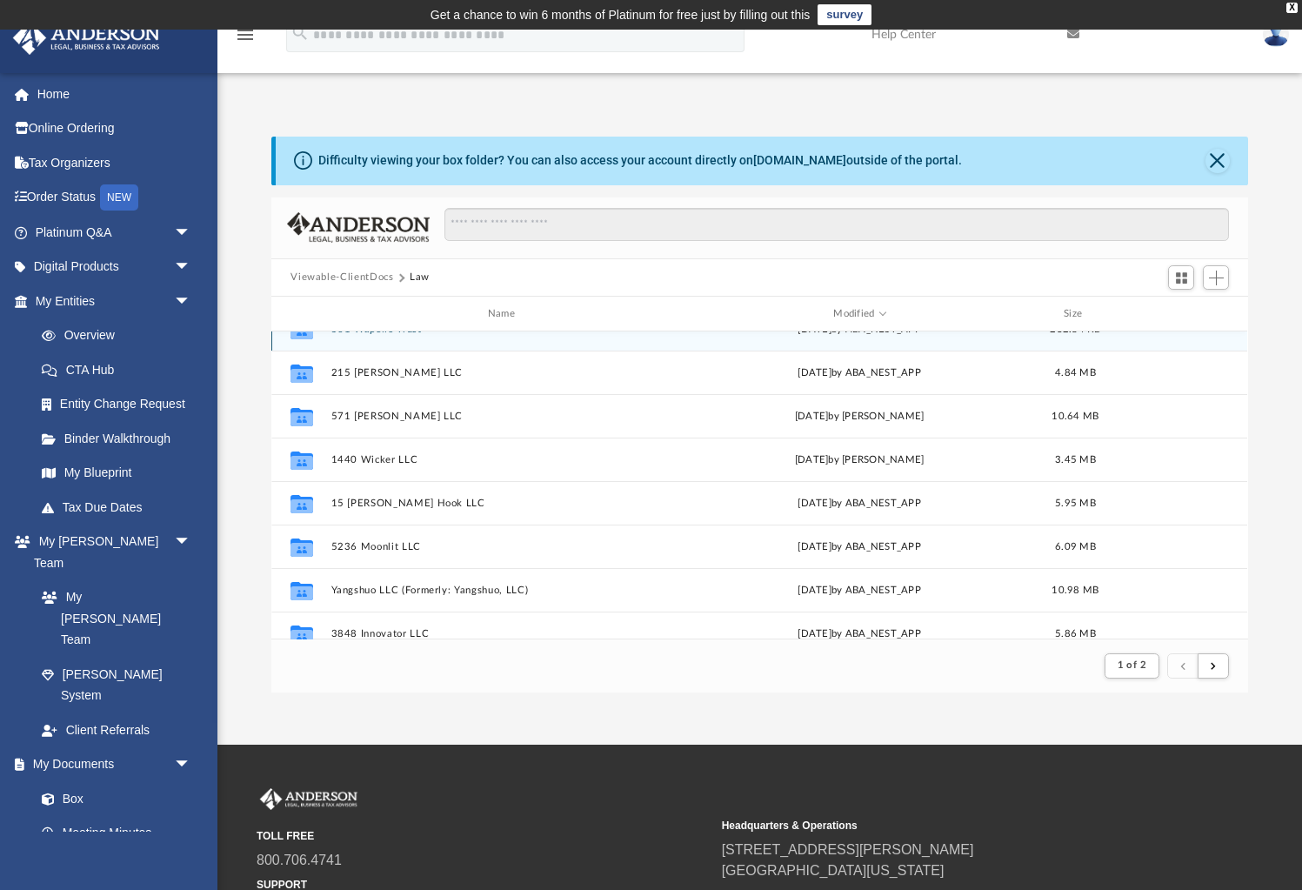
scroll to position [352, 0]
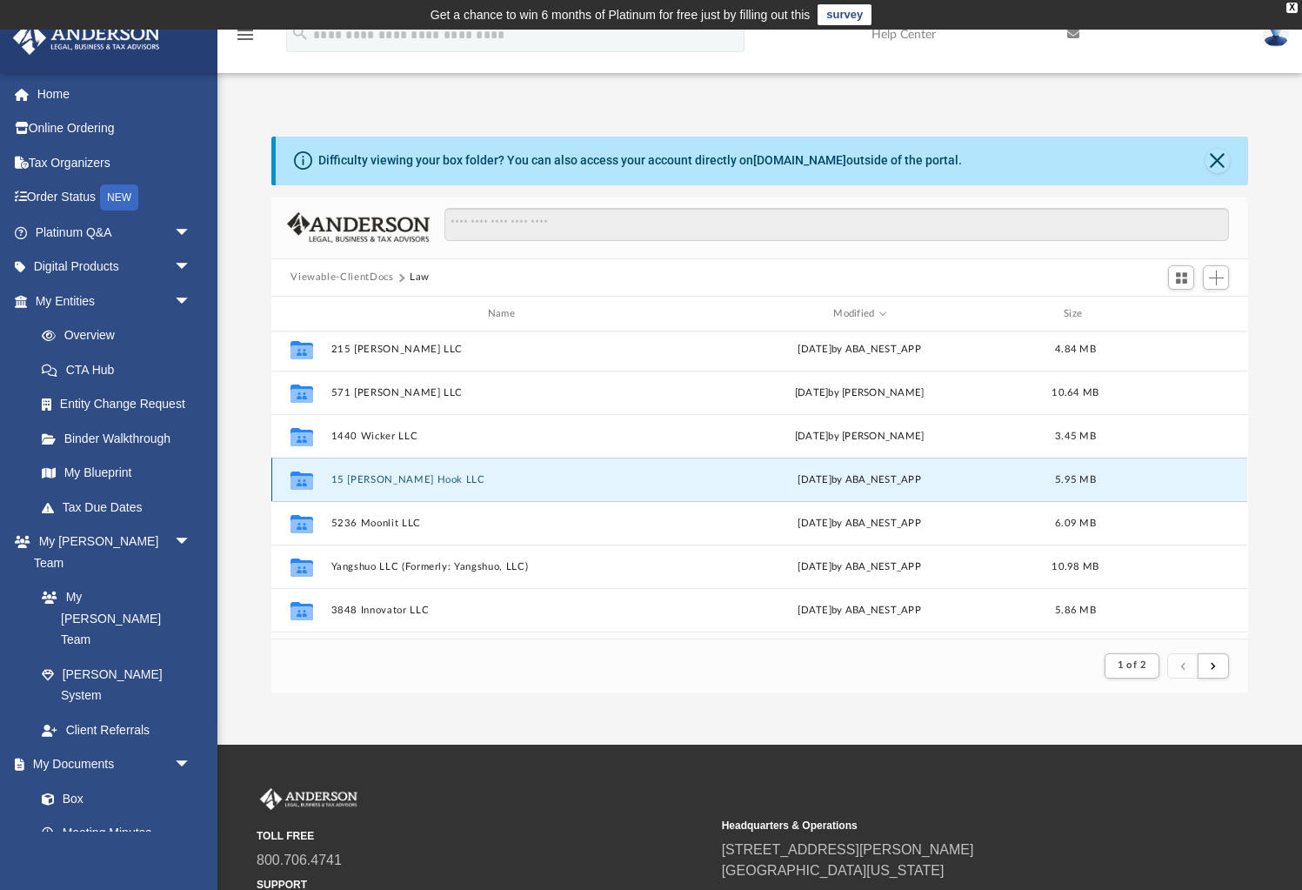
click at [362, 477] on button "15 [PERSON_NAME] Hook LLC" at bounding box center [504, 479] width 347 height 11
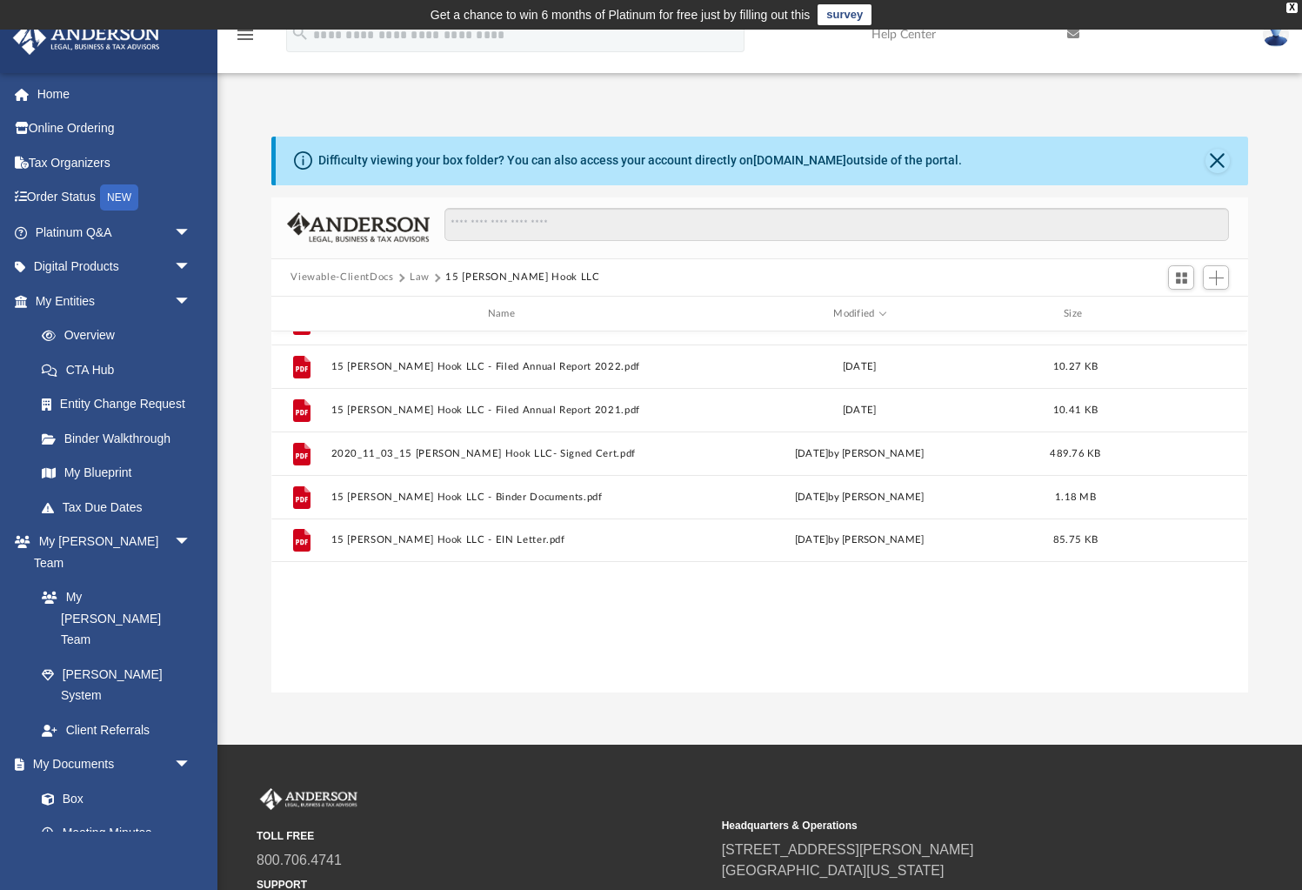
scroll to position [395, 976]
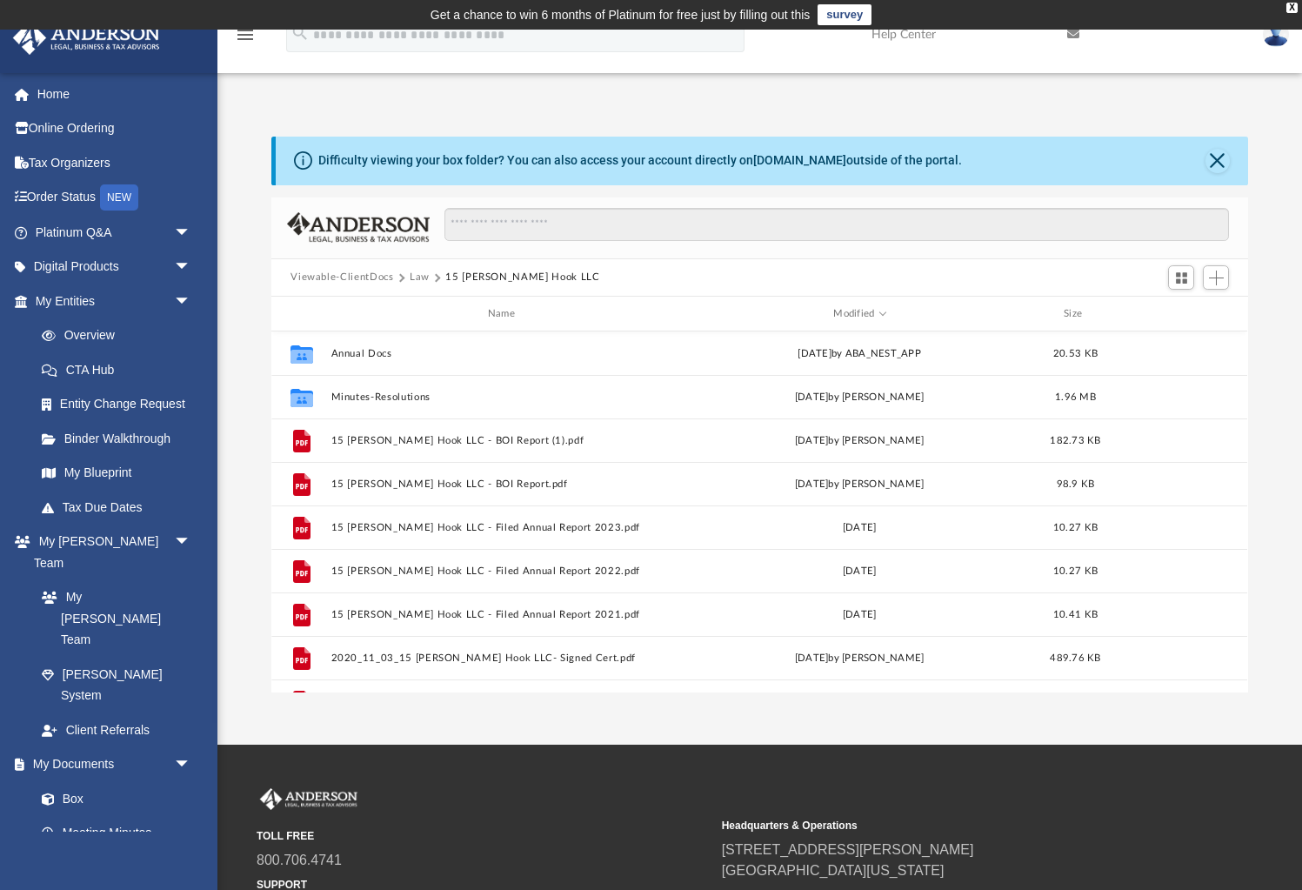
click at [415, 276] on button "Law" at bounding box center [420, 278] width 20 height 16
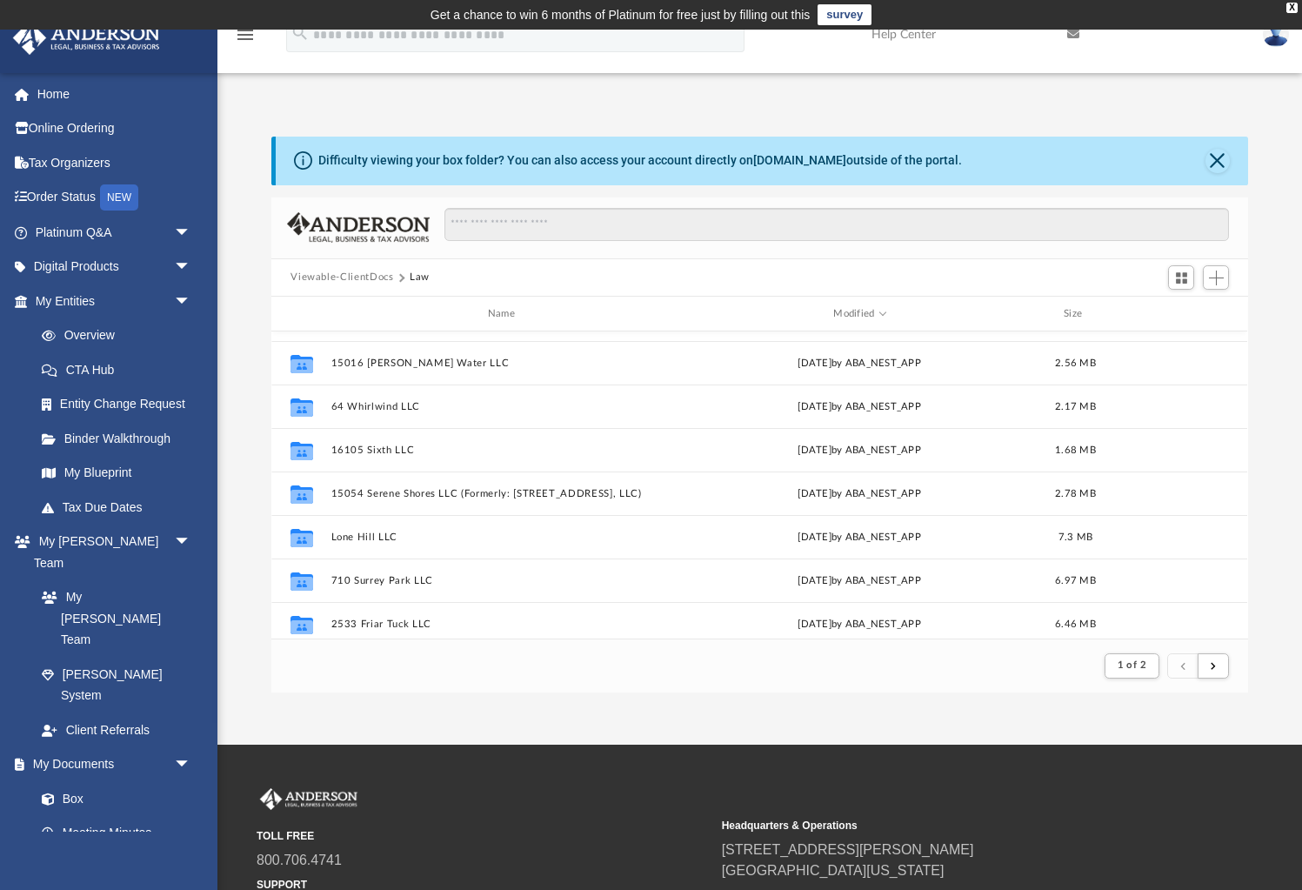
scroll to position [910, 0]
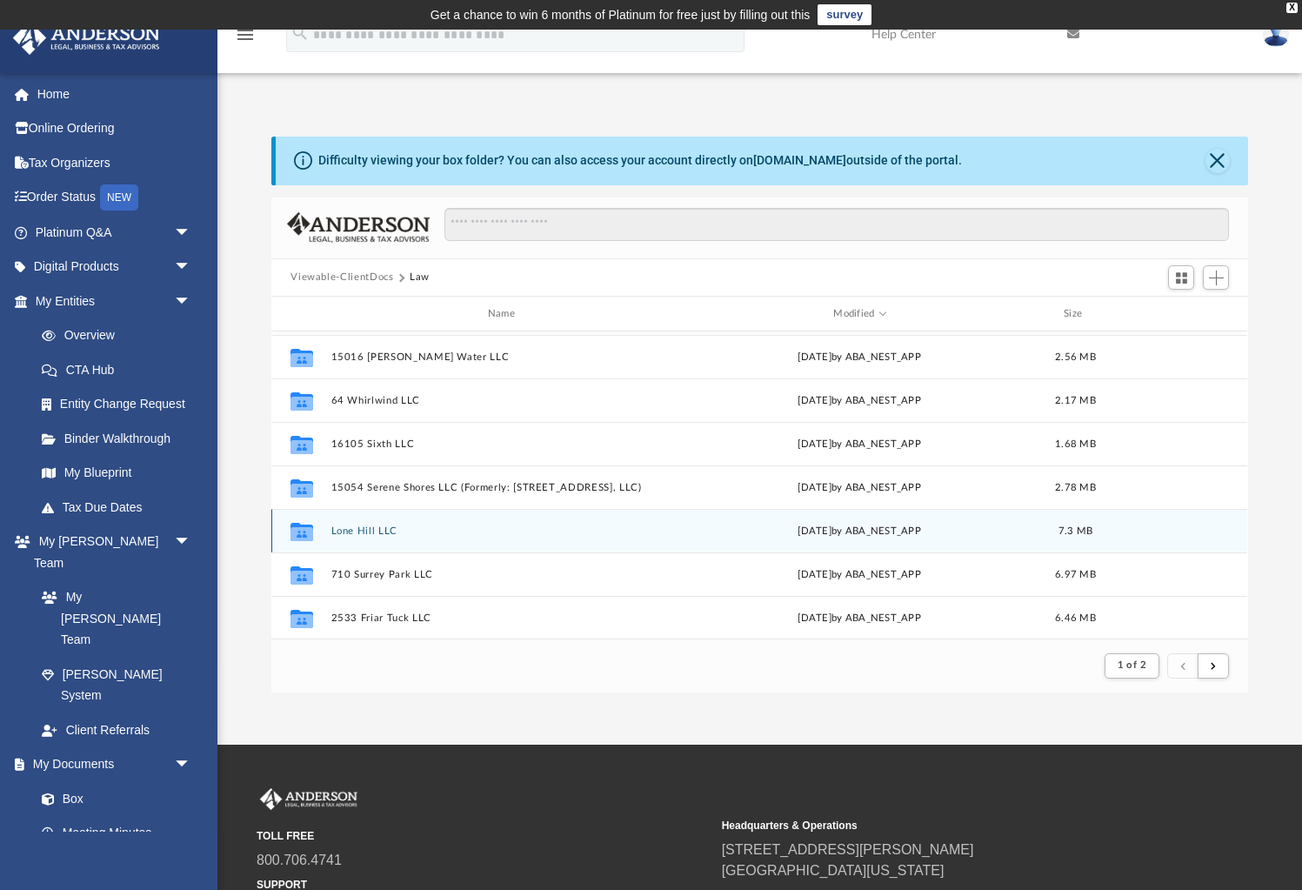
click at [373, 527] on button "Lone Hill LLC" at bounding box center [504, 530] width 347 height 11
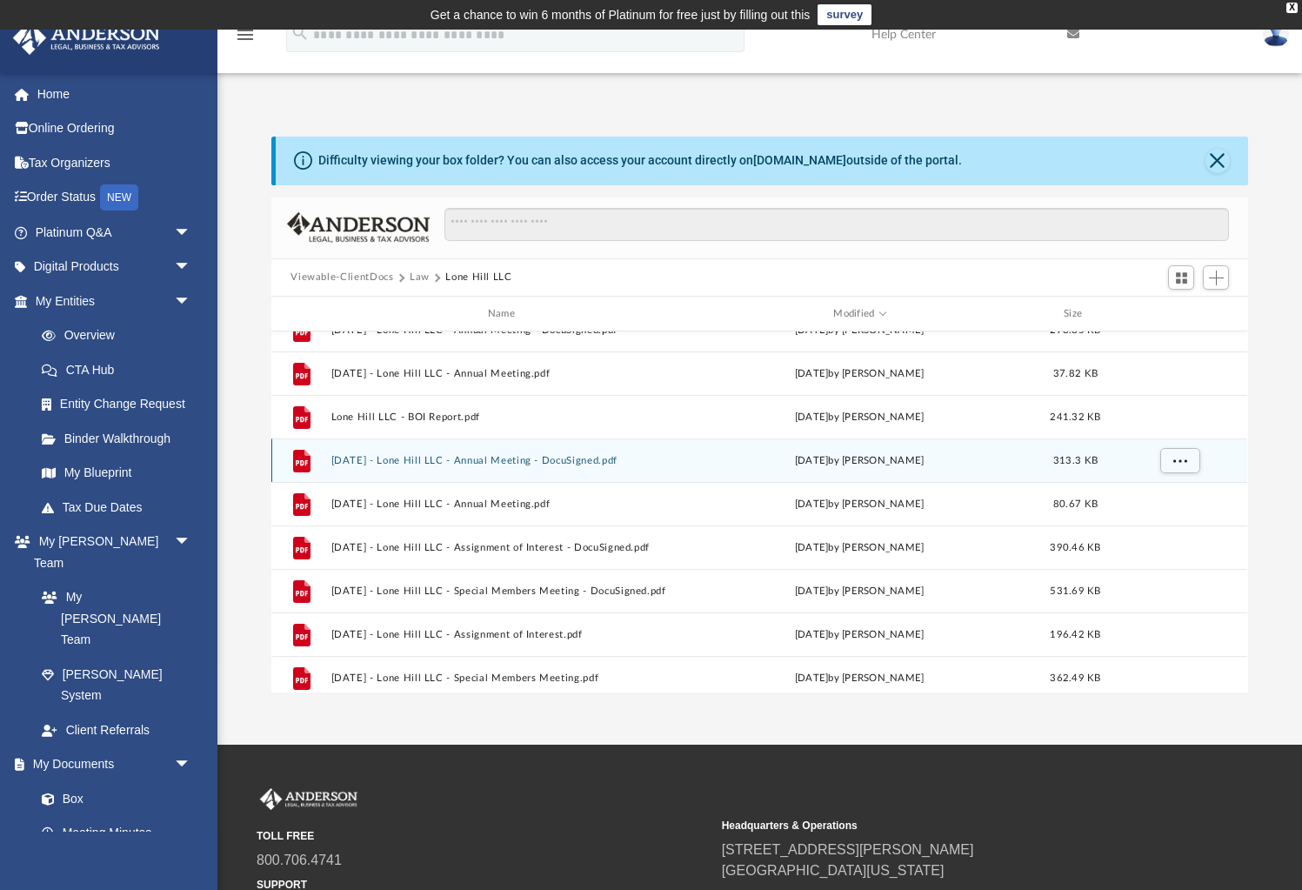
scroll to position [0, 0]
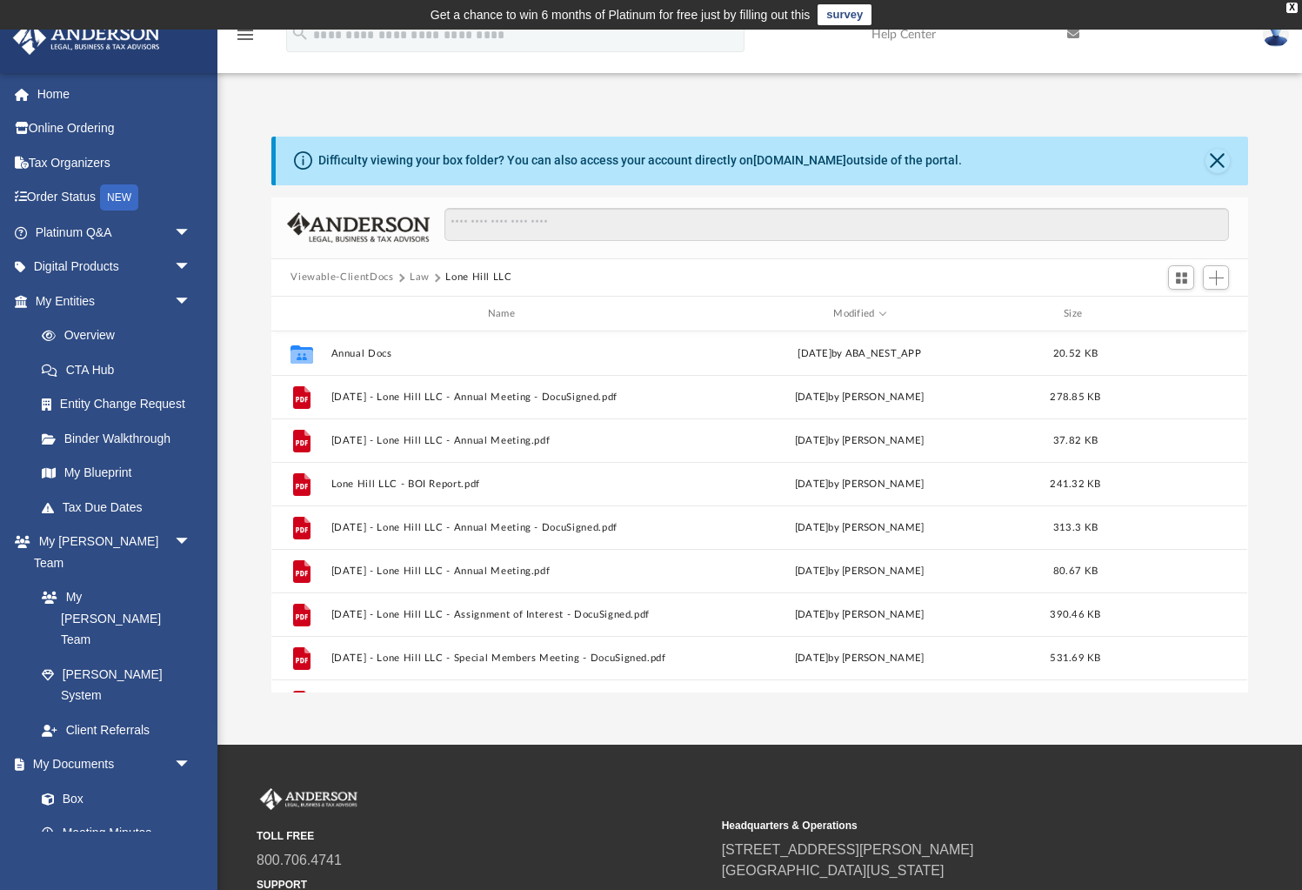
click at [412, 277] on button "Law" at bounding box center [420, 278] width 20 height 16
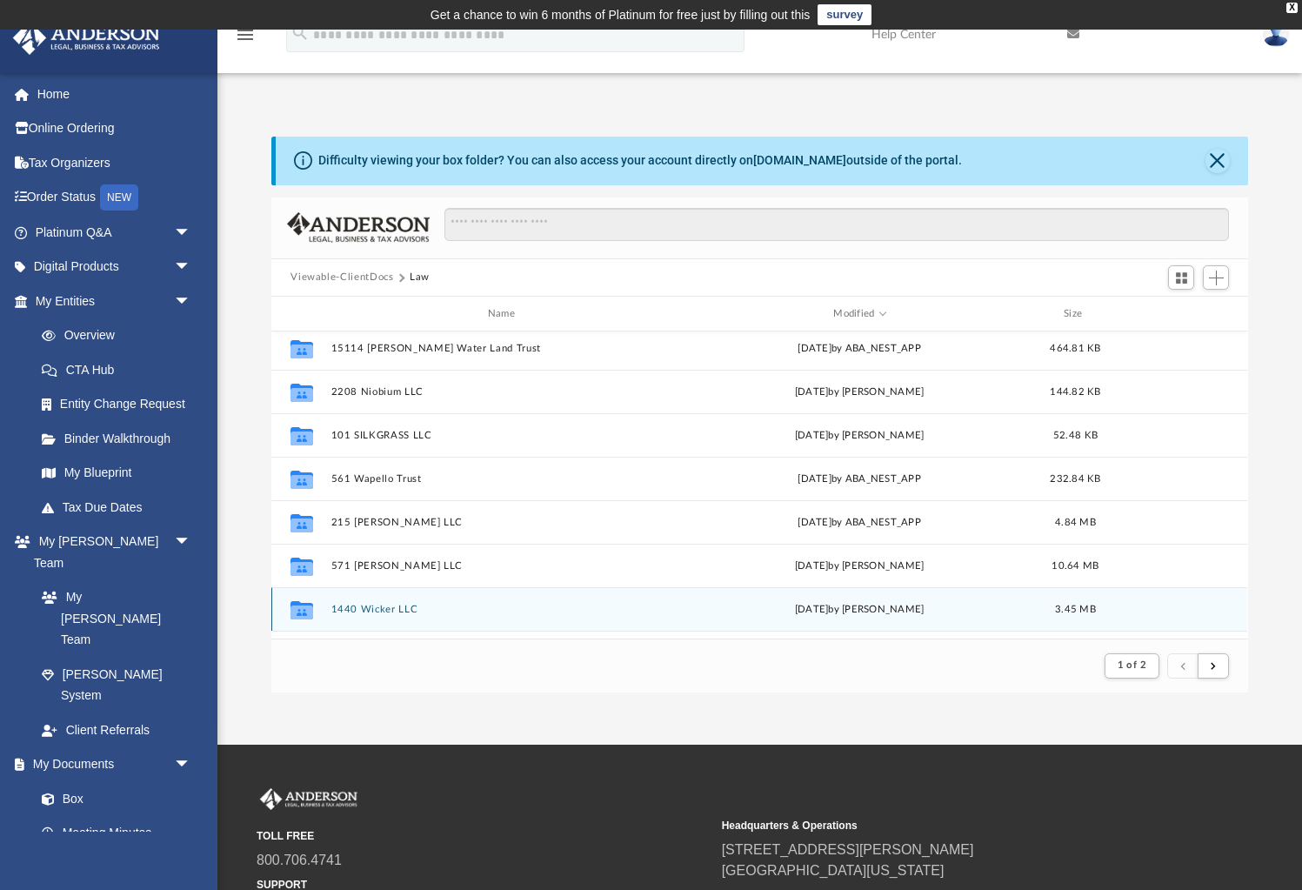
scroll to position [177, 0]
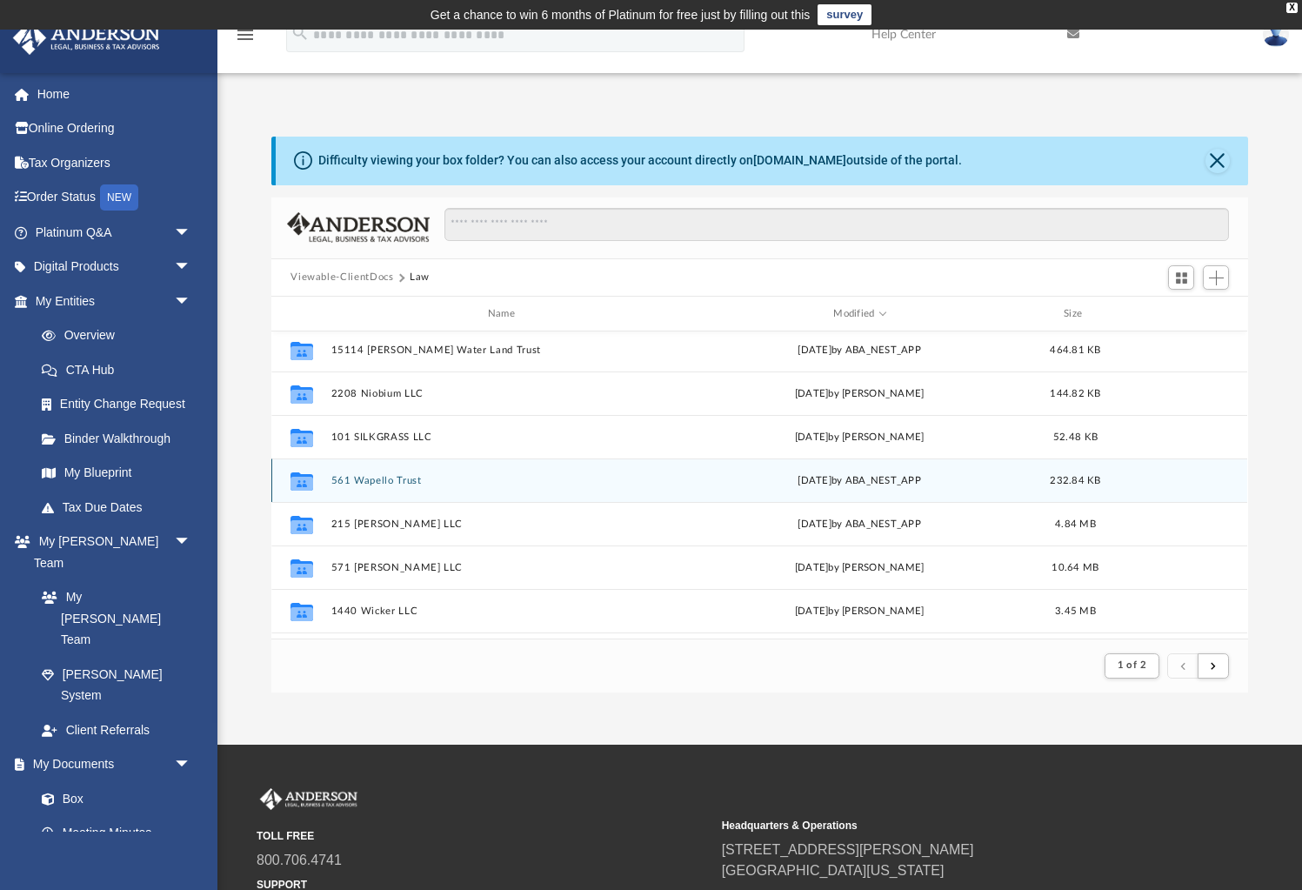
click at [377, 479] on button "561 Wapello Trust" at bounding box center [504, 480] width 347 height 11
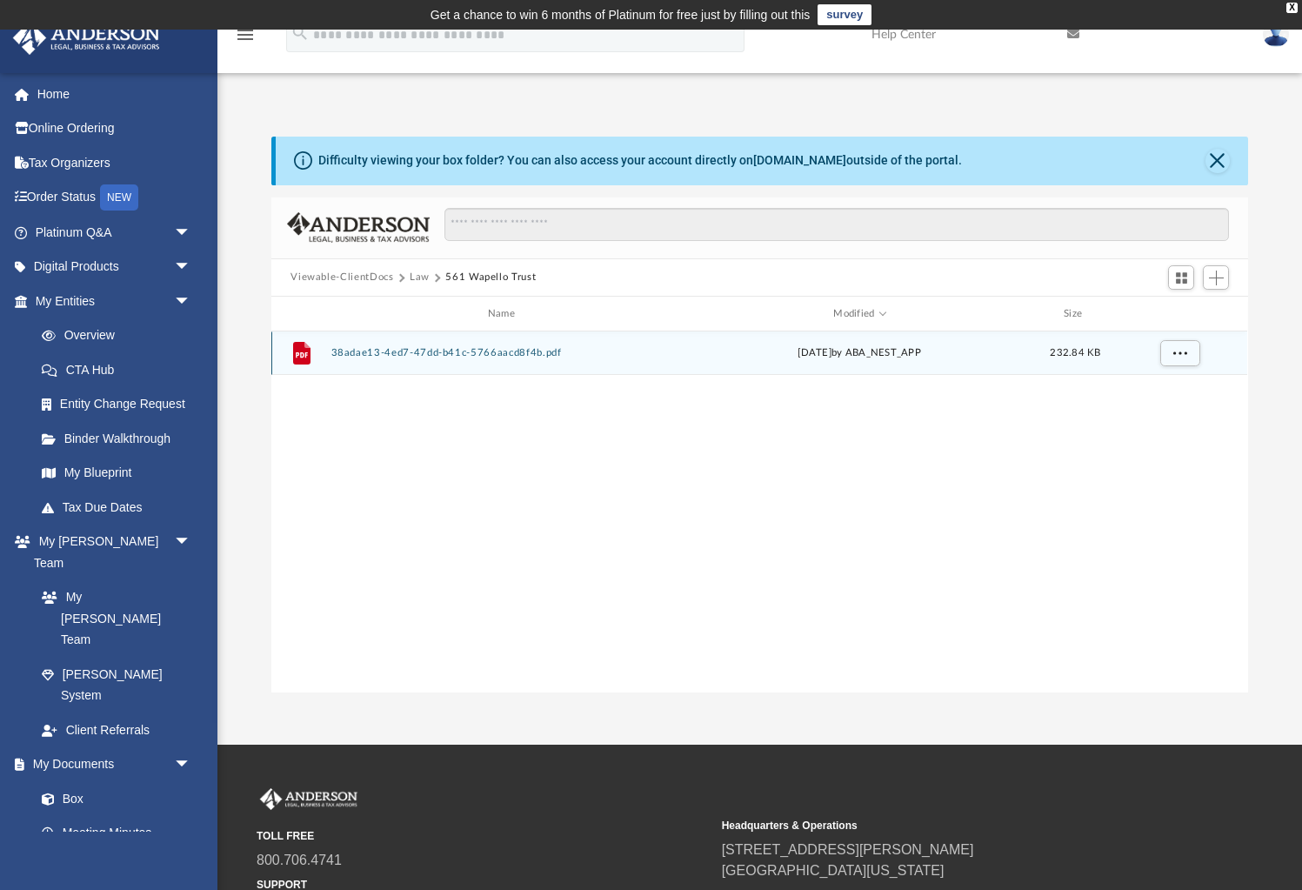
scroll to position [395, 976]
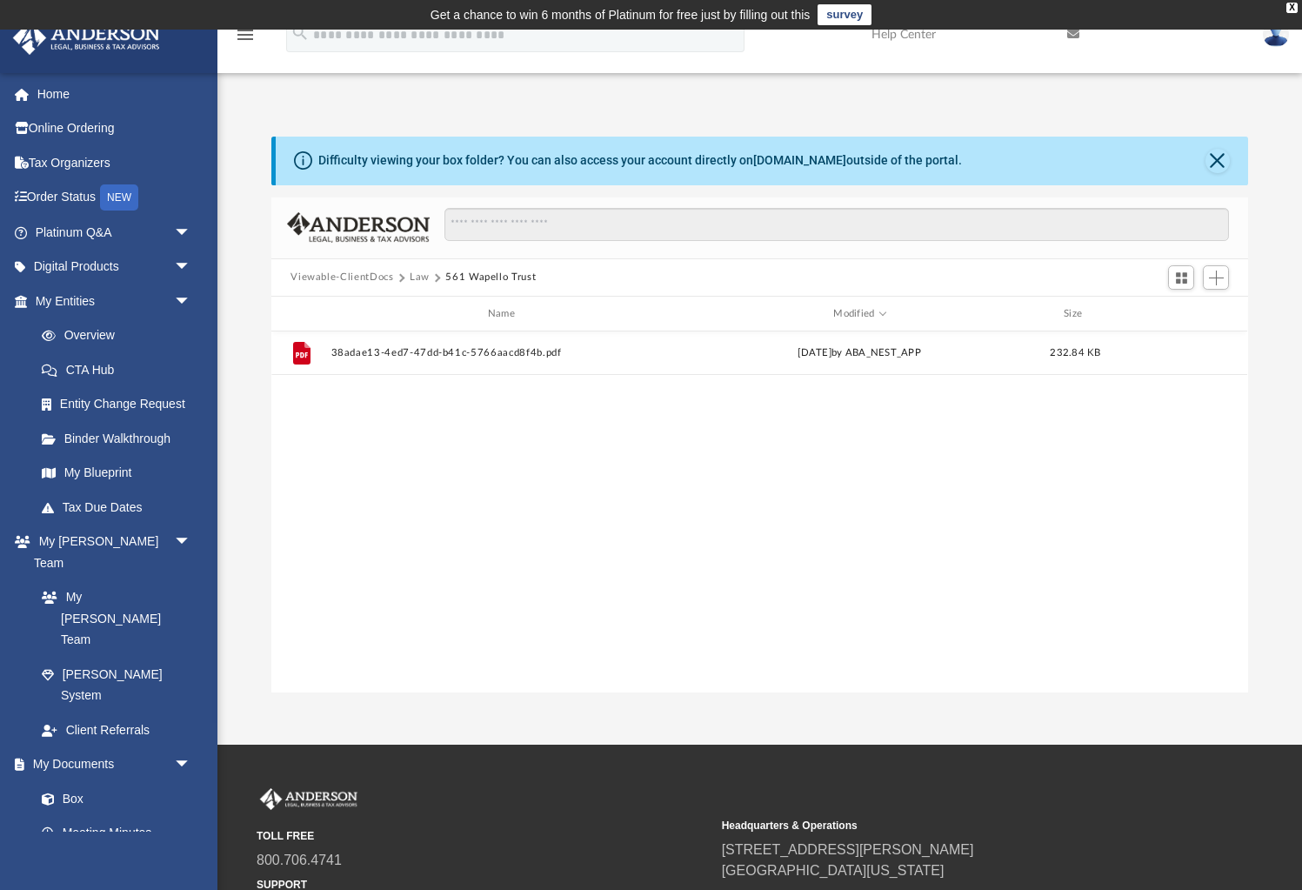
click at [418, 278] on button "Law" at bounding box center [420, 278] width 20 height 16
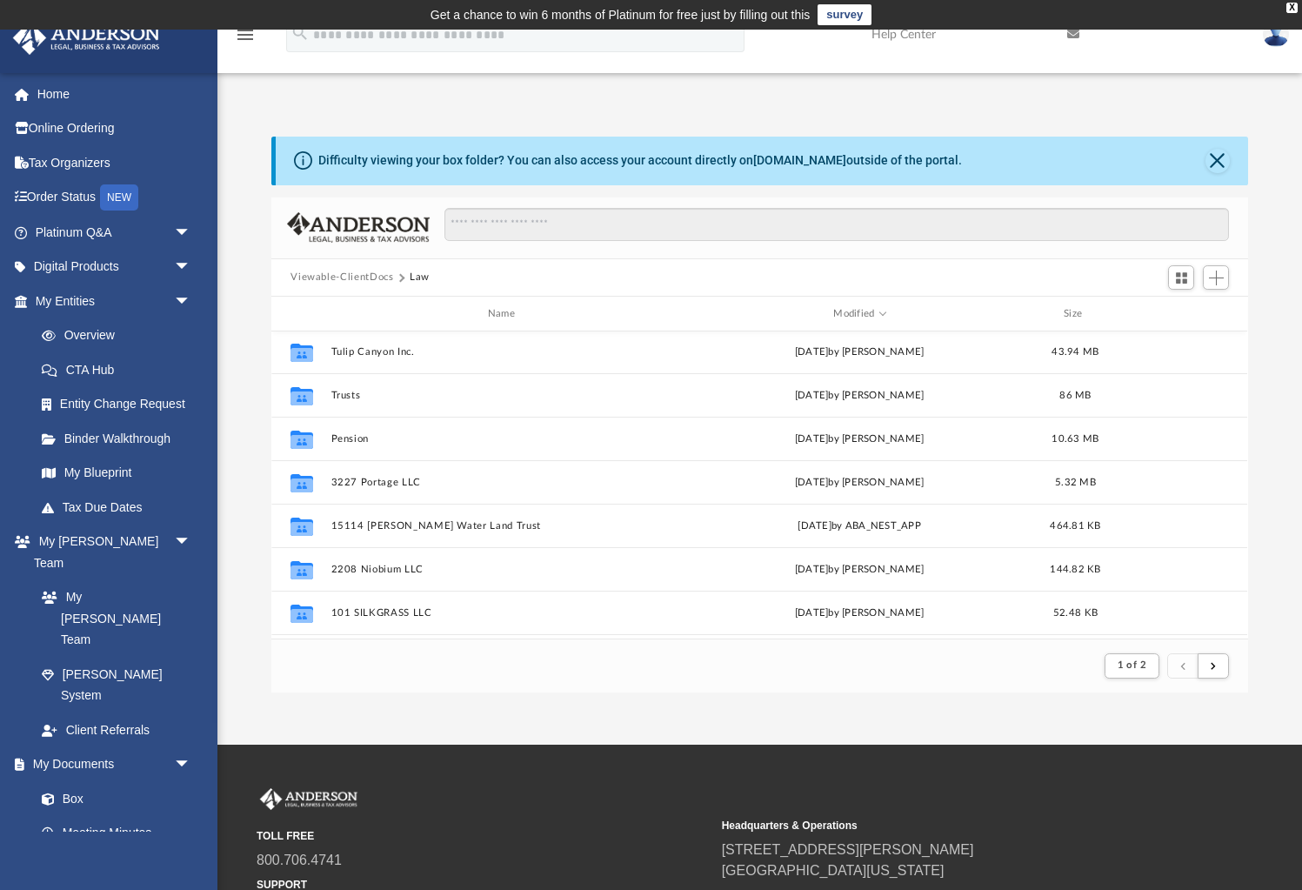
scroll to position [0, 0]
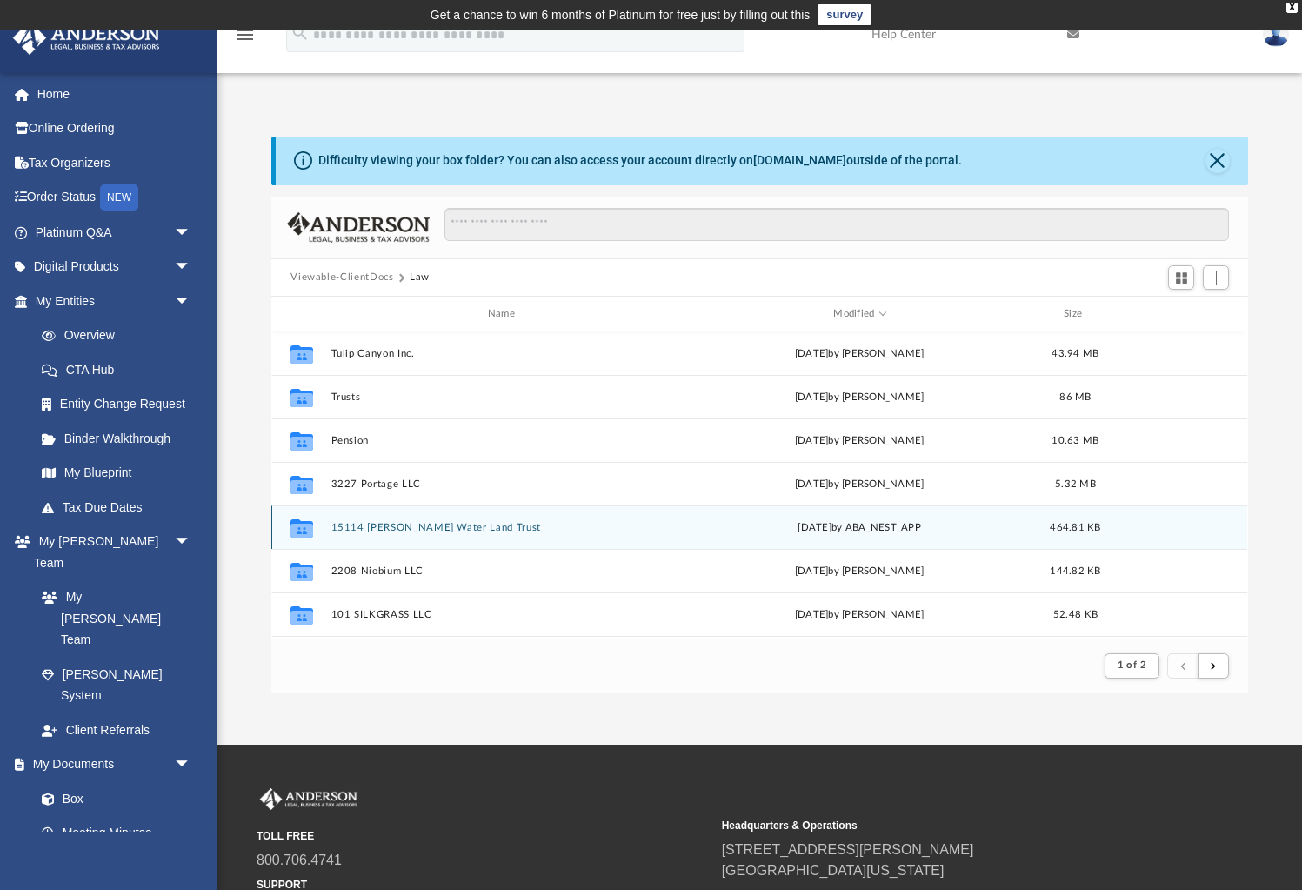
click at [380, 523] on button "15114 [PERSON_NAME] Water Land Trust" at bounding box center [504, 527] width 347 height 11
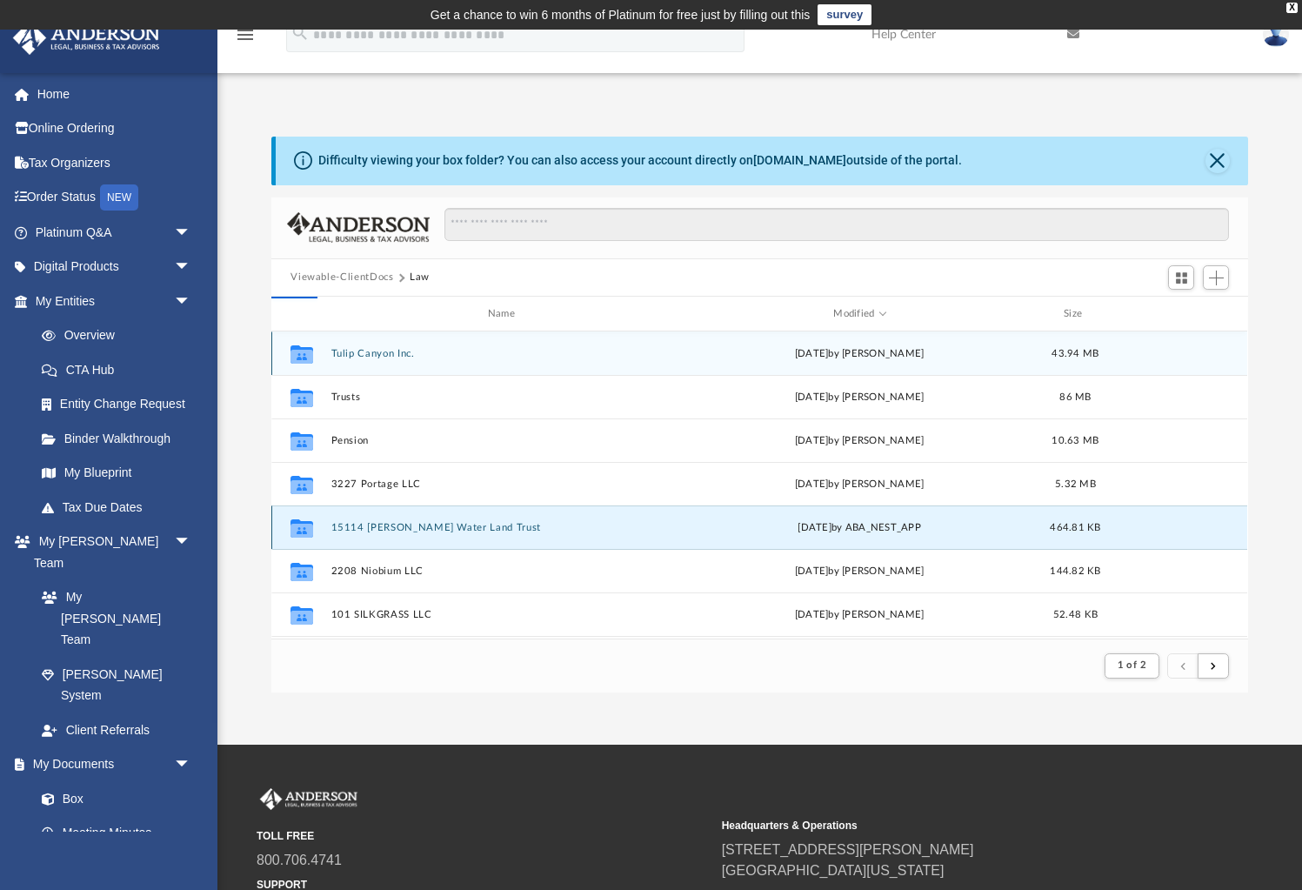
scroll to position [395, 976]
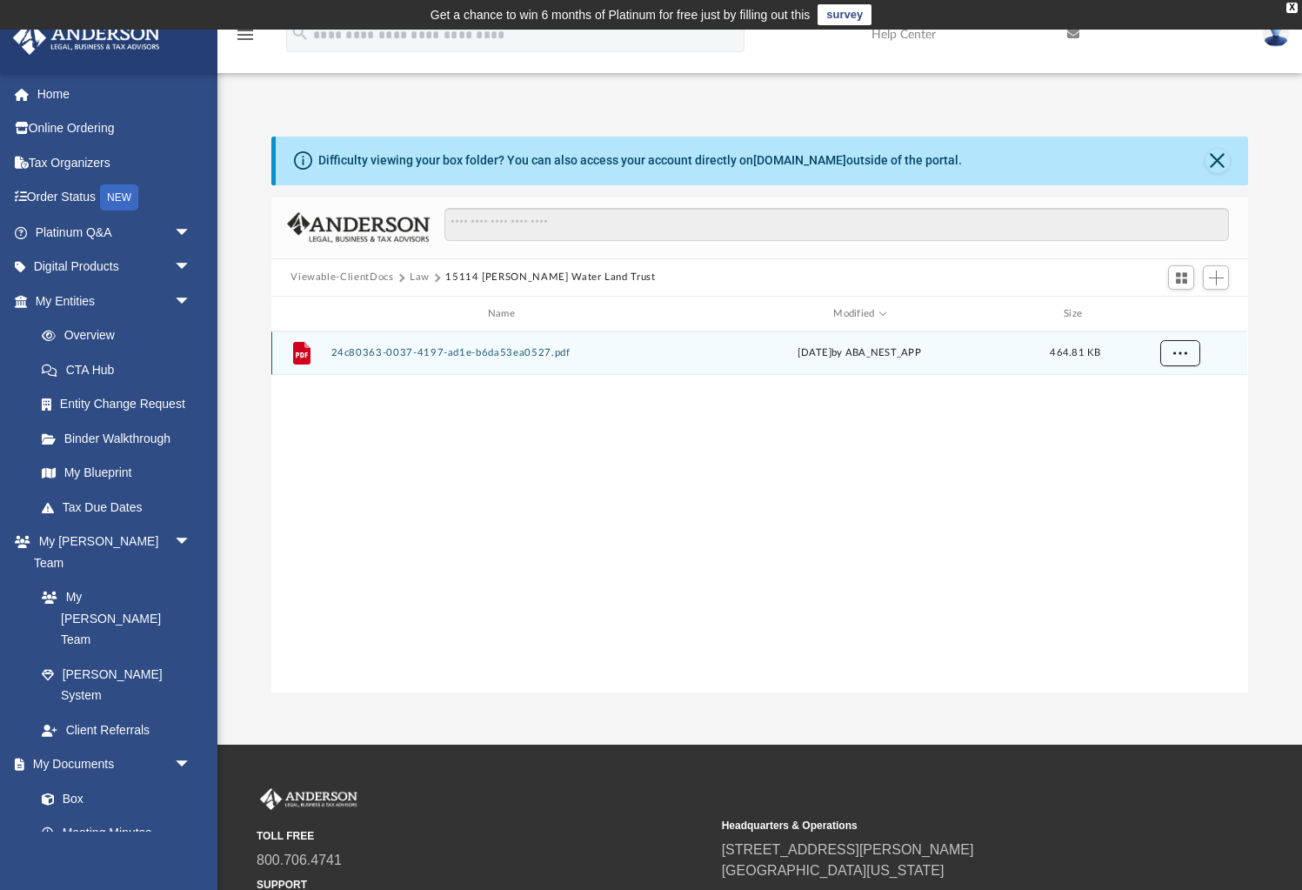
click at [1185, 350] on span "More options" at bounding box center [1180, 353] width 14 height 10
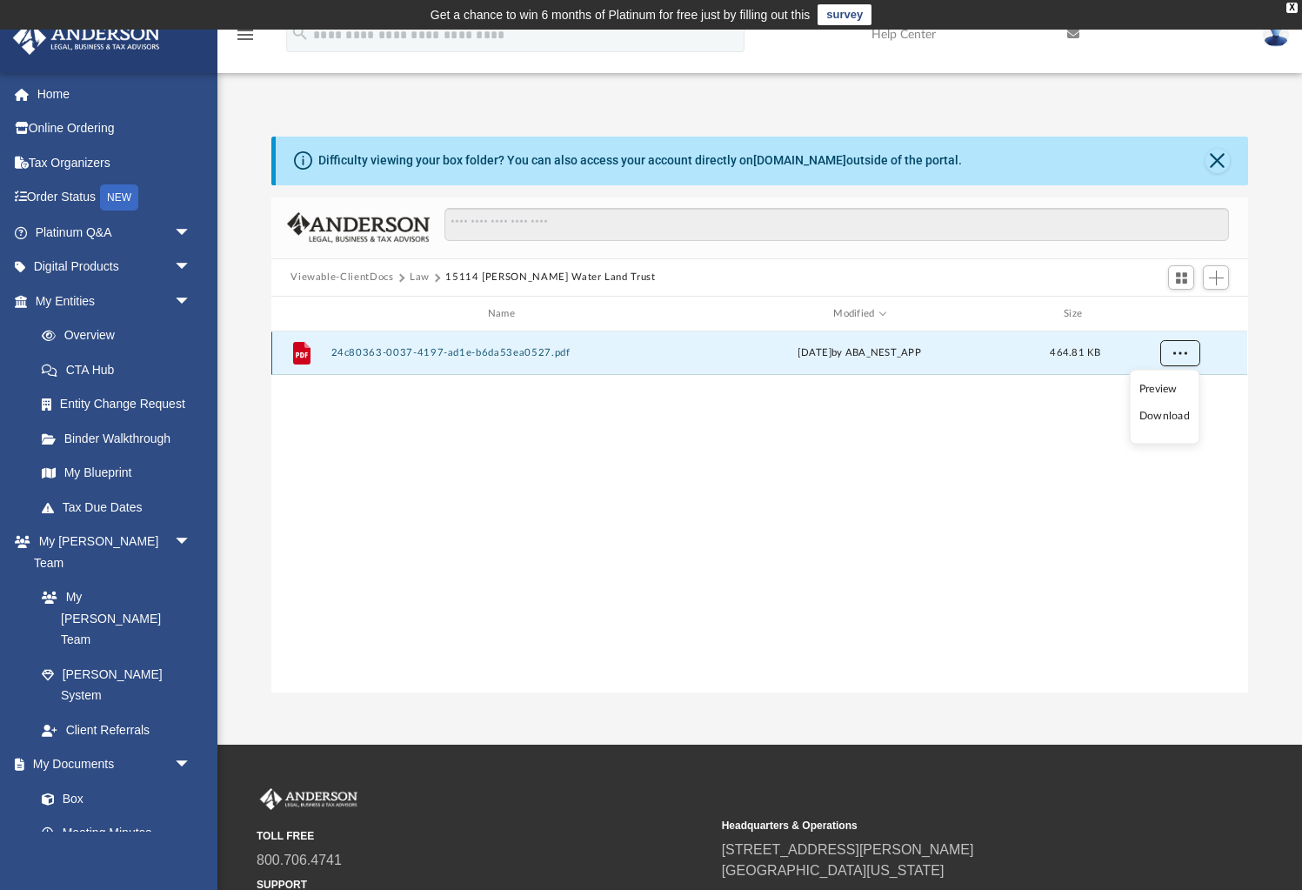
click at [1185, 350] on span "More options" at bounding box center [1180, 353] width 14 height 10
click at [418, 277] on button "Law" at bounding box center [420, 278] width 20 height 16
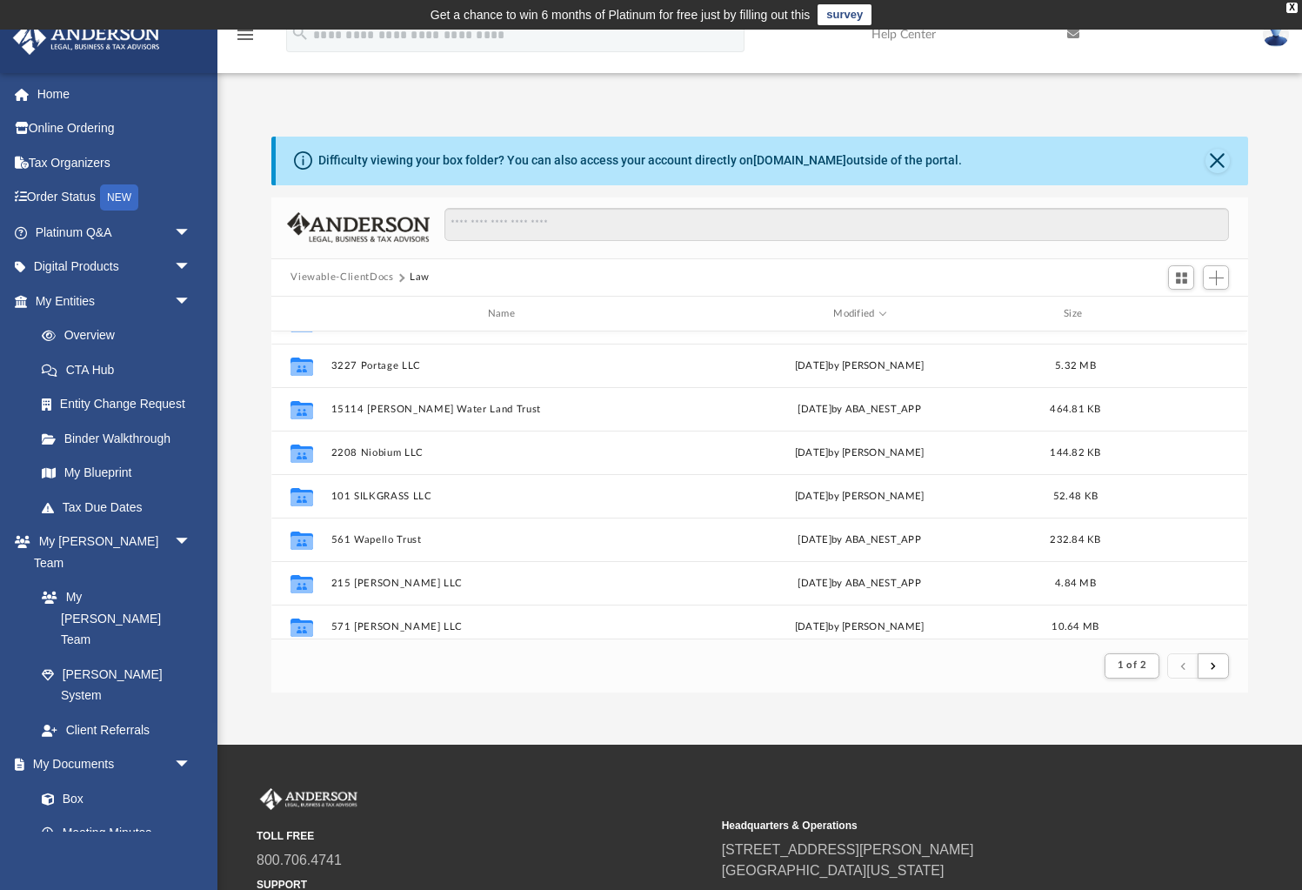
scroll to position [0, 0]
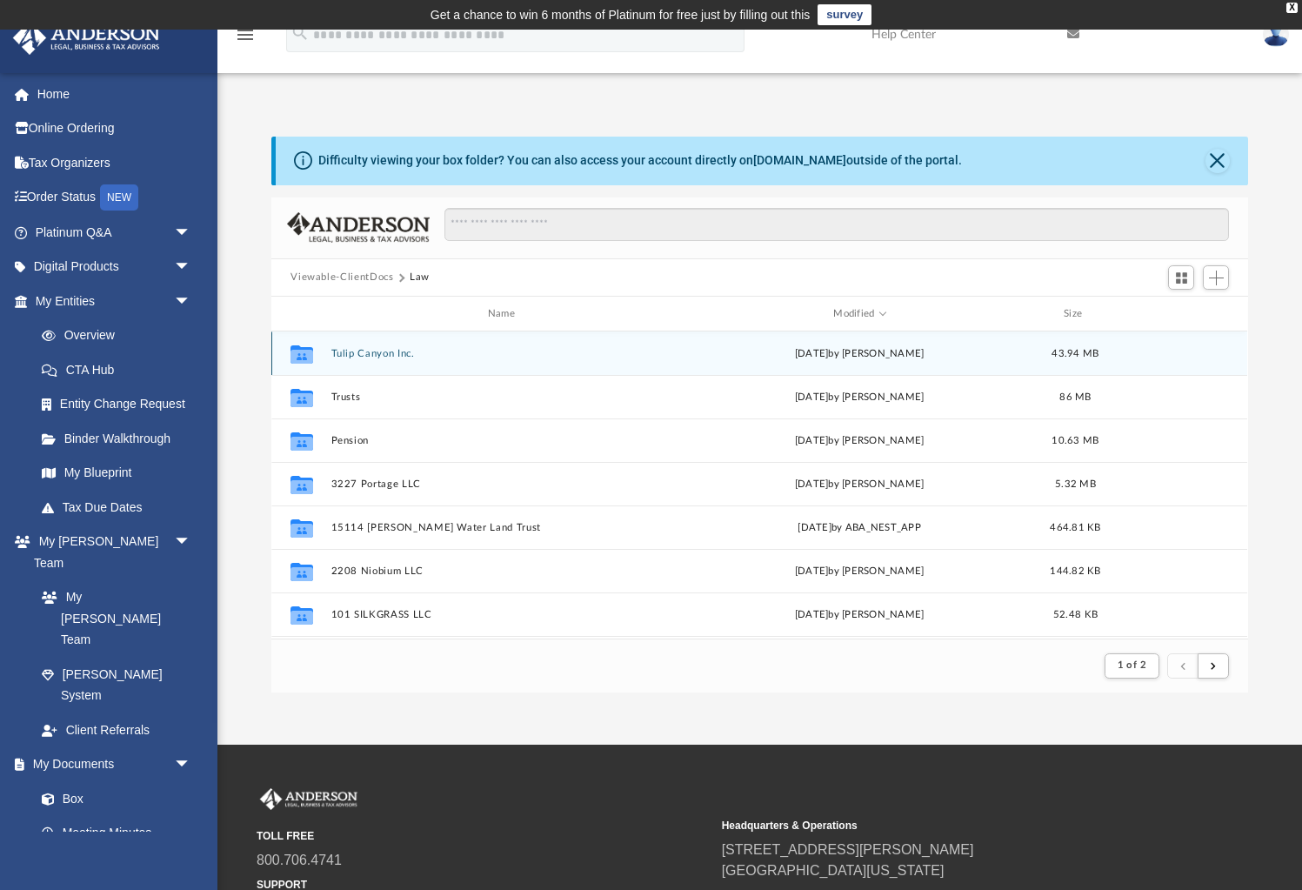
click at [375, 349] on button "Tulip Canyon Inc." at bounding box center [504, 353] width 347 height 11
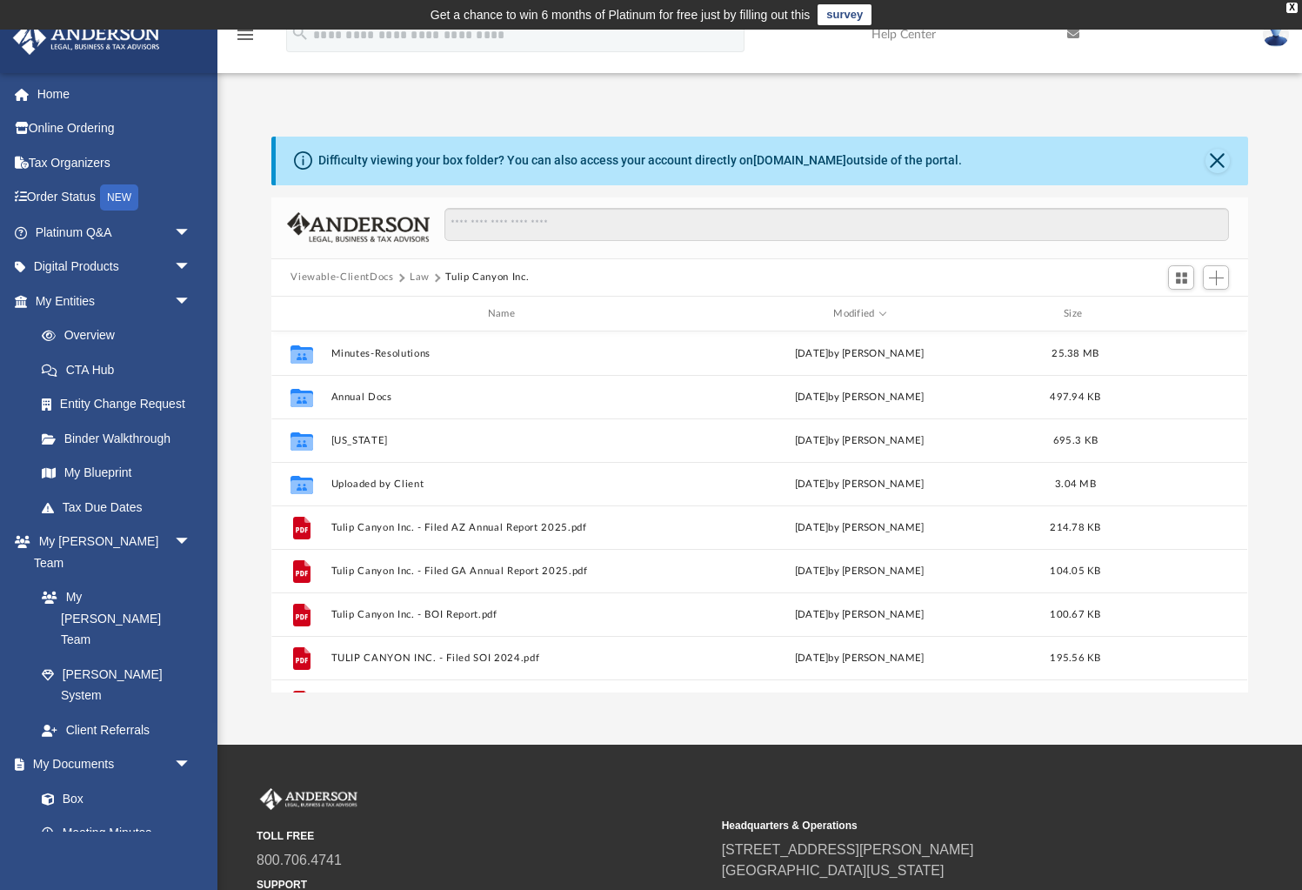
click at [416, 273] on button "Law" at bounding box center [420, 278] width 20 height 16
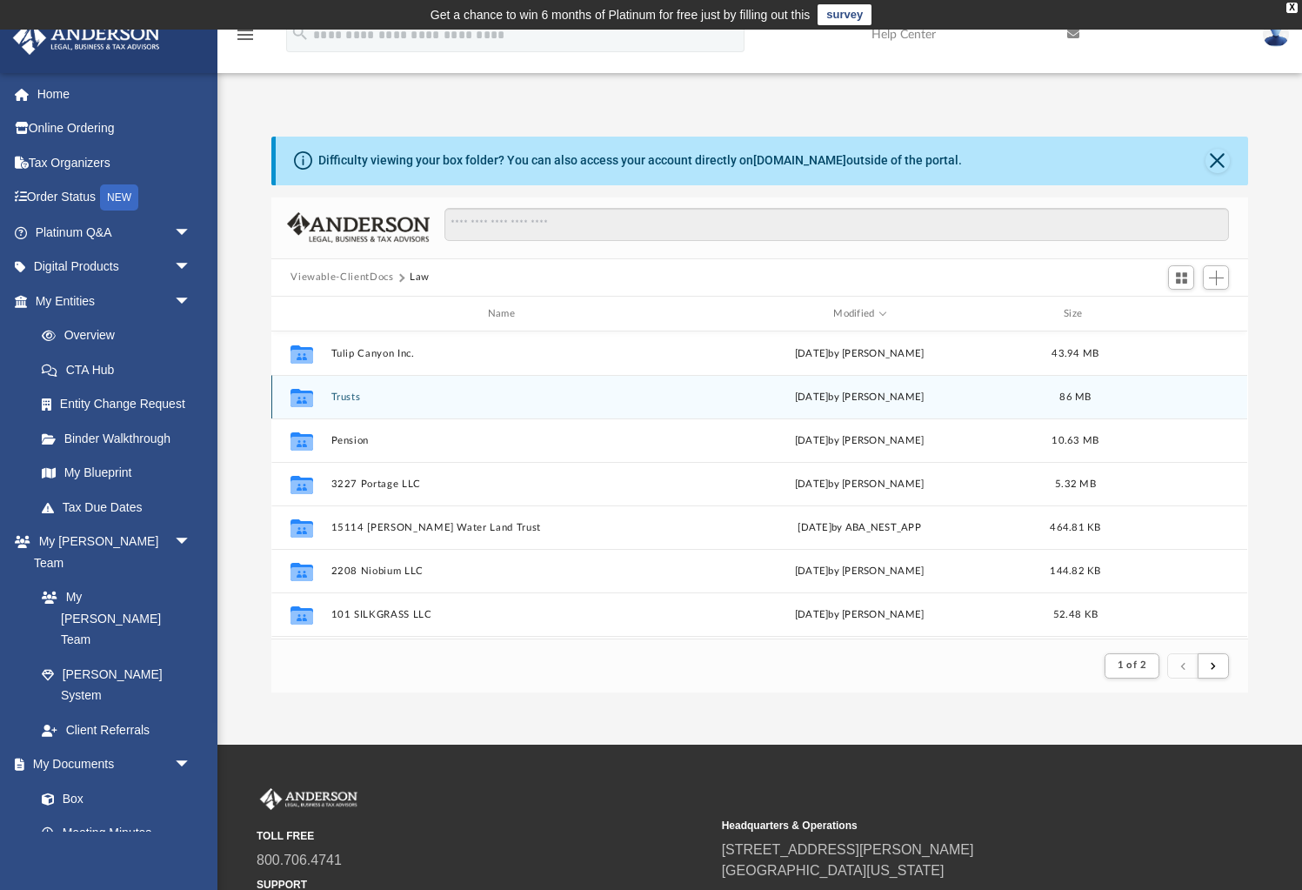
click at [358, 397] on button "Trusts" at bounding box center [504, 396] width 347 height 11
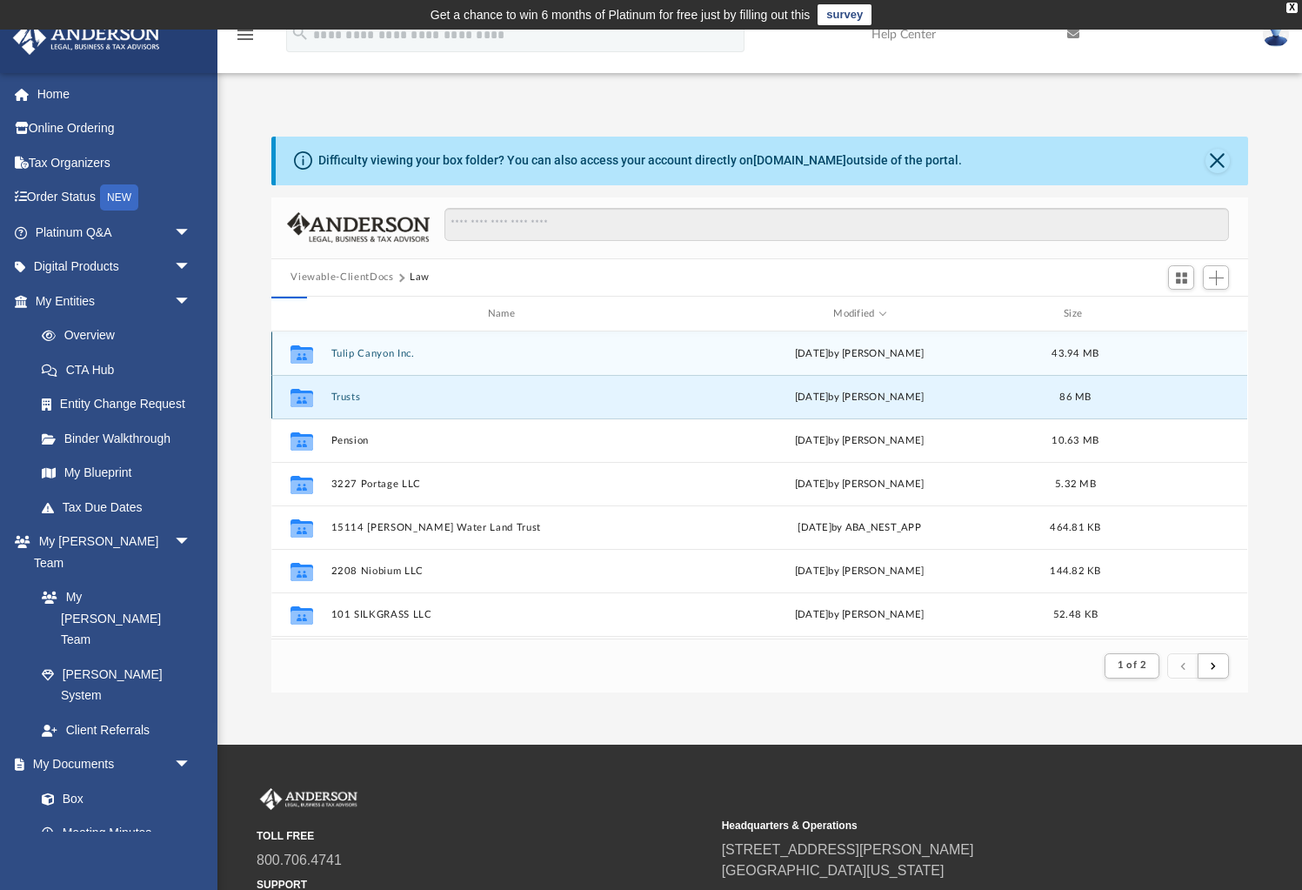
scroll to position [395, 976]
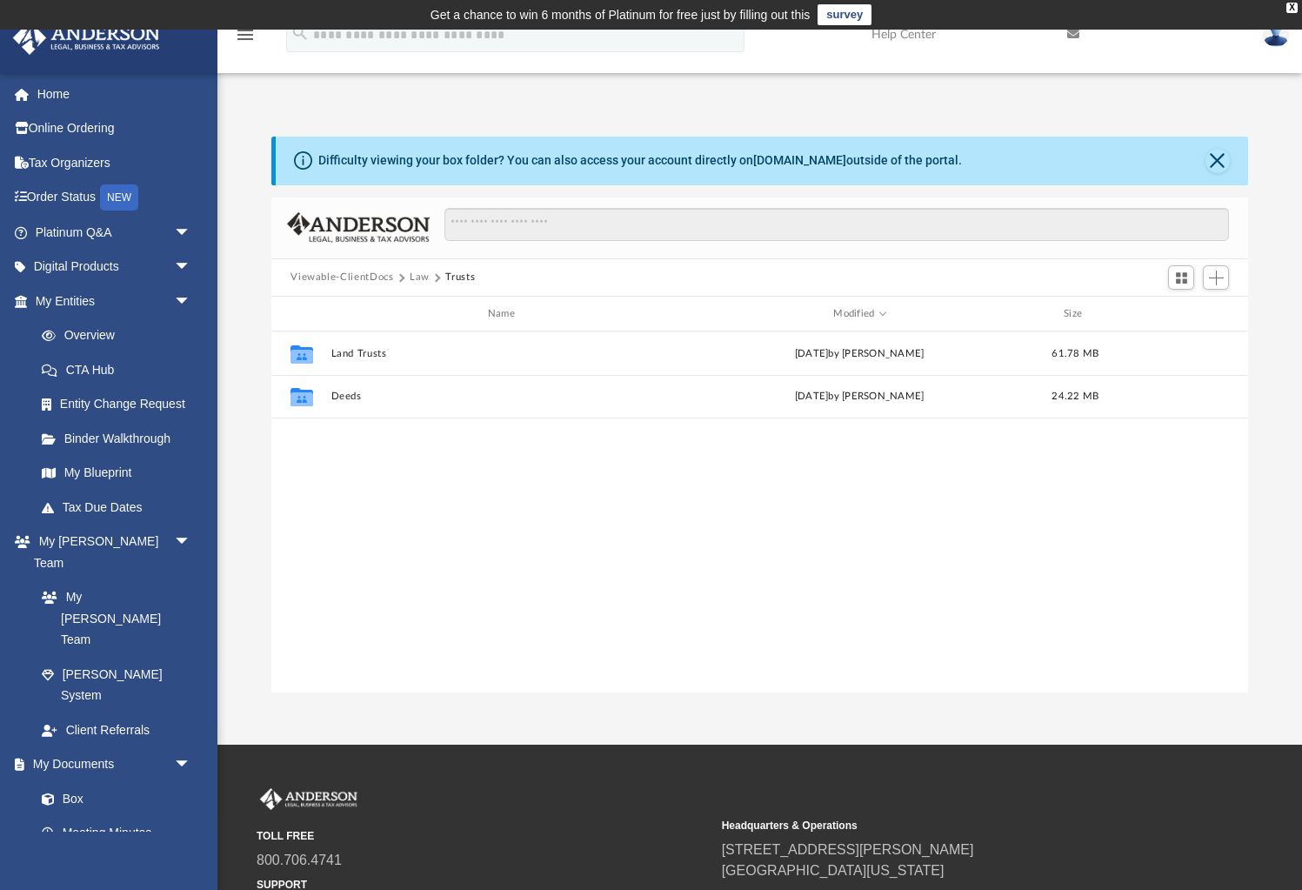
click at [378, 271] on button "Viewable-ClientDocs" at bounding box center [341, 278] width 103 height 16
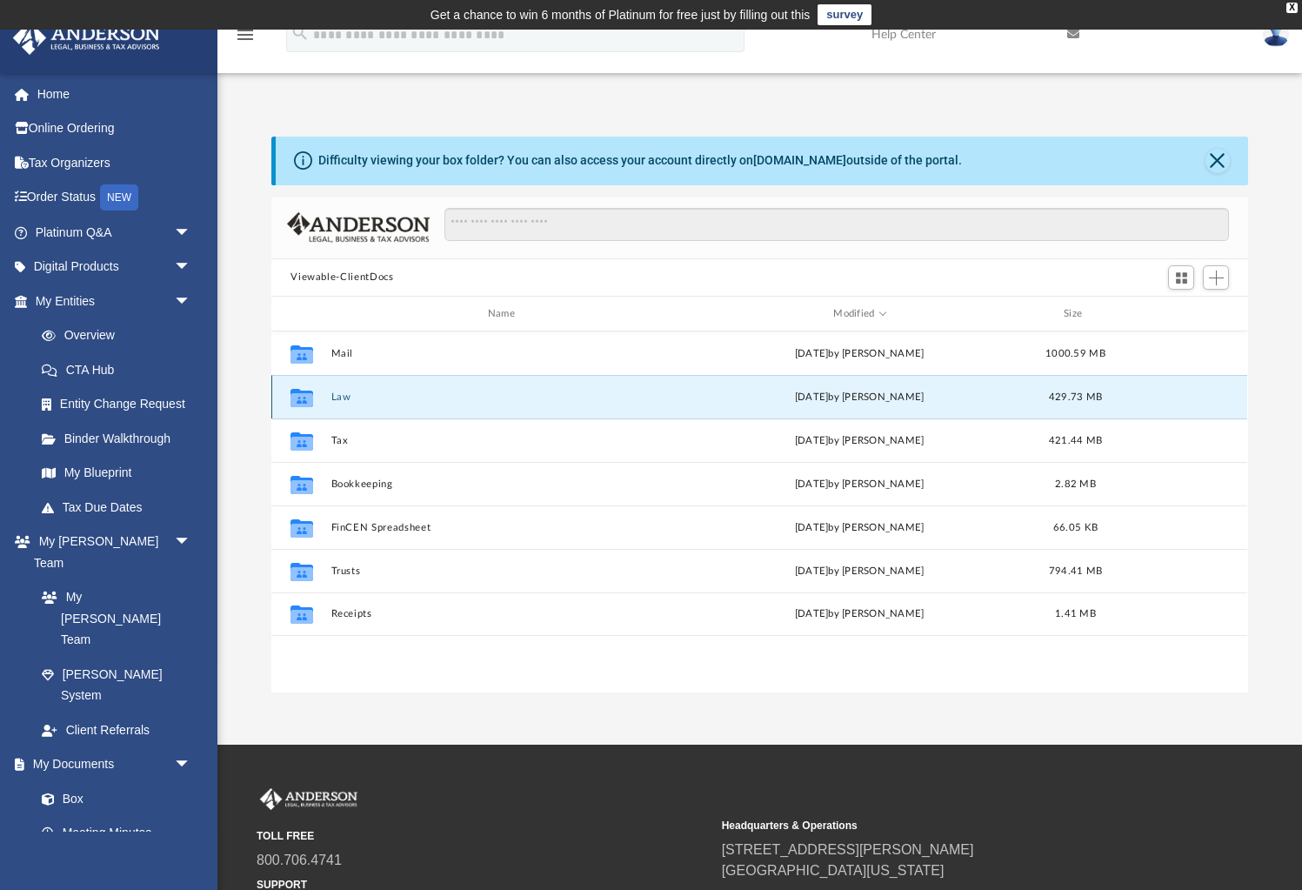
click at [344, 393] on button "Law" at bounding box center [504, 396] width 347 height 11
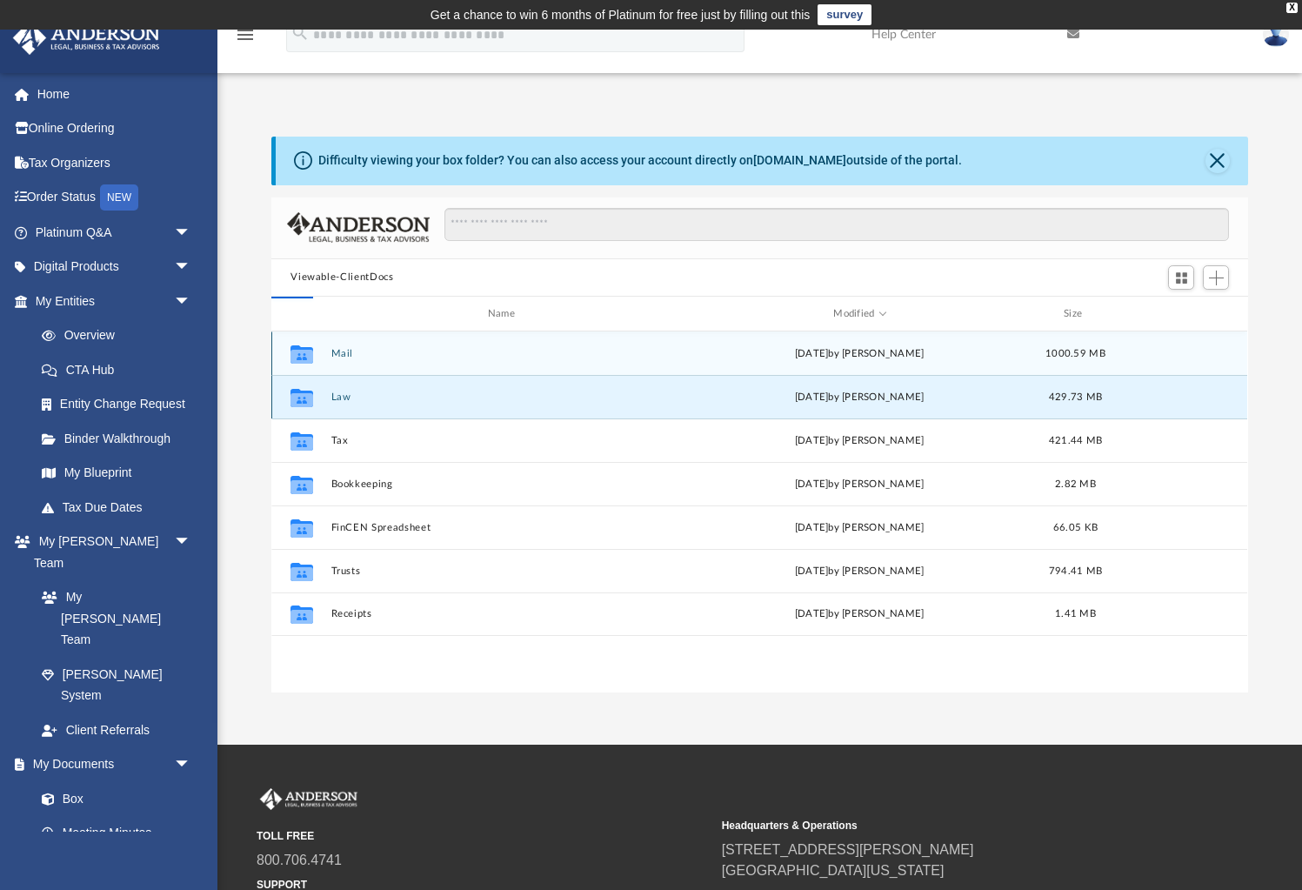
scroll to position [1, 0]
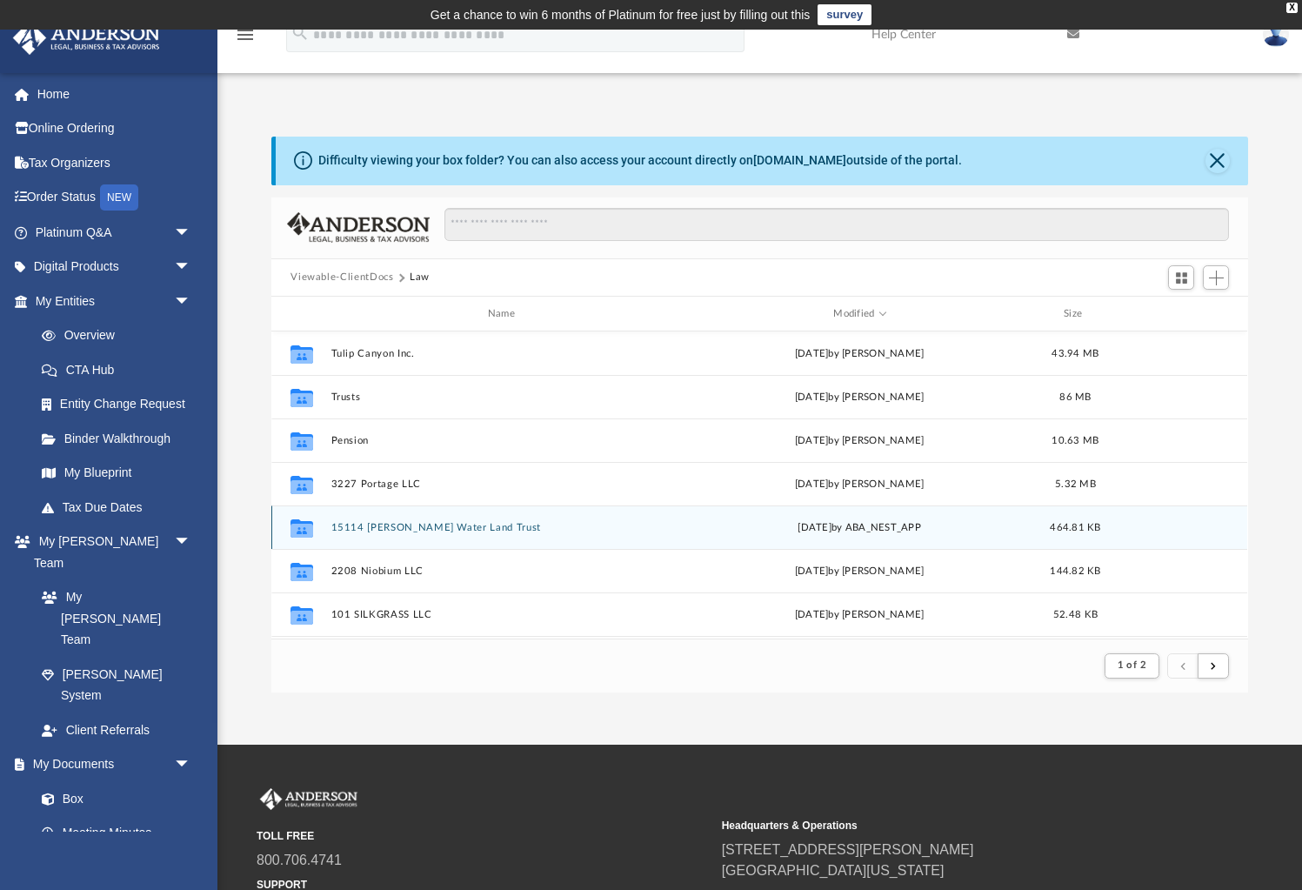
click at [451, 522] on button "15114 [PERSON_NAME] Water Land Trust" at bounding box center [504, 527] width 347 height 11
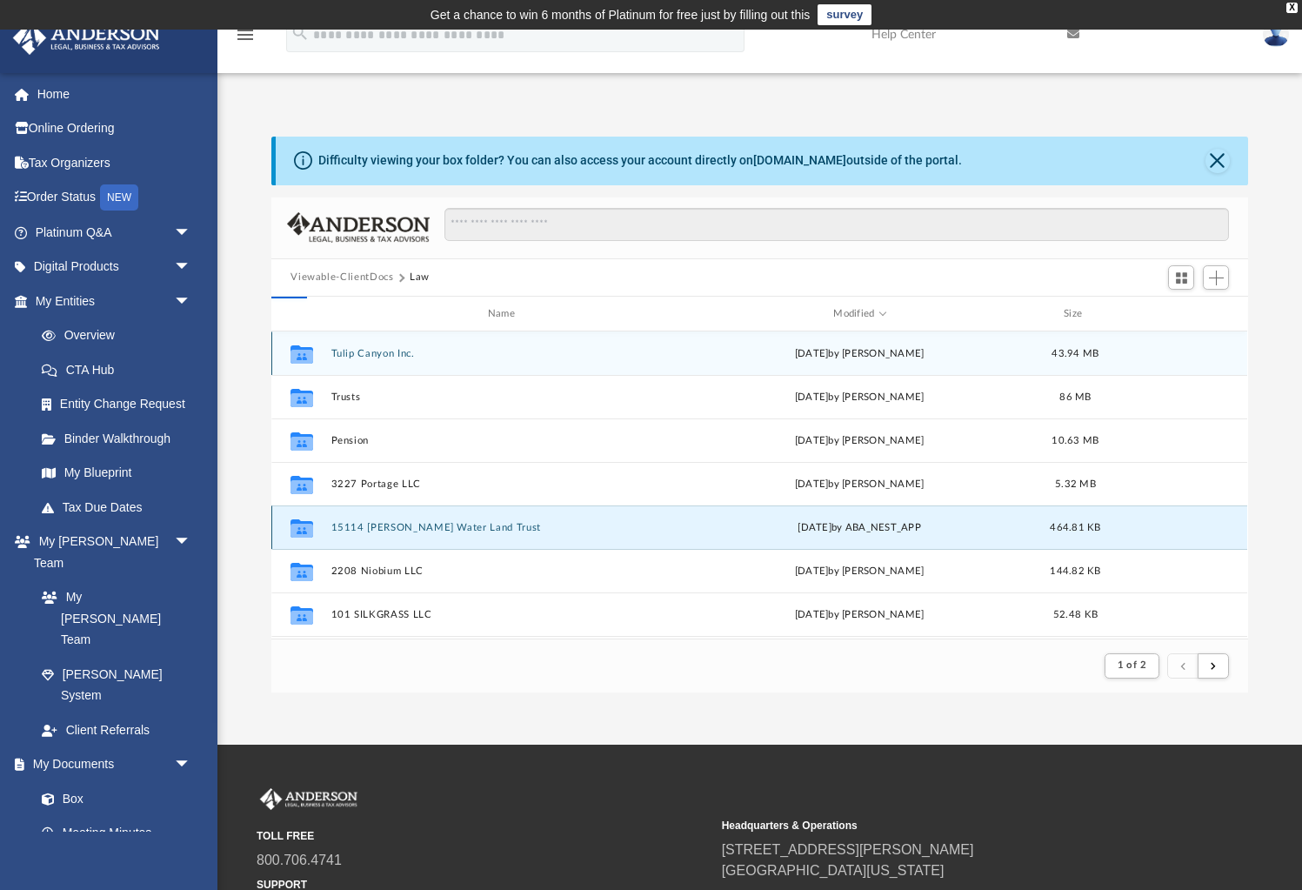
scroll to position [395, 976]
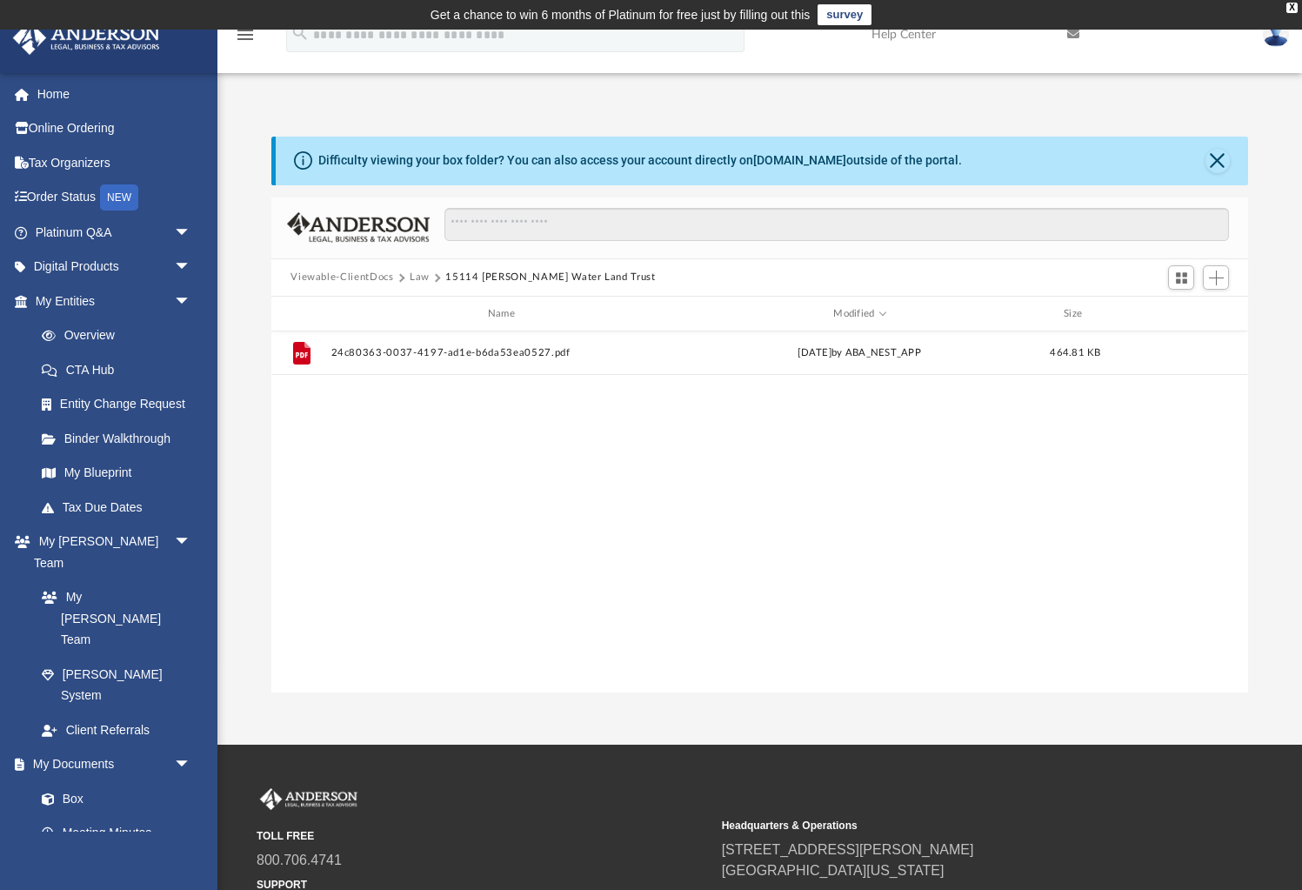
click at [417, 273] on button "Law" at bounding box center [420, 278] width 20 height 16
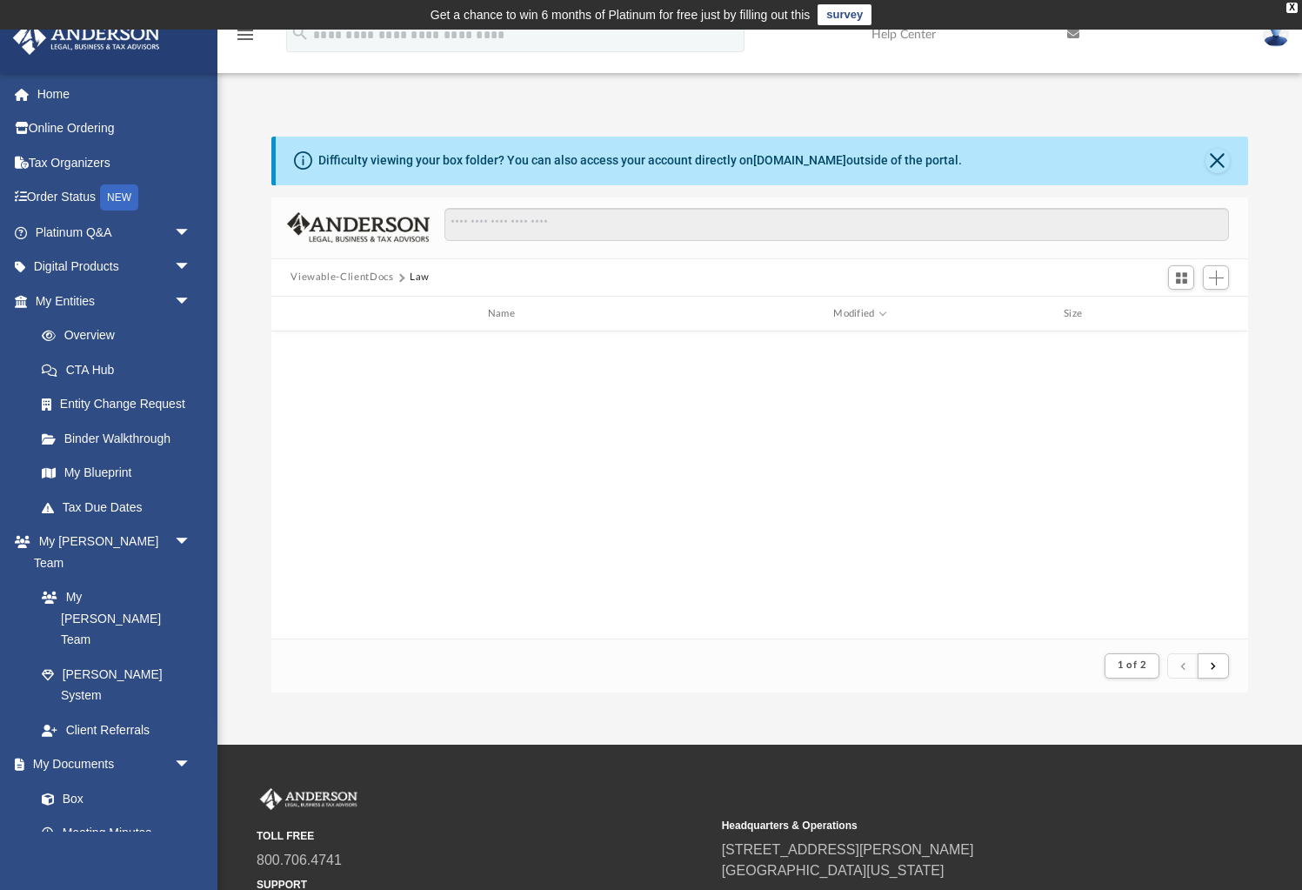
scroll to position [0, 0]
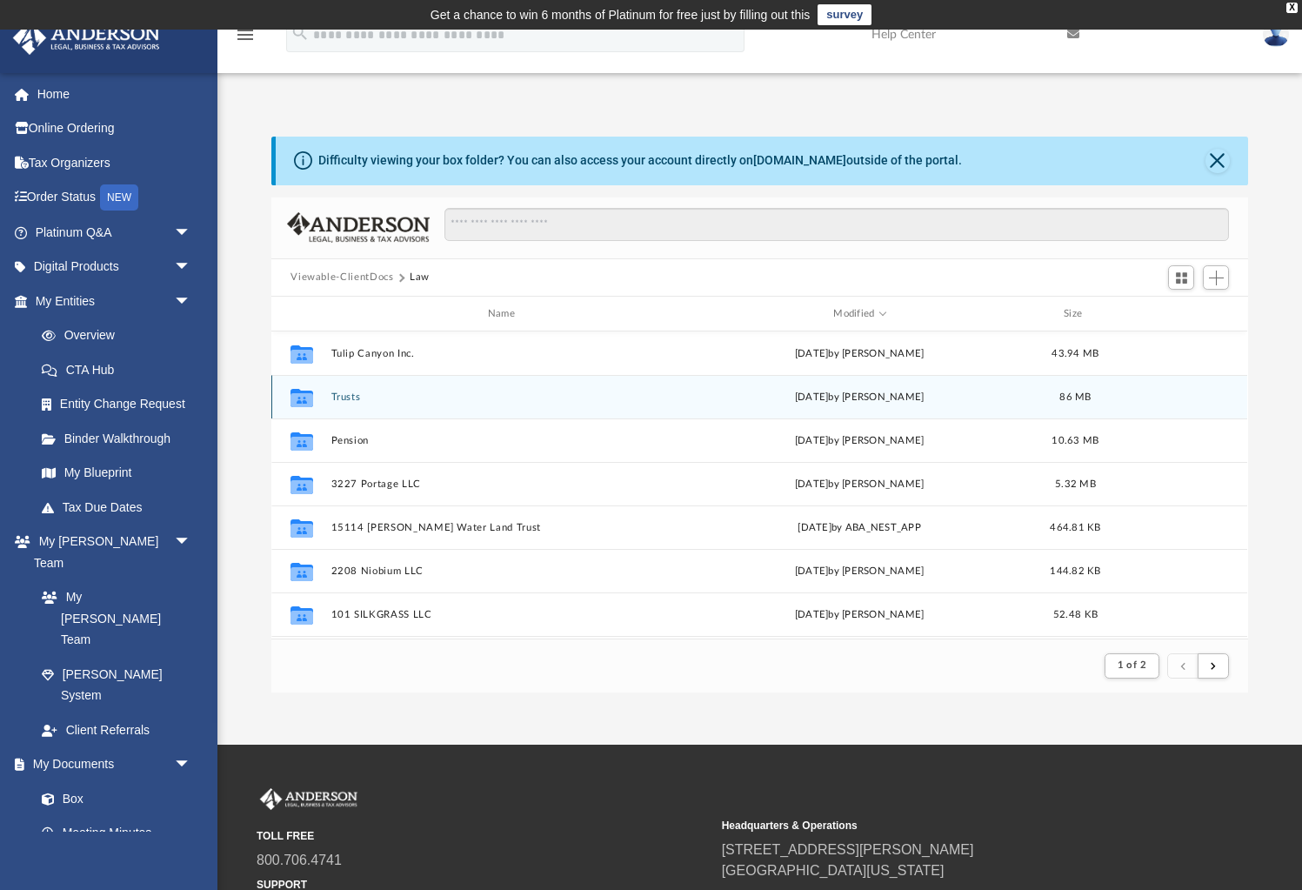
click at [350, 398] on button "Trusts" at bounding box center [504, 396] width 347 height 11
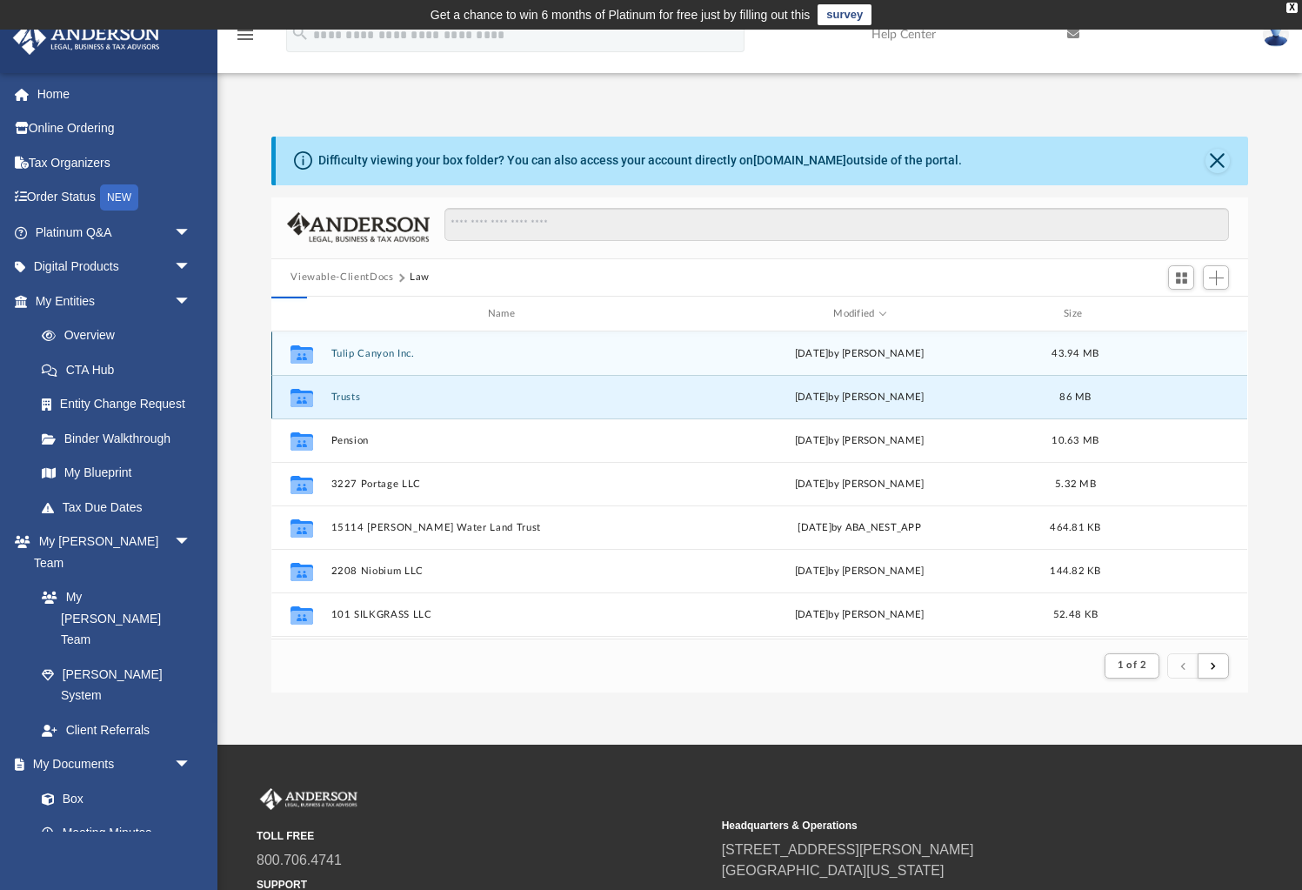
scroll to position [395, 976]
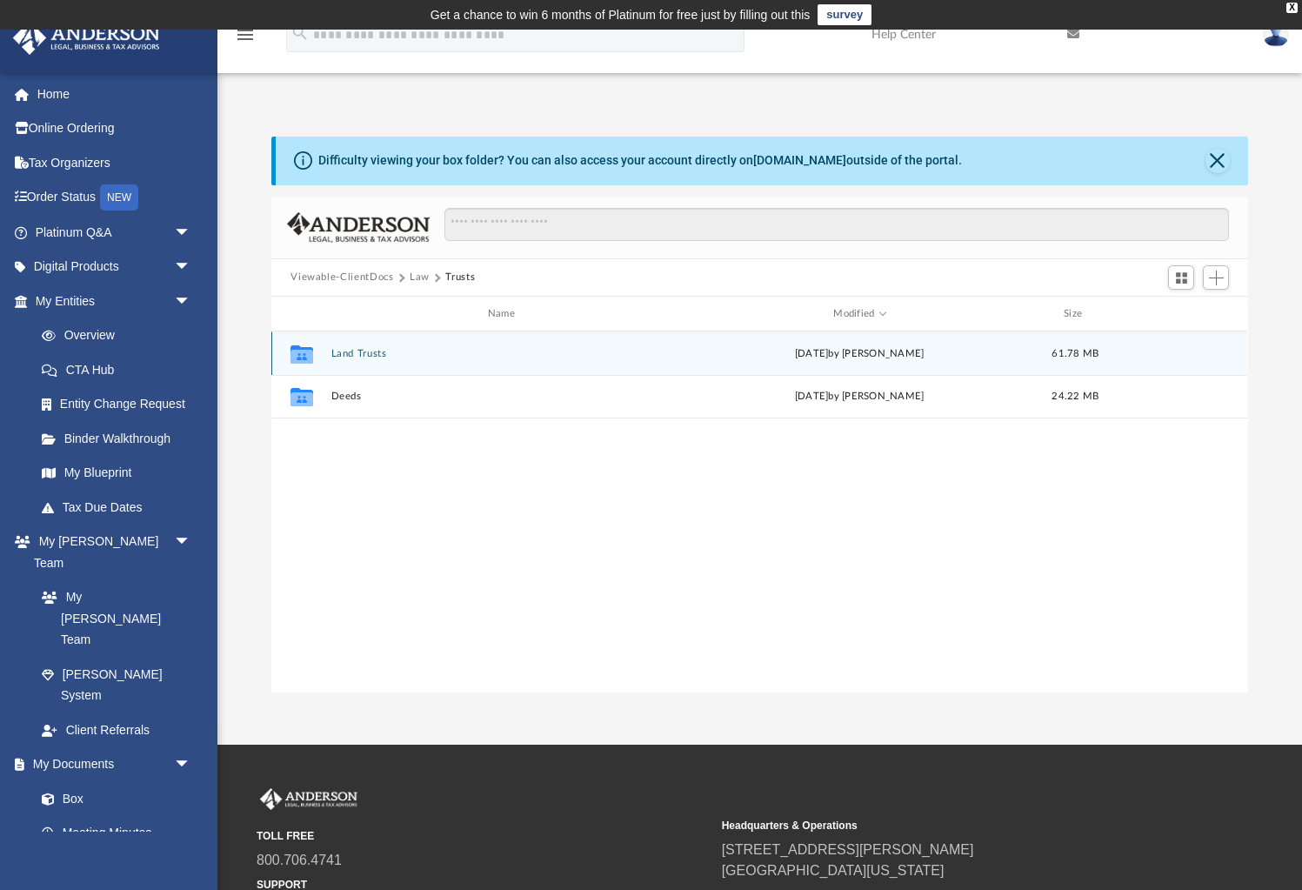
click at [357, 354] on button "Land Trusts" at bounding box center [504, 353] width 347 height 11
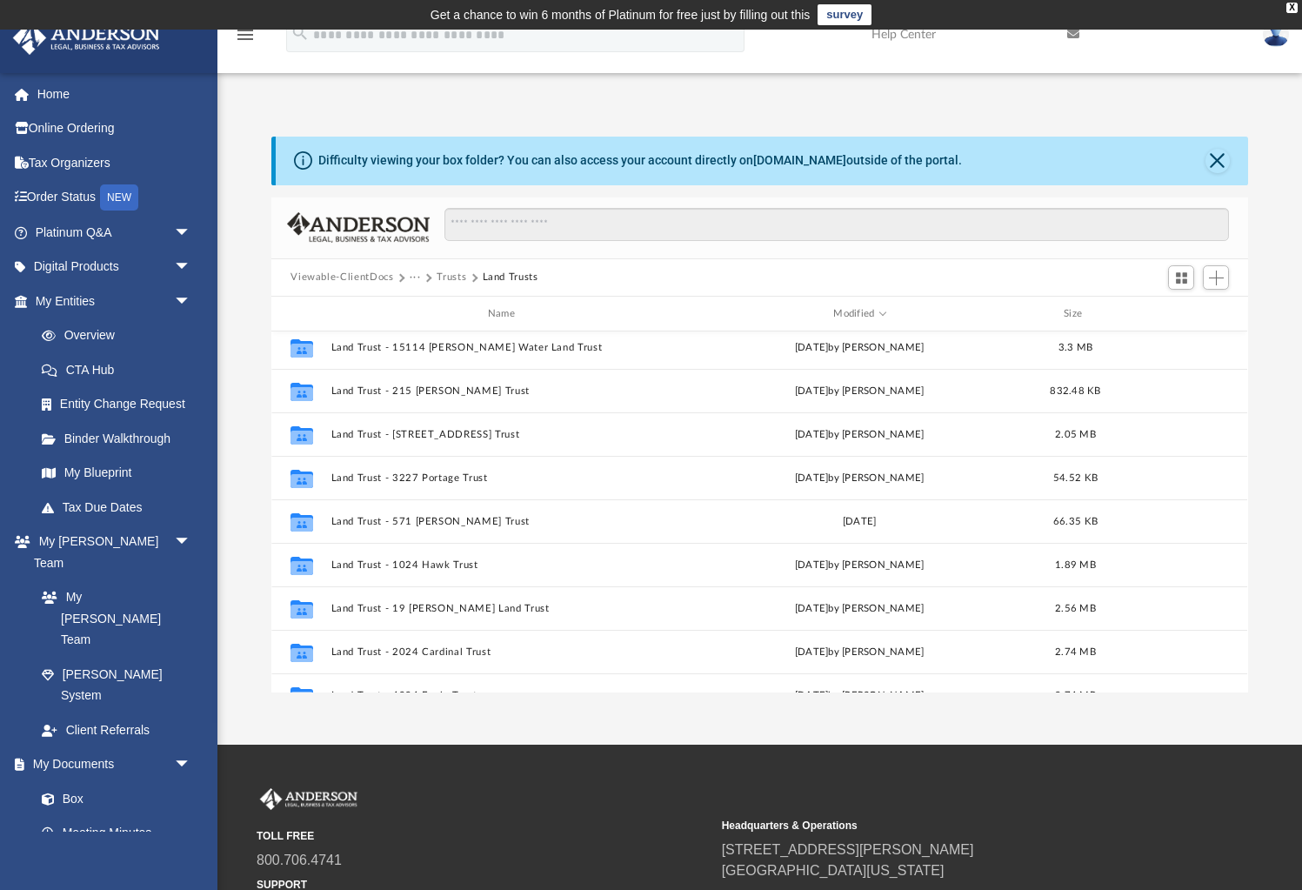
scroll to position [0, 0]
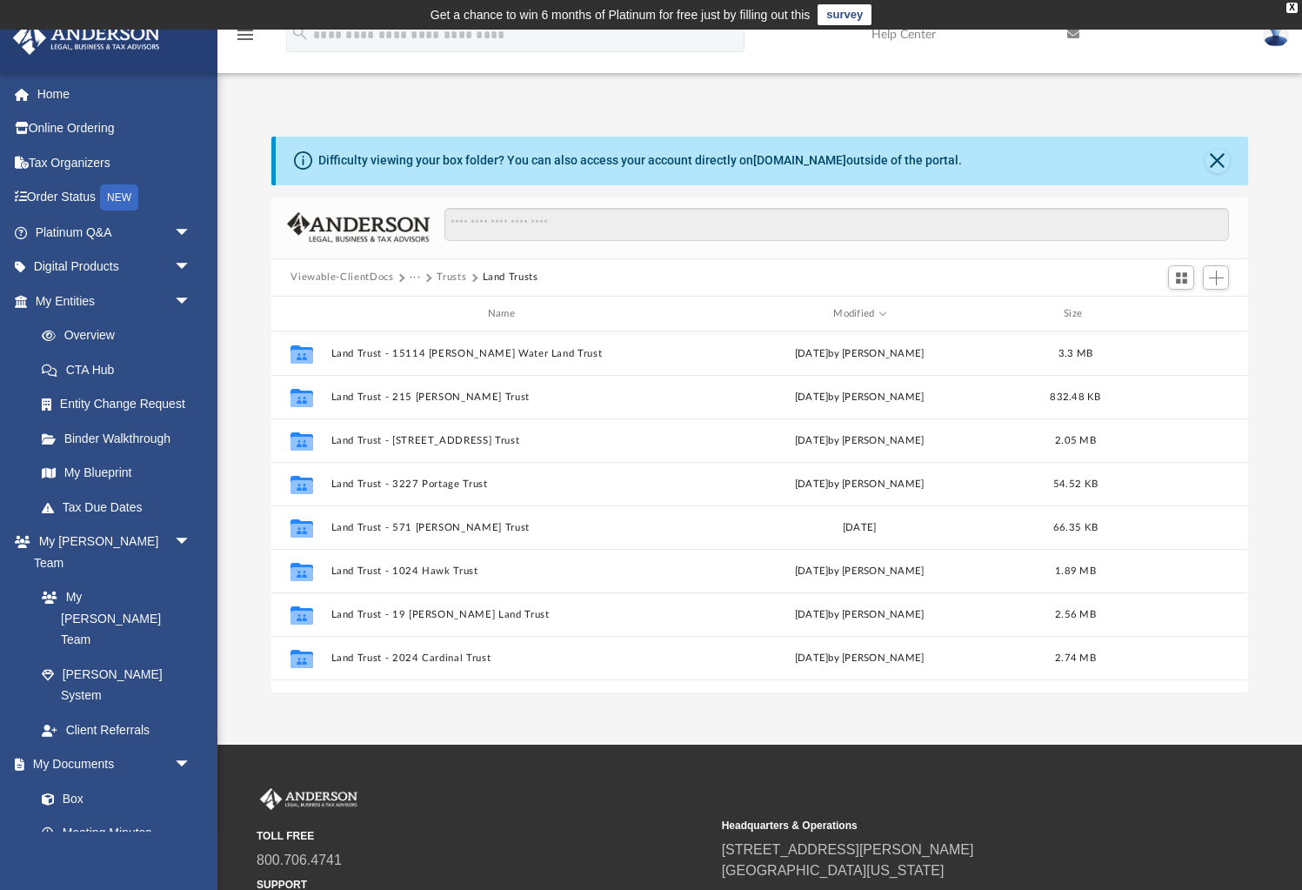
click at [449, 276] on button "Trusts" at bounding box center [452, 278] width 30 height 16
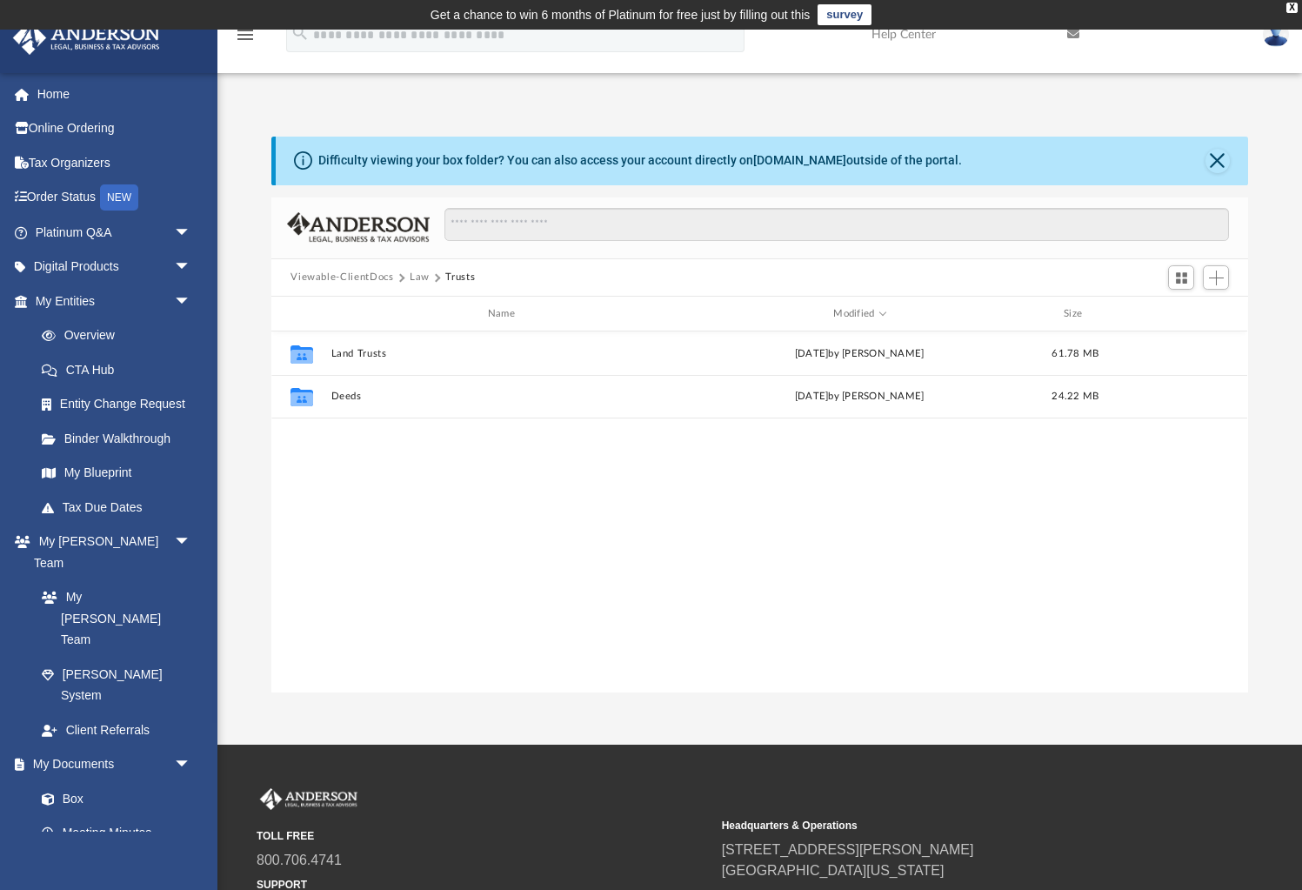
click at [415, 275] on button "Law" at bounding box center [420, 278] width 20 height 16
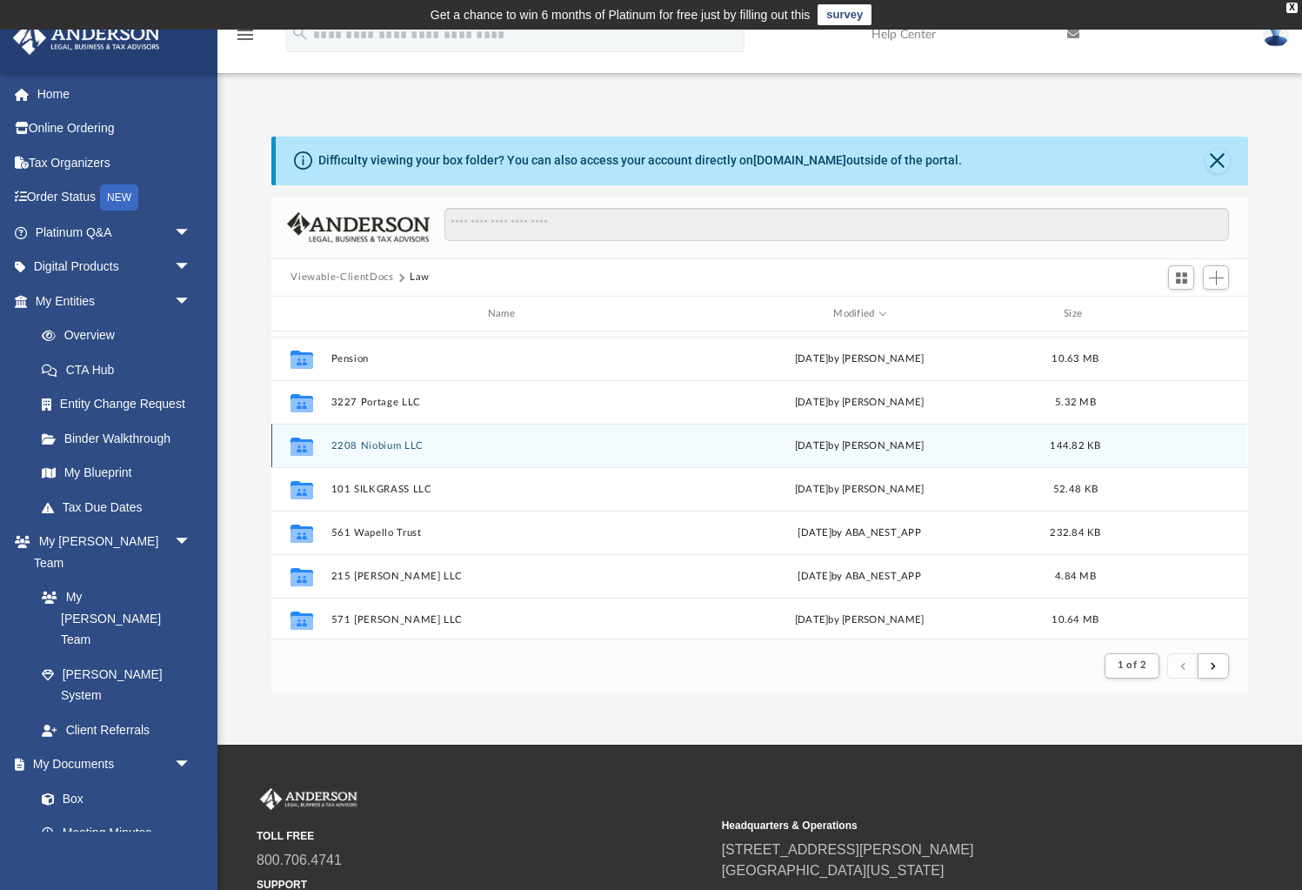
scroll to position [87, 0]
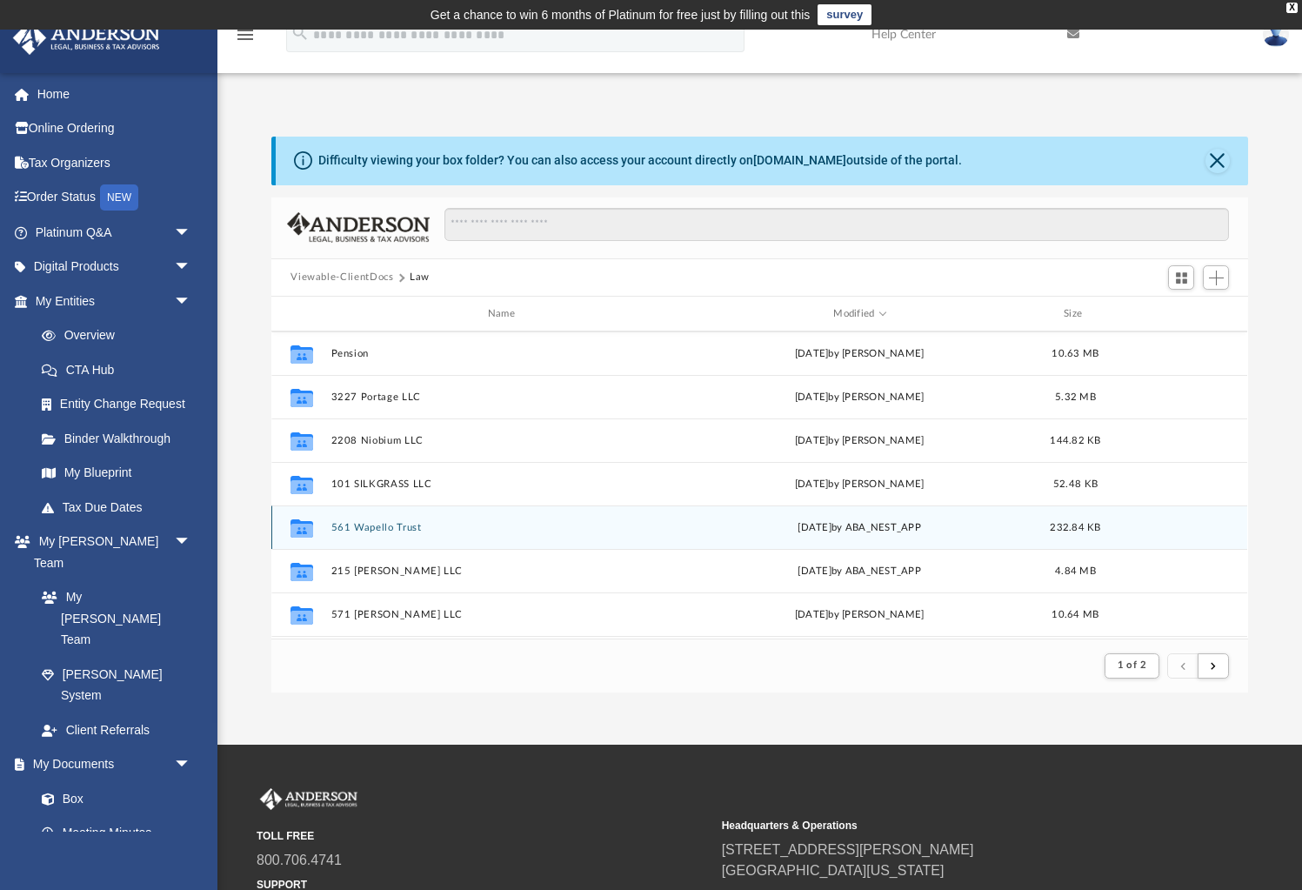
click at [385, 527] on button "561 Wapello Trust" at bounding box center [504, 527] width 347 height 11
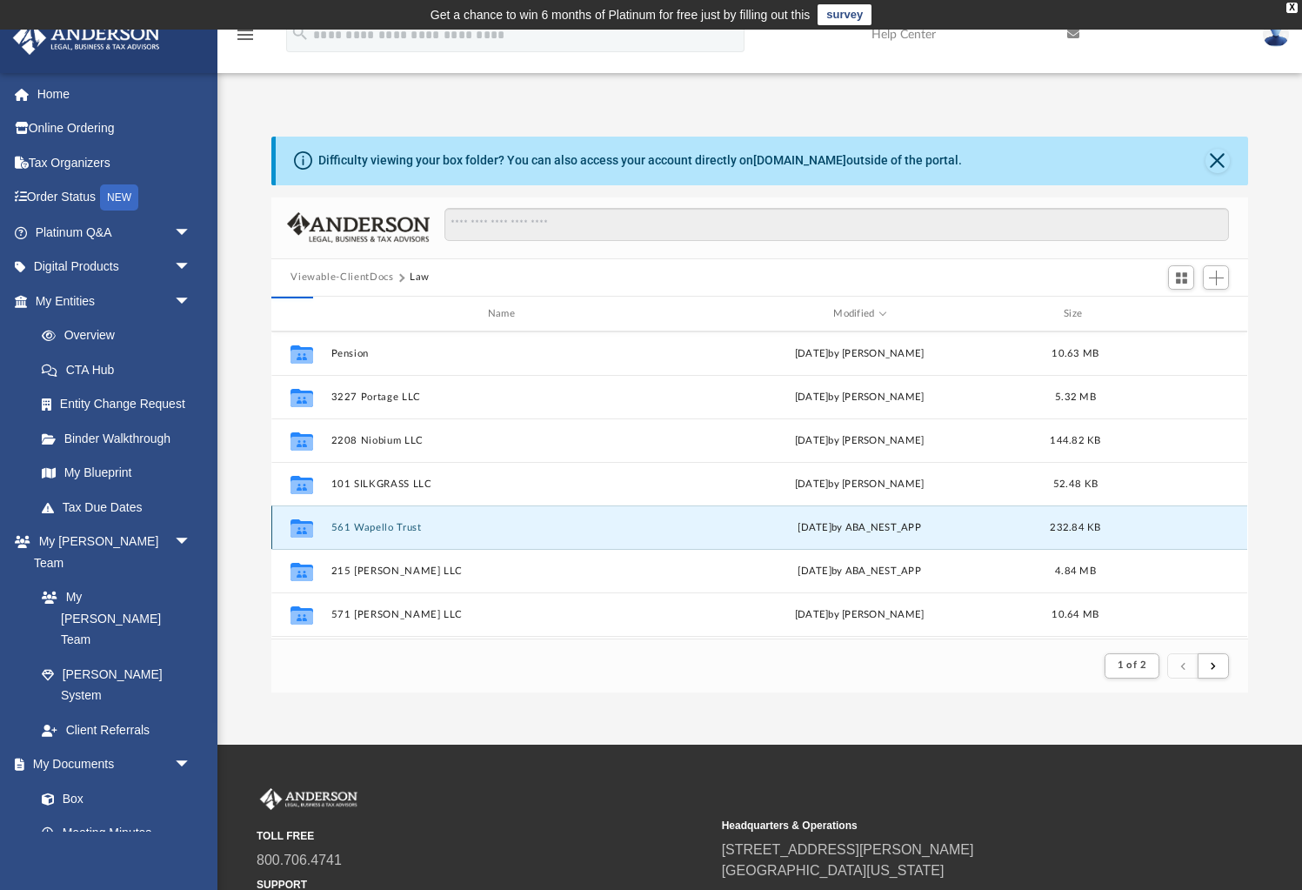
scroll to position [395, 976]
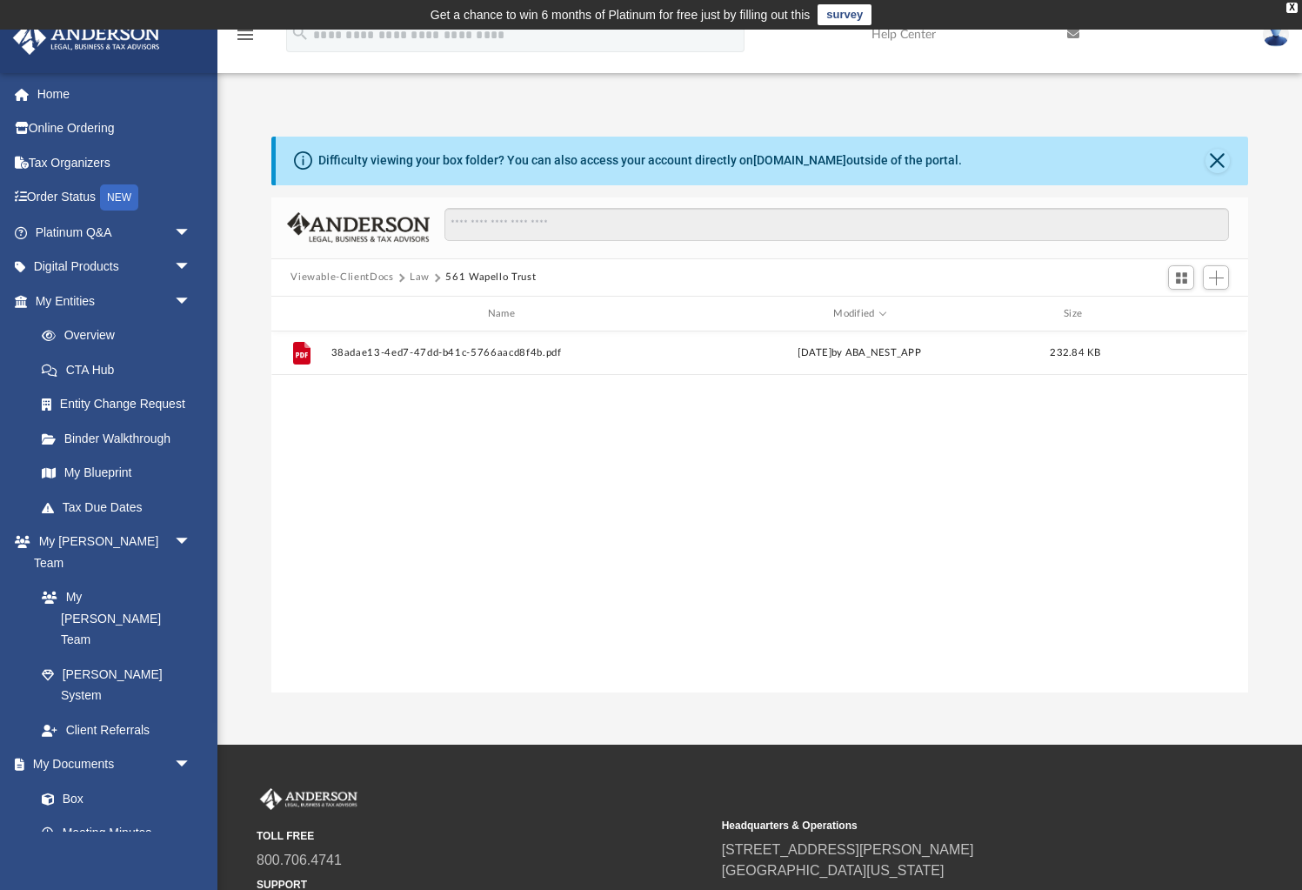
click at [419, 275] on button "Law" at bounding box center [420, 278] width 20 height 16
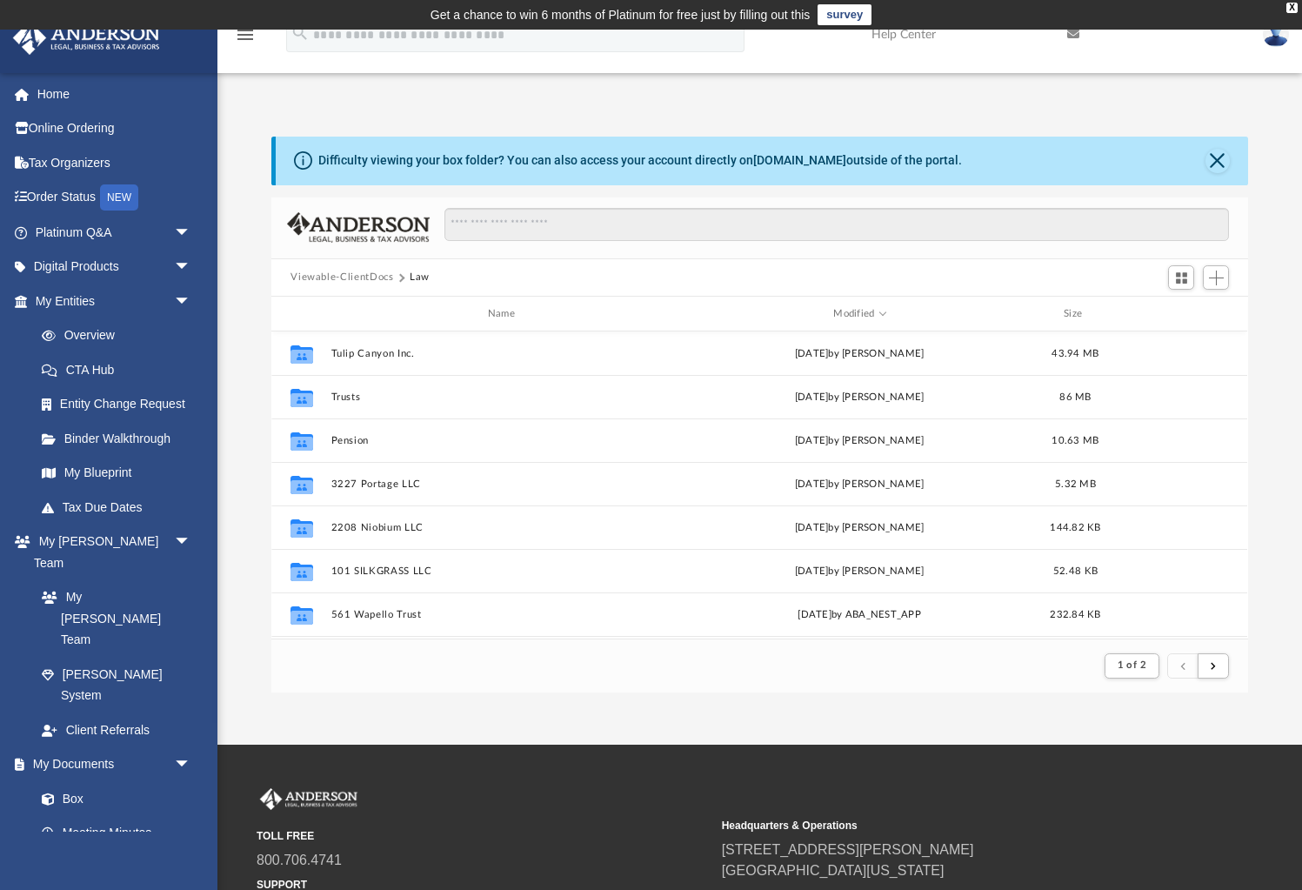
scroll to position [1, 0]
click at [348, 274] on button "Viewable-ClientDocs" at bounding box center [341, 278] width 103 height 16
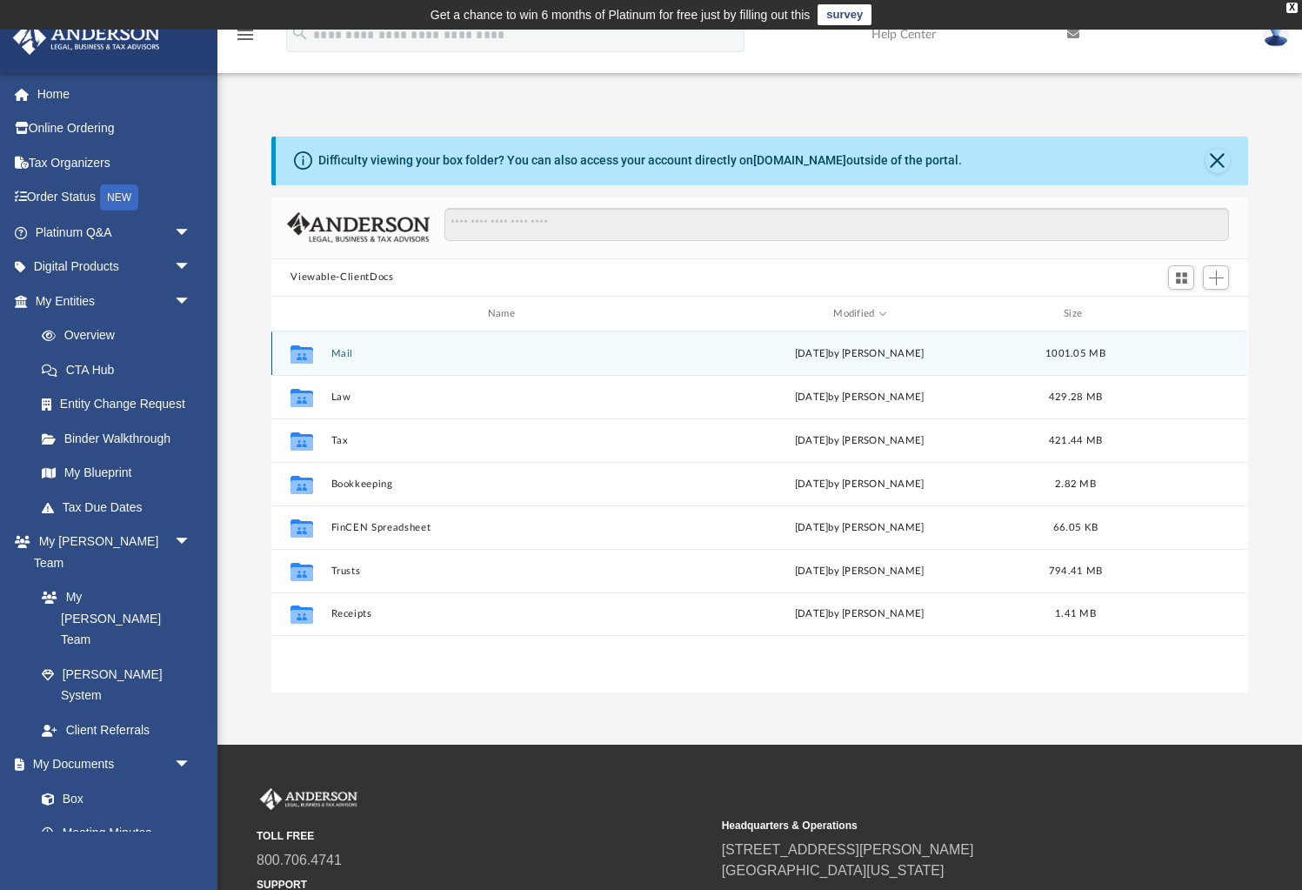
scroll to position [395, 976]
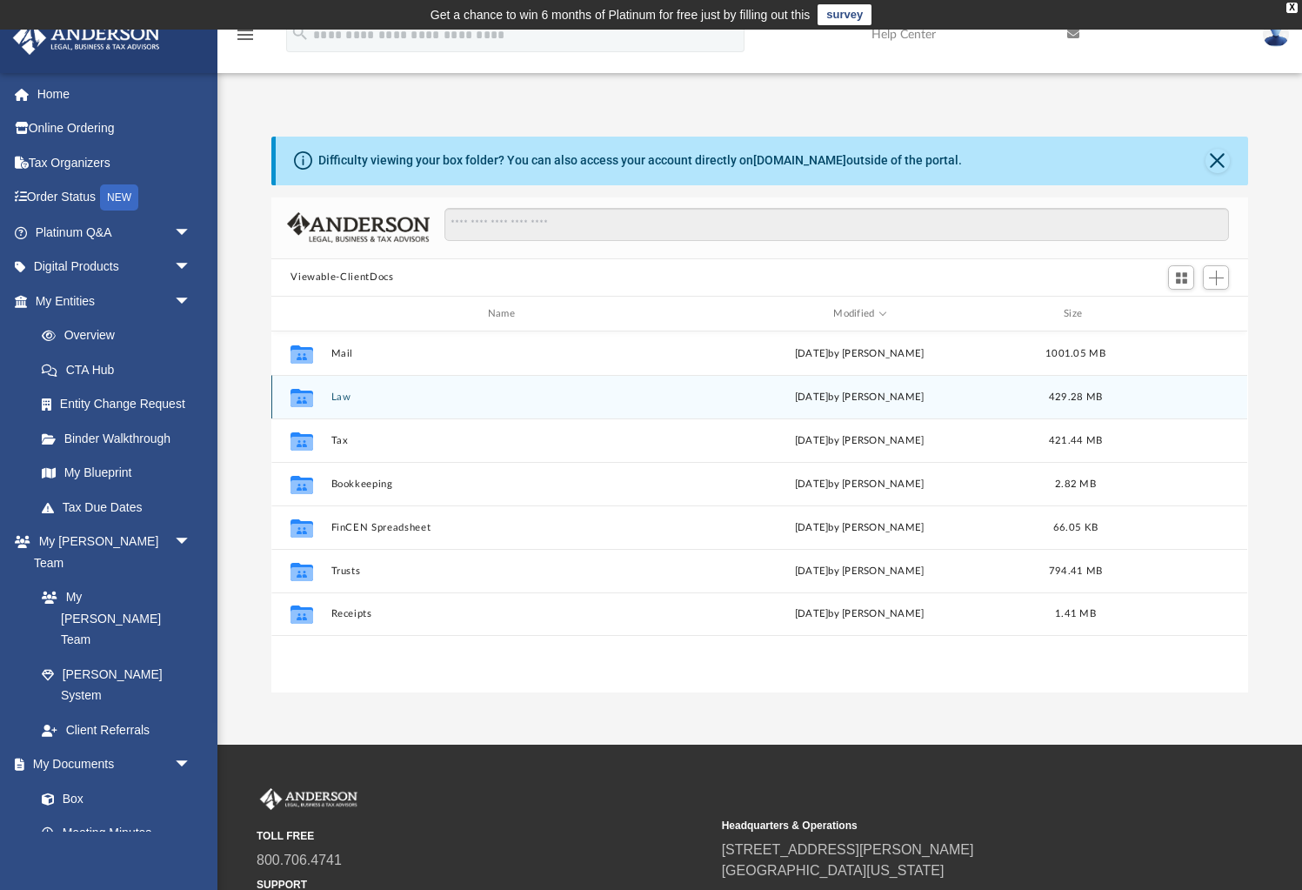
click at [343, 393] on button "Law" at bounding box center [504, 396] width 347 height 11
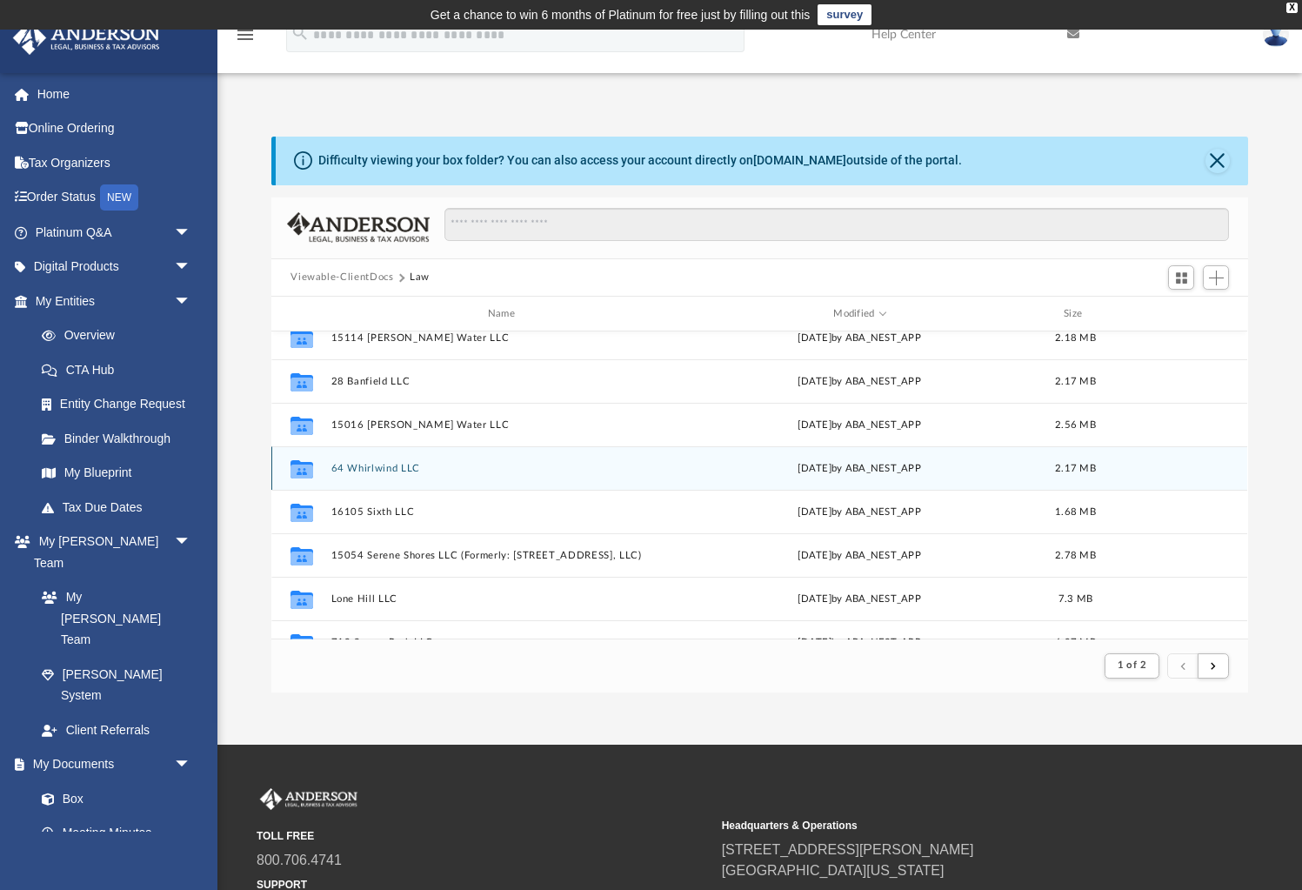
scroll to position [762, 0]
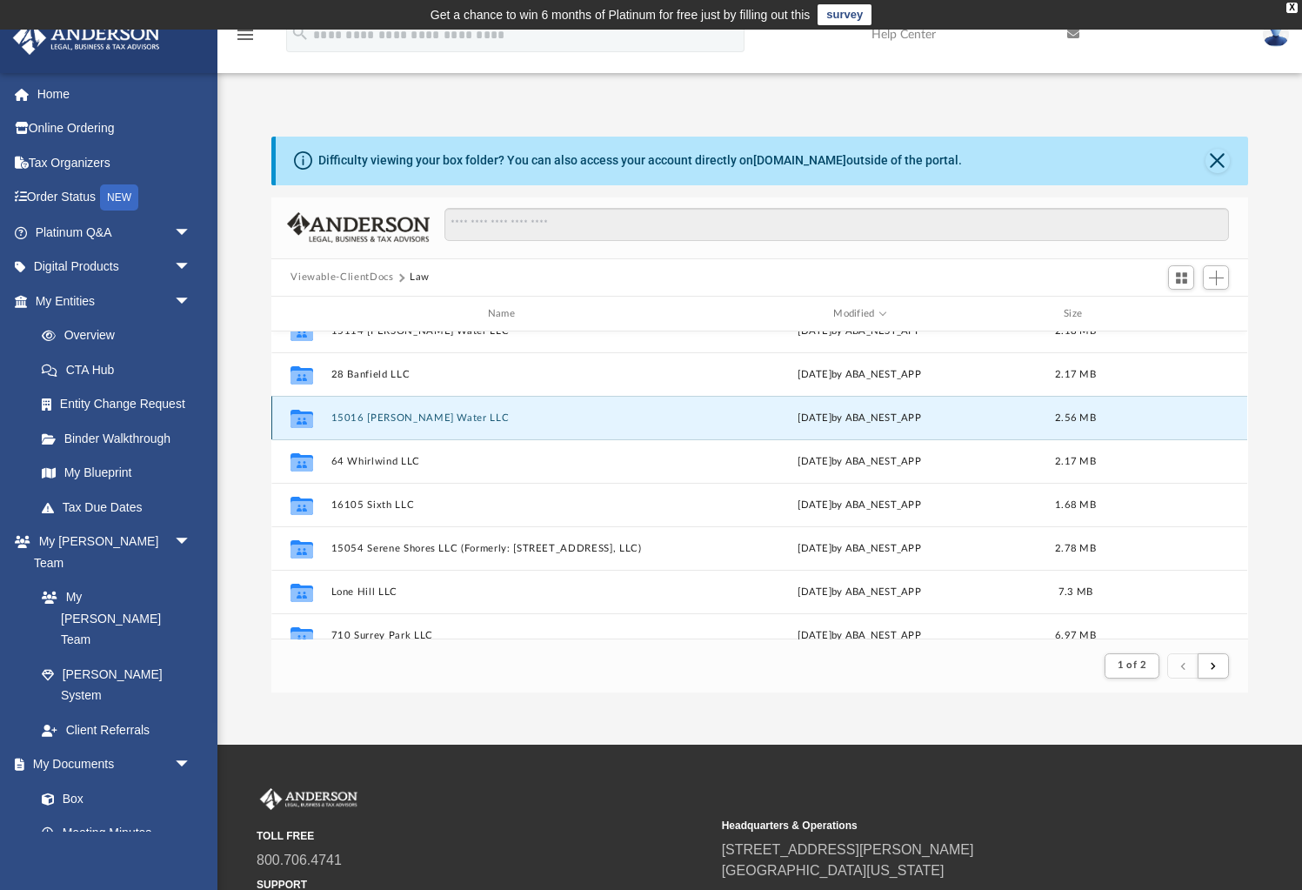
click at [401, 416] on button "15016 [PERSON_NAME] Water LLC" at bounding box center [504, 417] width 347 height 11
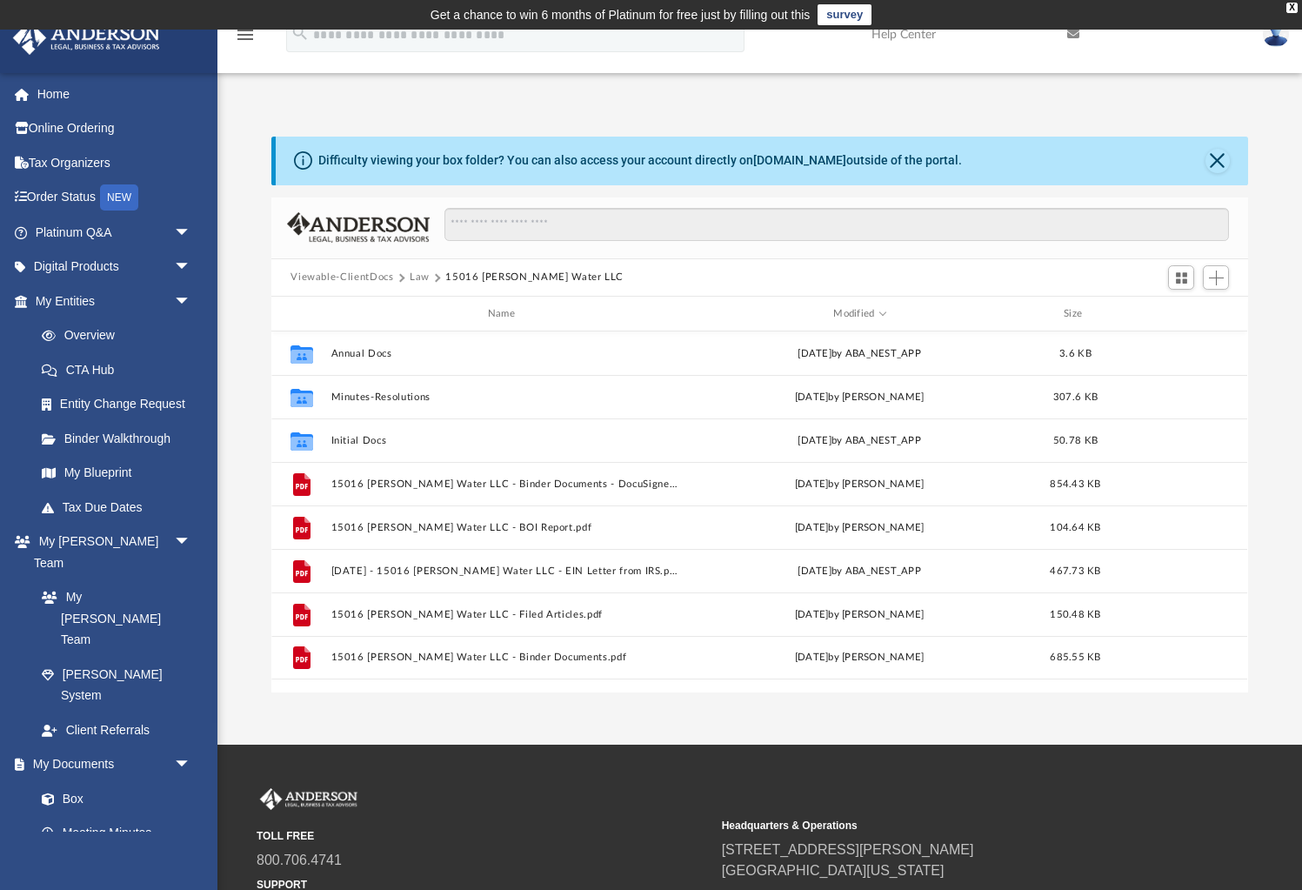
scroll to position [395, 976]
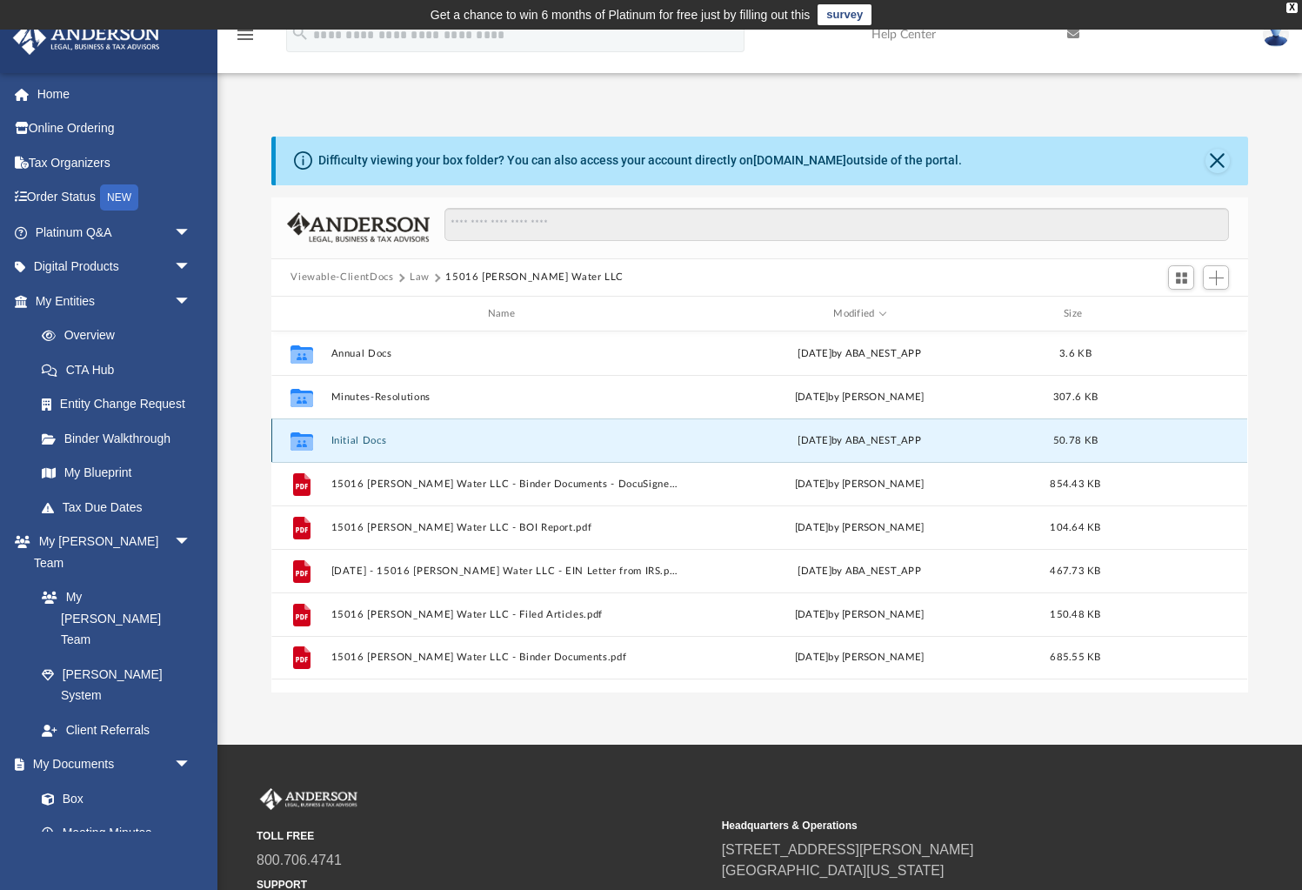
click at [366, 439] on button "Initial Docs" at bounding box center [504, 440] width 347 height 11
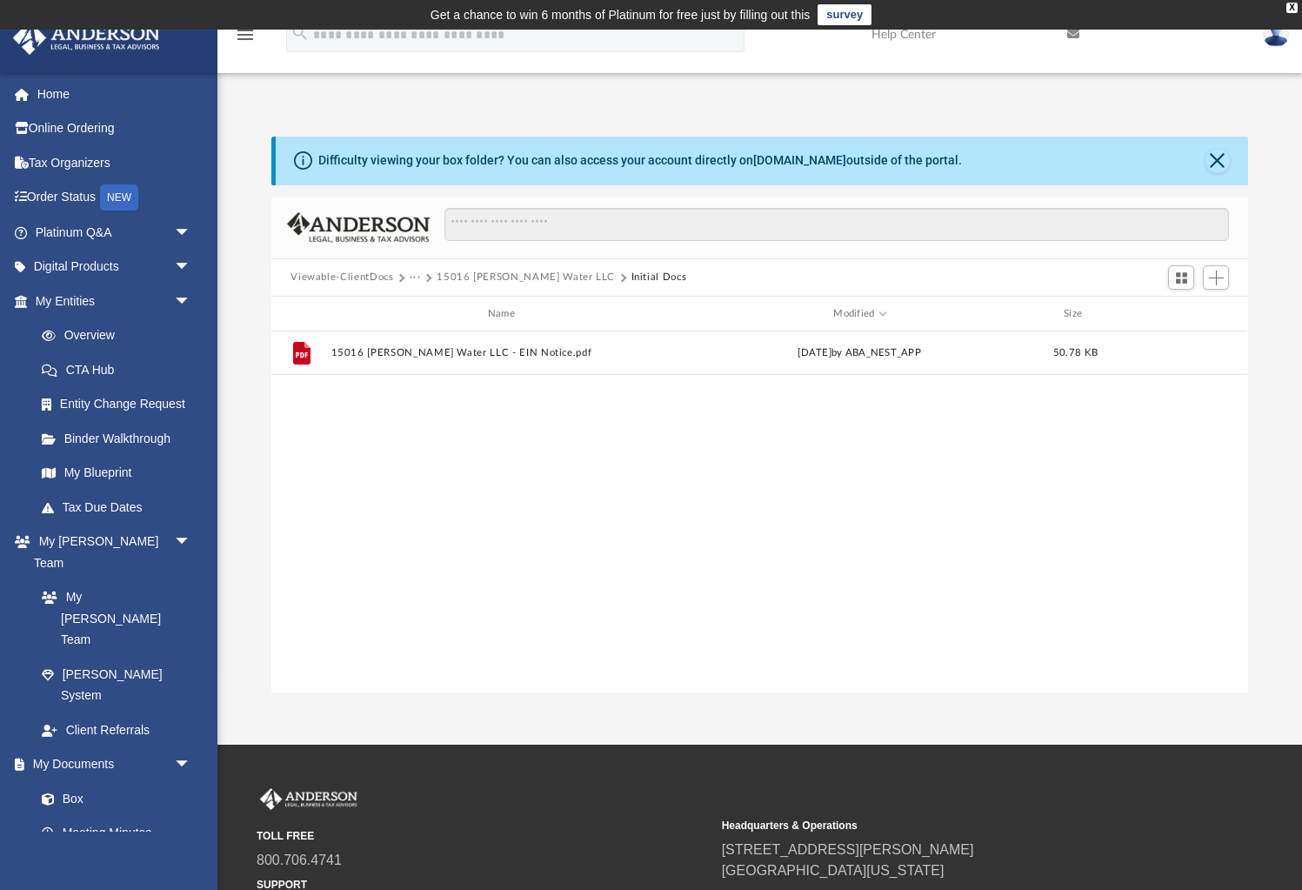
click at [476, 271] on button "15016 [PERSON_NAME] Water LLC" at bounding box center [526, 278] width 178 height 16
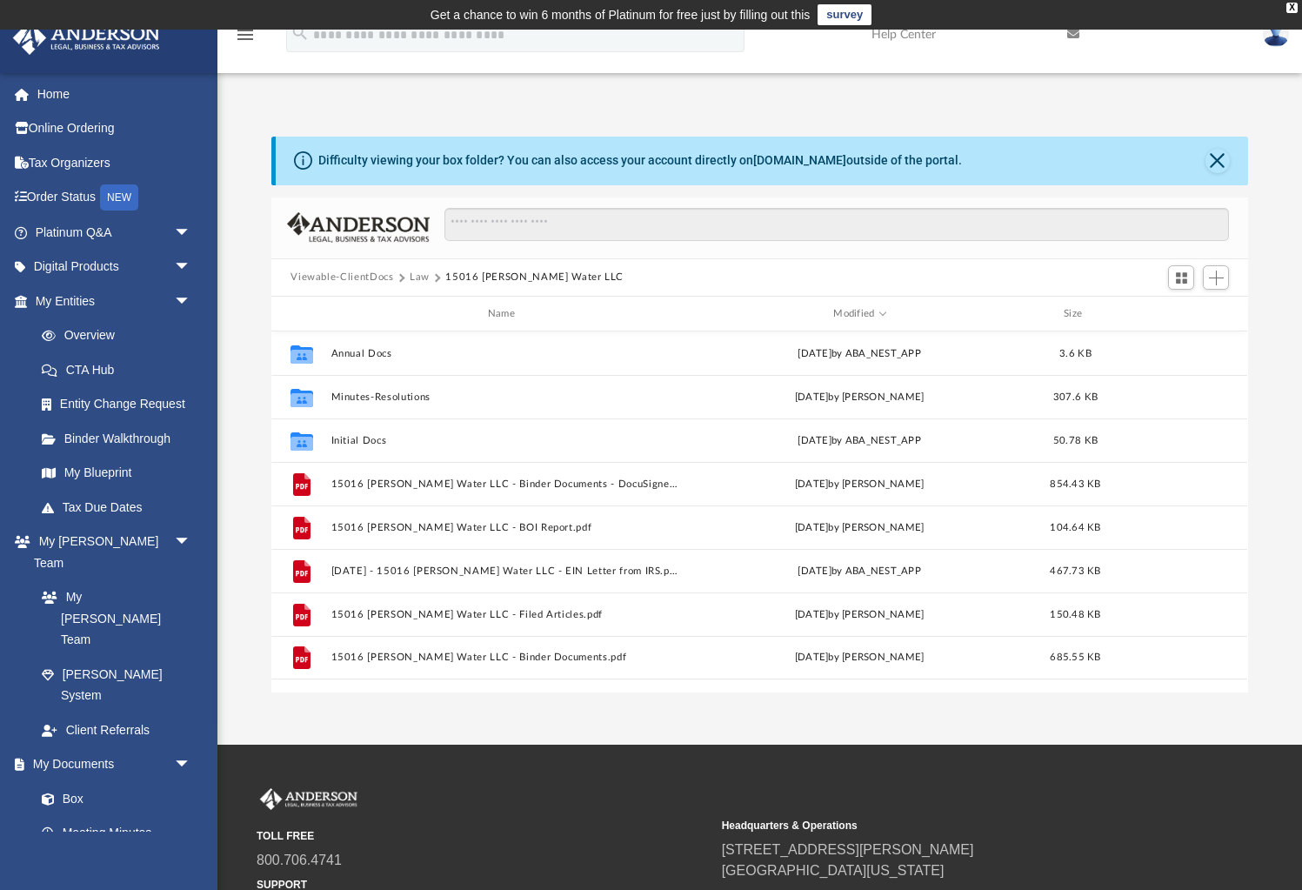
click at [339, 277] on button "Viewable-ClientDocs" at bounding box center [341, 278] width 103 height 16
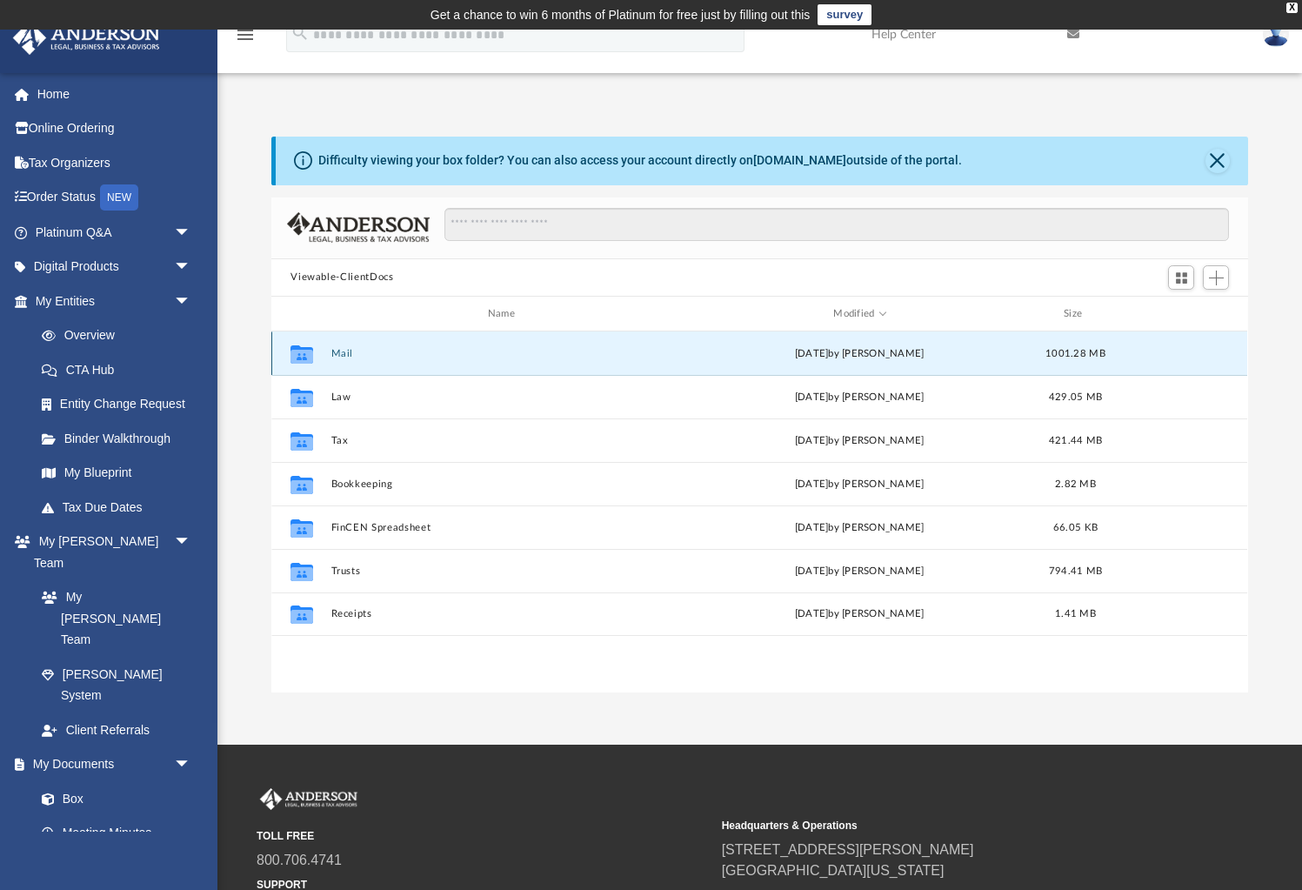
click at [341, 351] on button "Mail" at bounding box center [504, 353] width 347 height 11
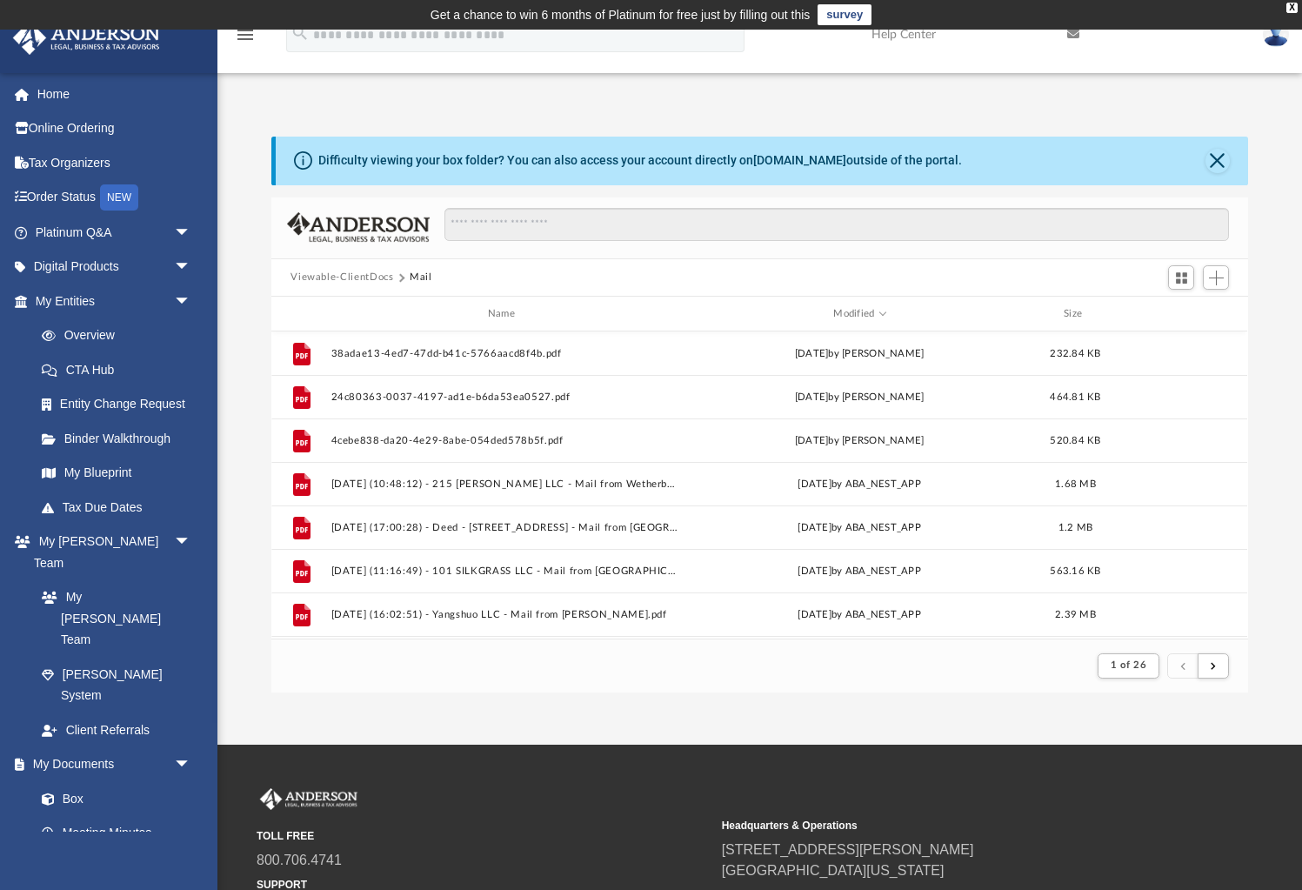
click at [359, 279] on button "Viewable-ClientDocs" at bounding box center [341, 278] width 103 height 16
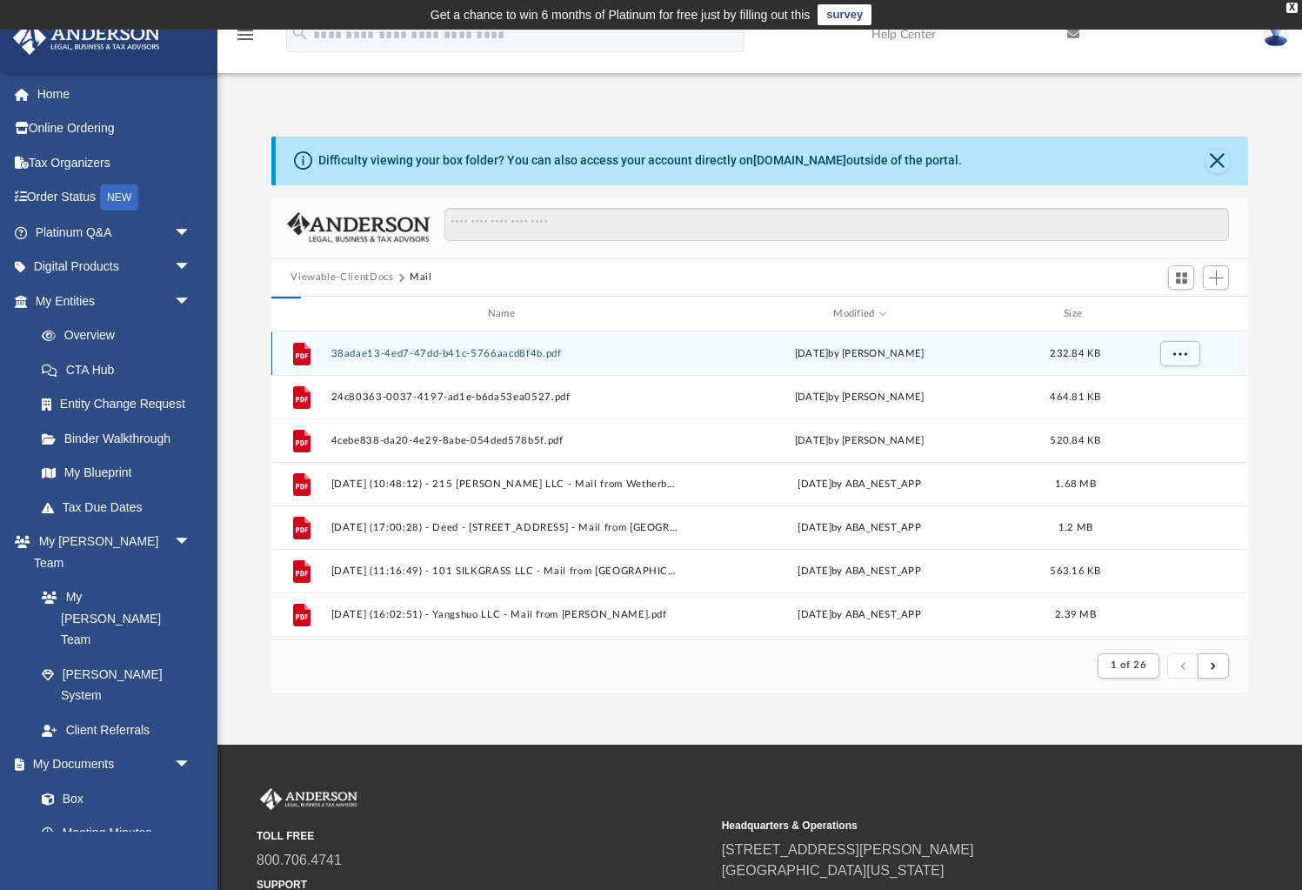
scroll to position [395, 976]
